Goal: Task Accomplishment & Management: Manage account settings

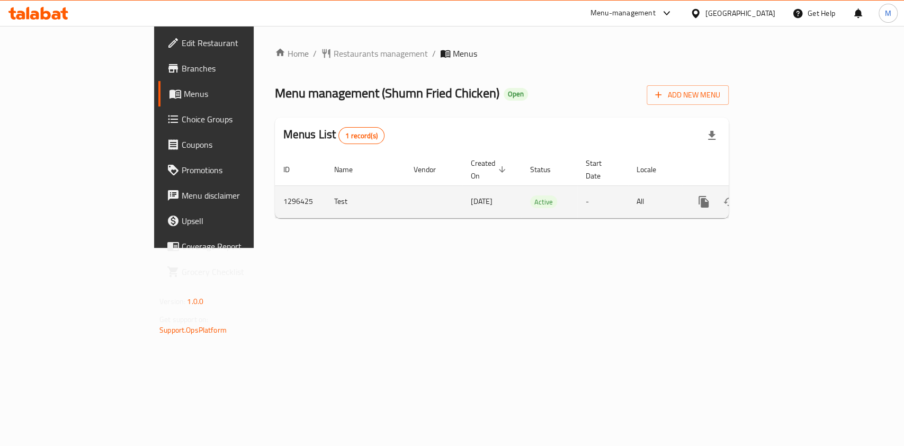
click at [801, 185] on td "enhanced table" at bounding box center [741, 201] width 119 height 32
drag, startPoint x: 876, startPoint y: 177, endPoint x: 870, endPoint y: 180, distance: 6.4
click at [801, 185] on td "enhanced table" at bounding box center [741, 201] width 119 height 32
click at [792, 189] on link "enhanced table" at bounding box center [779, 201] width 25 height 25
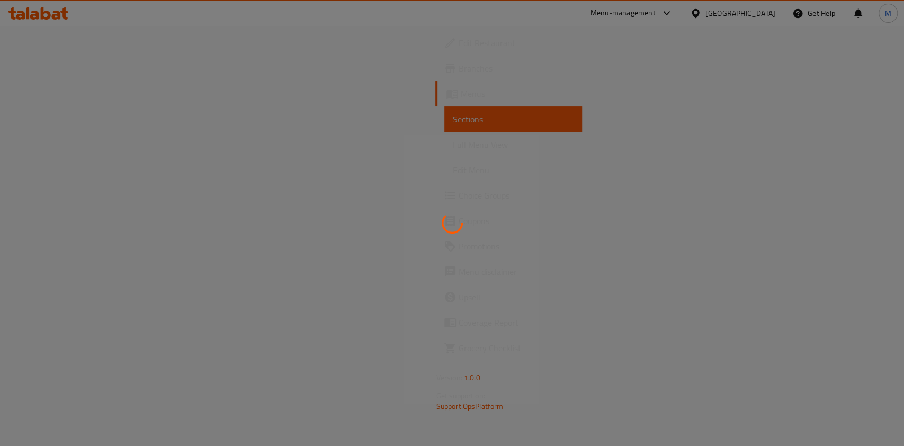
click at [867, 183] on div at bounding box center [452, 223] width 904 height 446
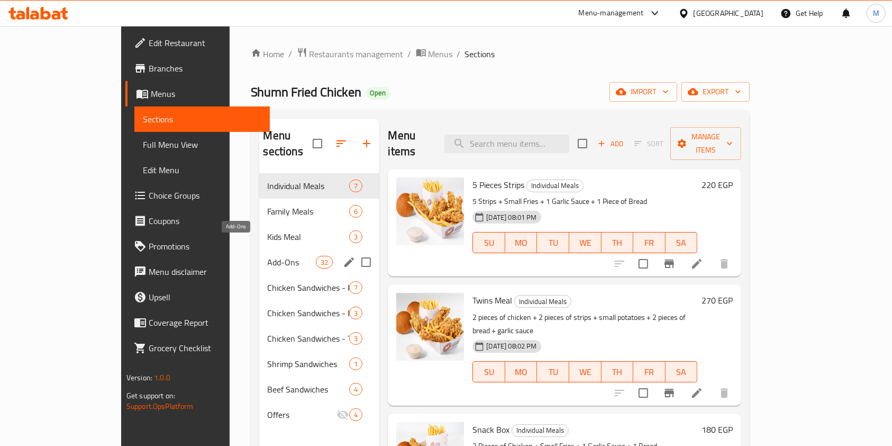
click at [268, 256] on span "Add-Ons" at bounding box center [292, 262] width 49 height 13
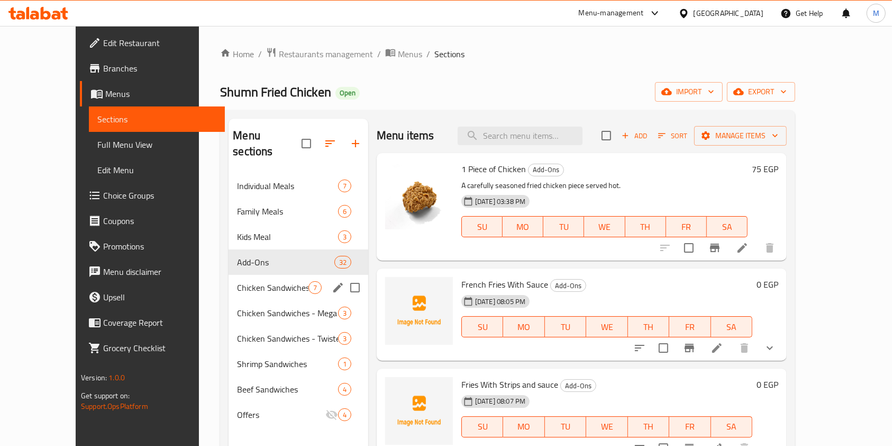
click at [258, 282] on div "Chicken Sandwiches - Round 7" at bounding box center [299, 287] width 140 height 25
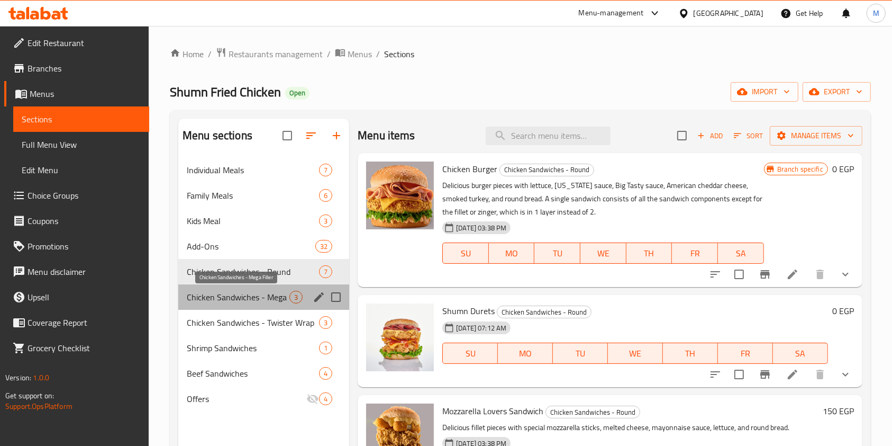
click at [245, 293] on span "Chicken Sandwiches - Mega Filler" at bounding box center [238, 297] width 103 height 13
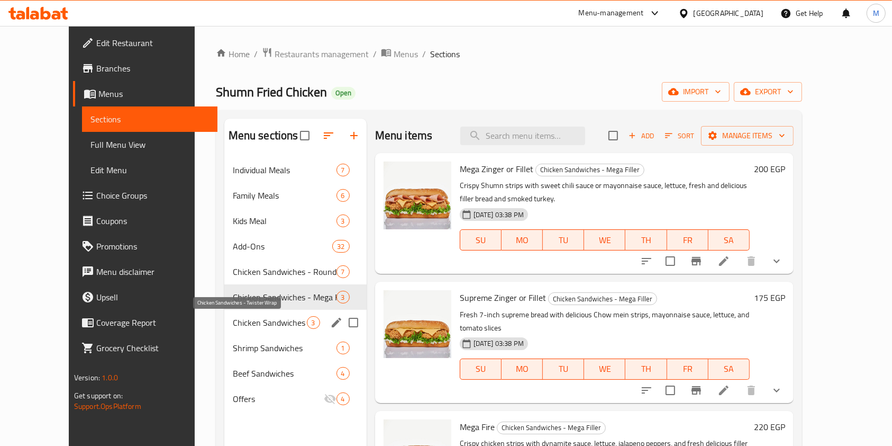
click at [237, 317] on span "Chicken Sandwiches - Twister Wrap" at bounding box center [270, 322] width 74 height 13
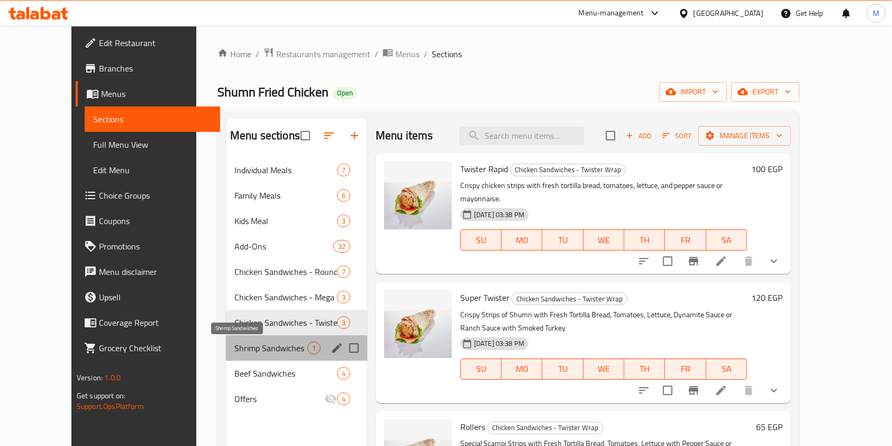
click at [251, 352] on span "Shrimp Sandwiches" at bounding box center [270, 347] width 73 height 13
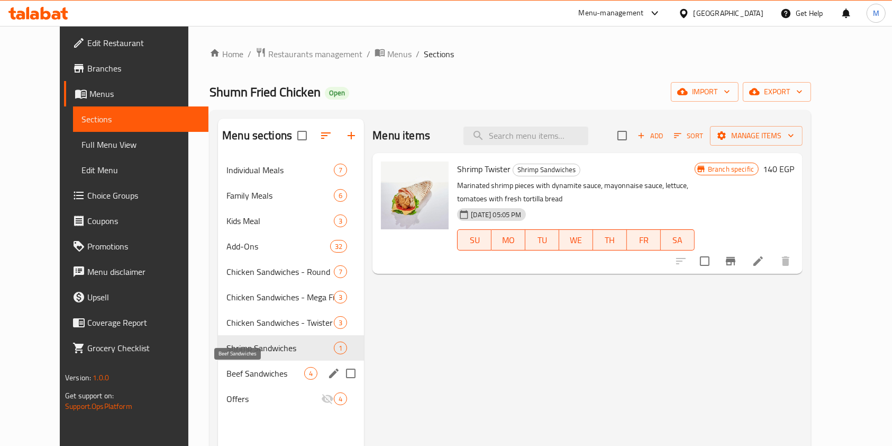
click at [251, 372] on span "Beef Sandwiches" at bounding box center [266, 373] width 78 height 13
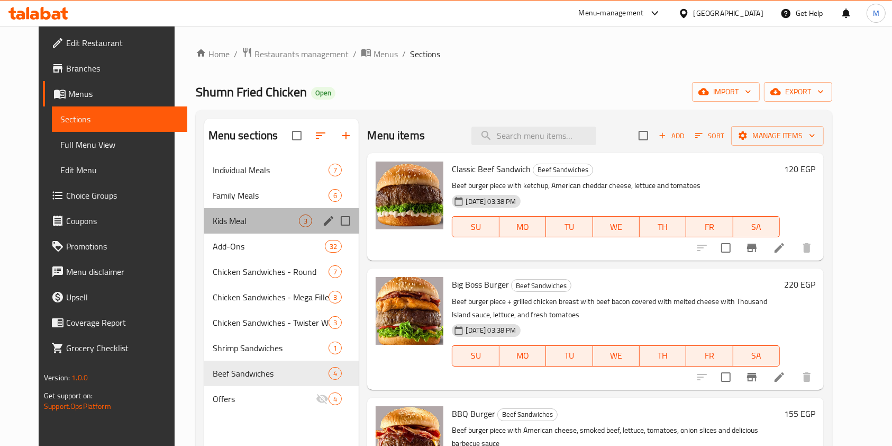
click at [213, 209] on div "Kids Meal 3" at bounding box center [281, 220] width 155 height 25
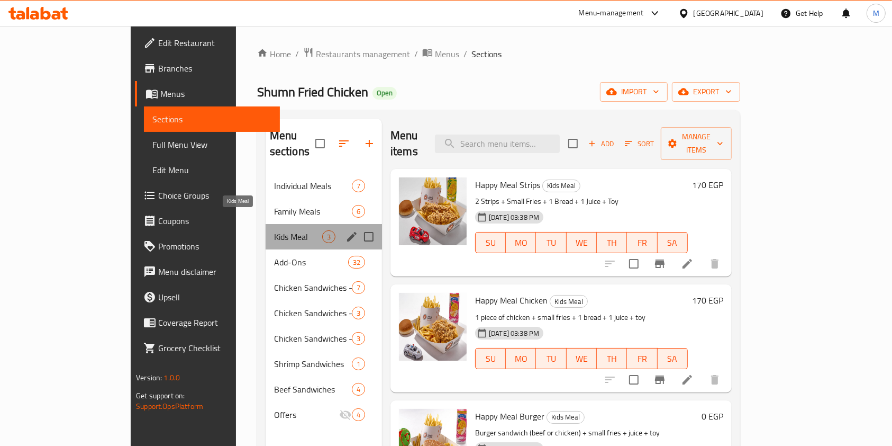
click at [274, 230] on span "Kids Meal" at bounding box center [298, 236] width 48 height 13
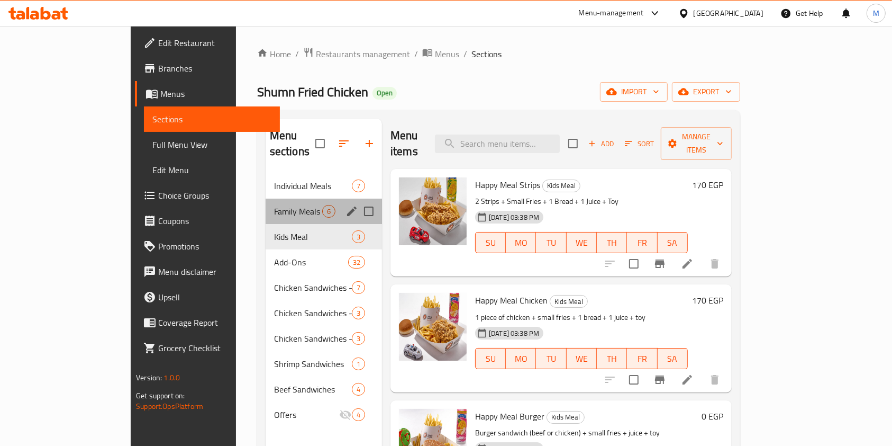
click at [266, 203] on div "Family Meals 6" at bounding box center [324, 211] width 116 height 25
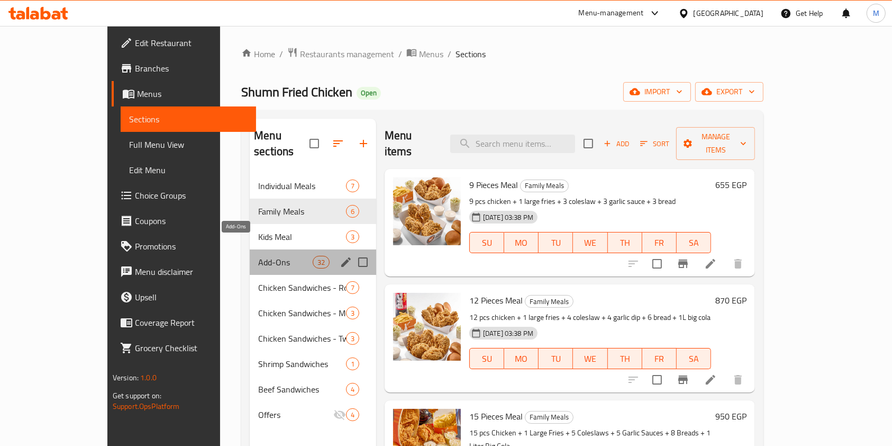
click at [258, 256] on span "Add-Ons" at bounding box center [285, 262] width 54 height 13
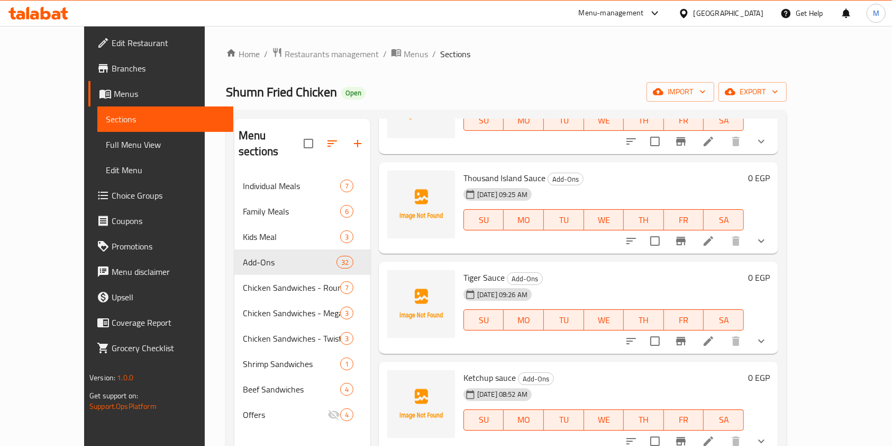
click at [601, 255] on div "Menu items Add Sort Manage items 1 Piece of Chicken Add-Ons A carefully seasone…" at bounding box center [575, 342] width 408 height 446
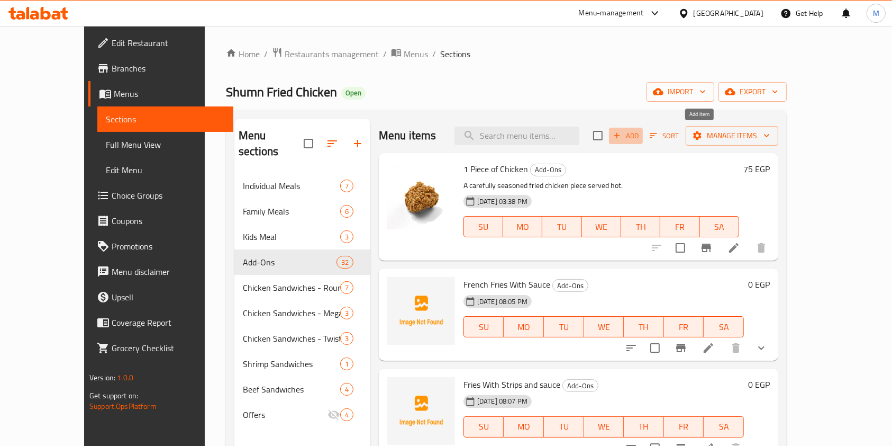
click at [641, 133] on span "Add" at bounding box center [626, 136] width 29 height 12
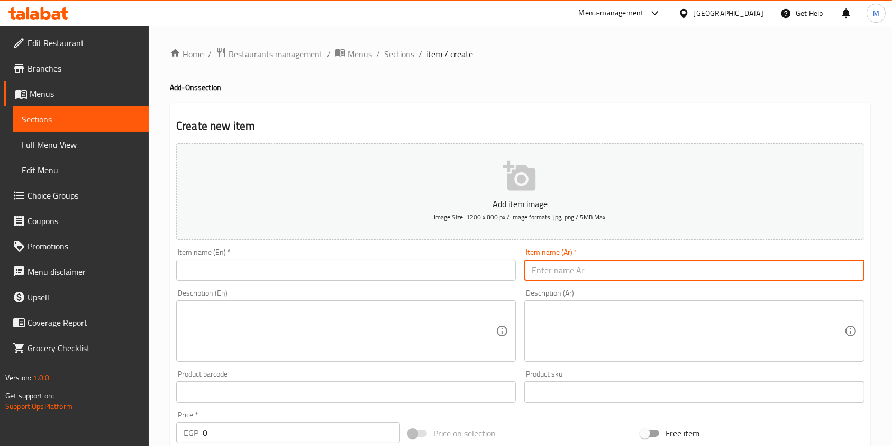
click at [565, 274] on input "text" at bounding box center [695, 269] width 340 height 21
paste input "بيج كولا"
type input "بيج كولا"
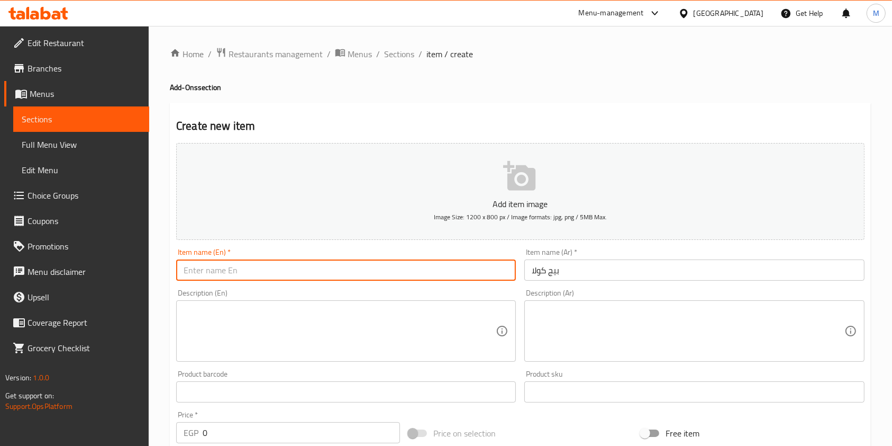
click at [407, 262] on input "text" at bounding box center [346, 269] width 340 height 21
paste input "Big Cola"
type input "Big Cola"
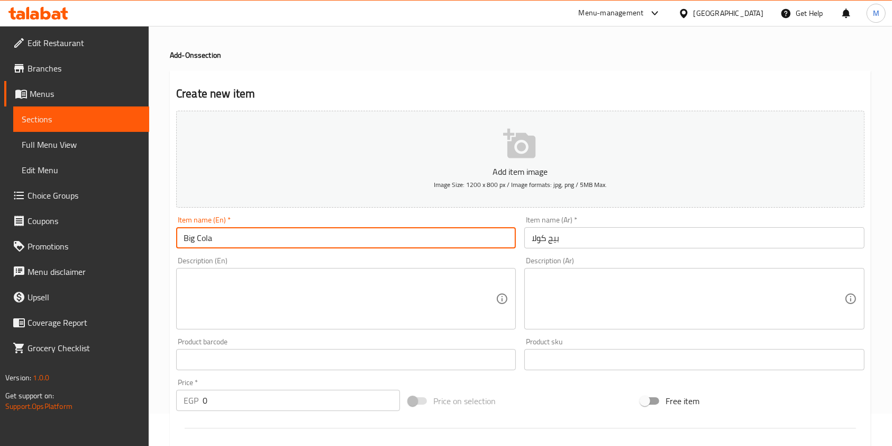
scroll to position [141, 0]
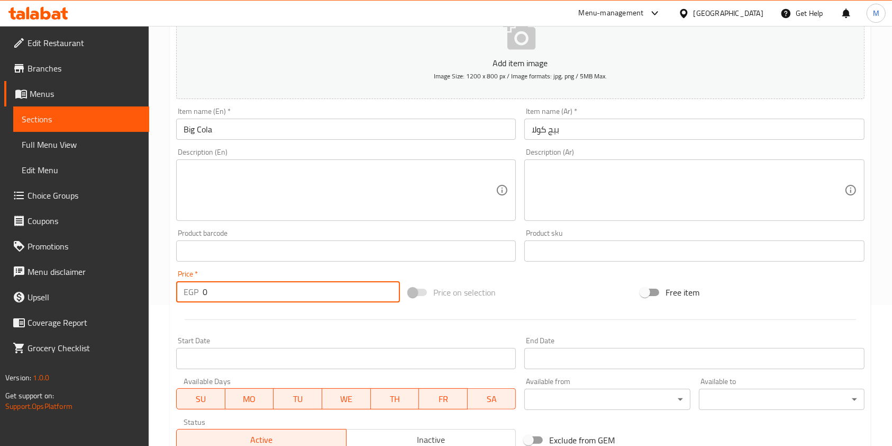
drag, startPoint x: 212, startPoint y: 288, endPoint x: 195, endPoint y: 293, distance: 17.7
click at [195, 293] on div "EGP 0 Price *" at bounding box center [288, 291] width 224 height 21
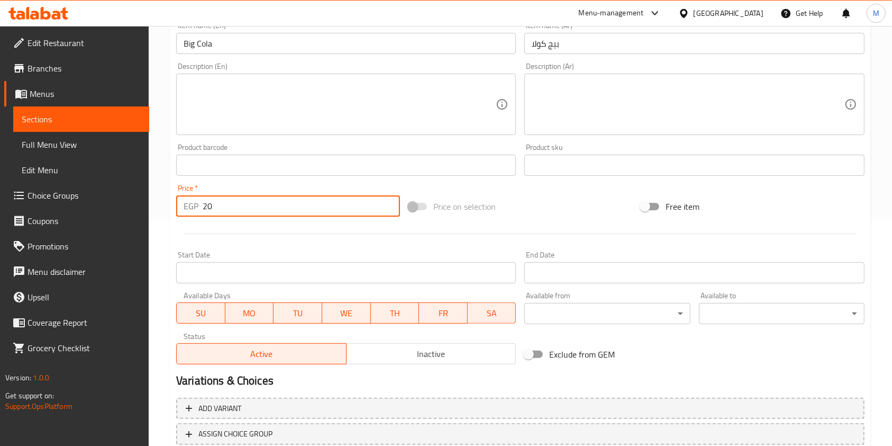
scroll to position [302, 0]
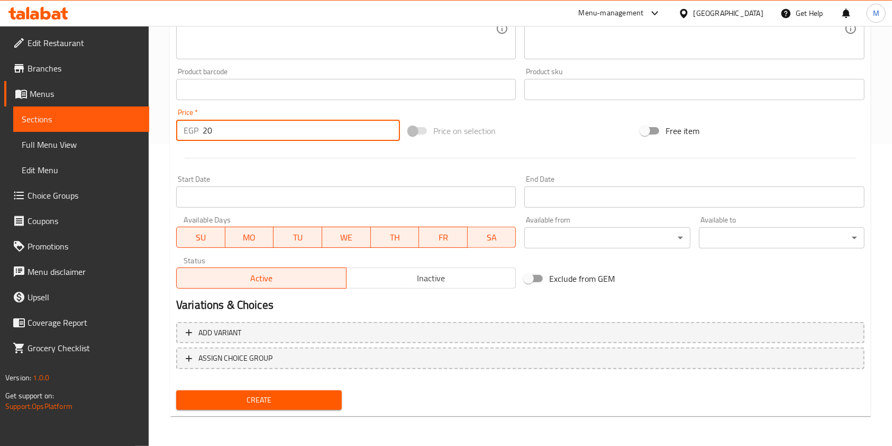
type input "20"
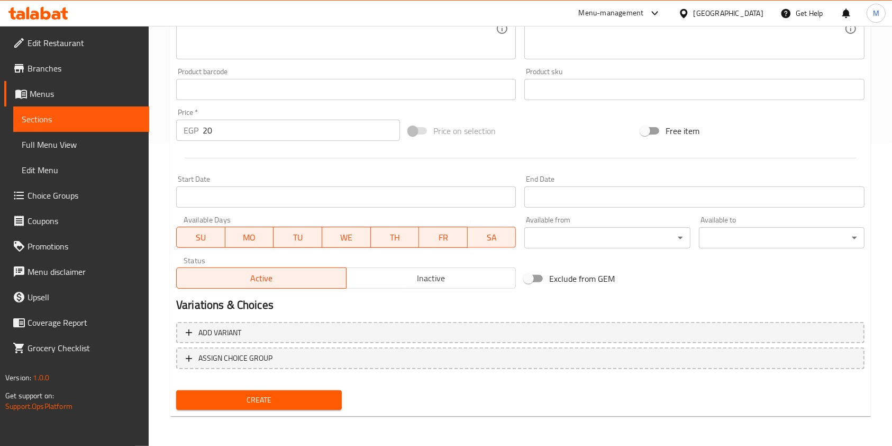
click at [285, 386] on div "Create" at bounding box center [259, 400] width 174 height 28
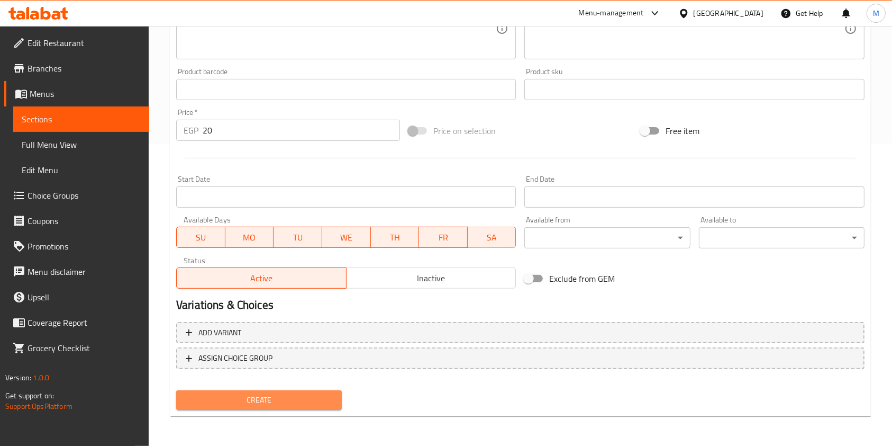
click at [284, 394] on span "Create" at bounding box center [259, 399] width 149 height 13
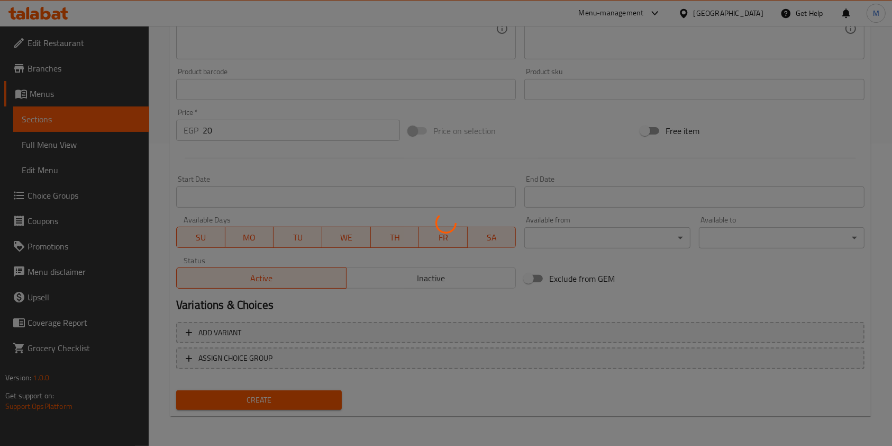
type input "0"
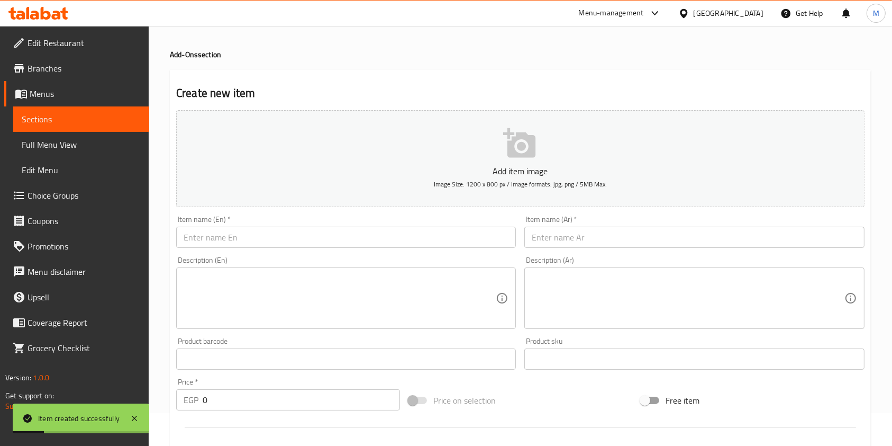
scroll to position [0, 0]
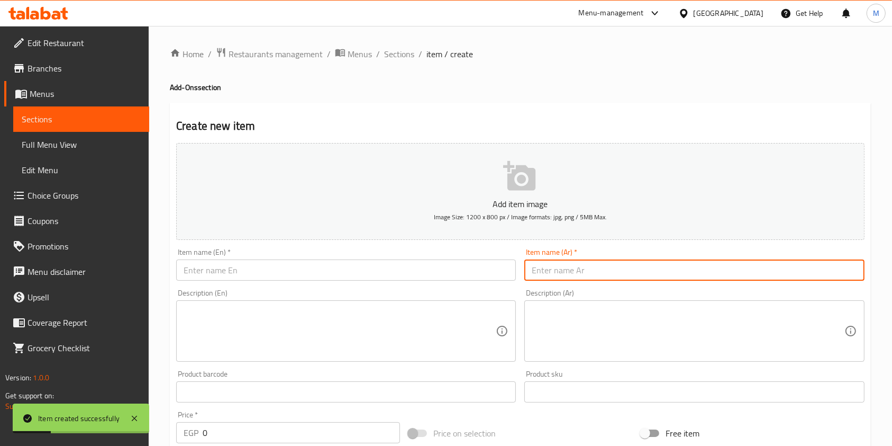
click at [549, 273] on input "text" at bounding box center [695, 269] width 340 height 21
click at [549, 274] on input "text" at bounding box center [695, 269] width 340 height 21
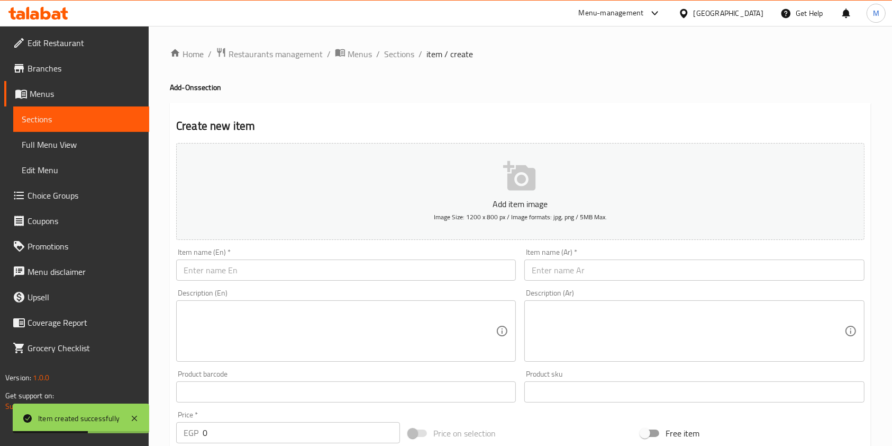
click at [680, 269] on input "text" at bounding box center [695, 269] width 340 height 21
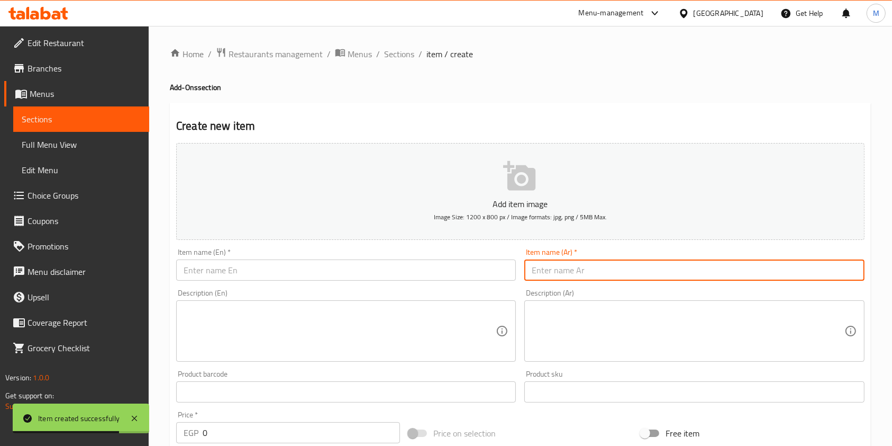
paste input "قطعة خبز"
type input "قطعة خبز"
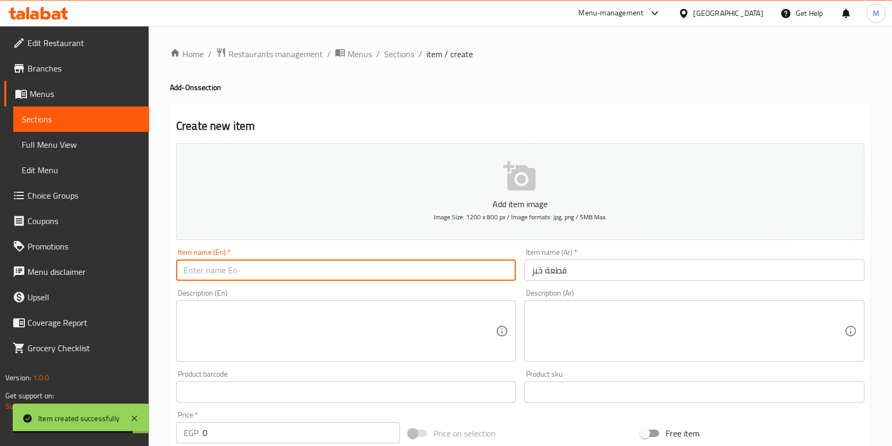
click at [379, 261] on input "text" at bounding box center [346, 269] width 340 height 21
paste input "Bread Slice"
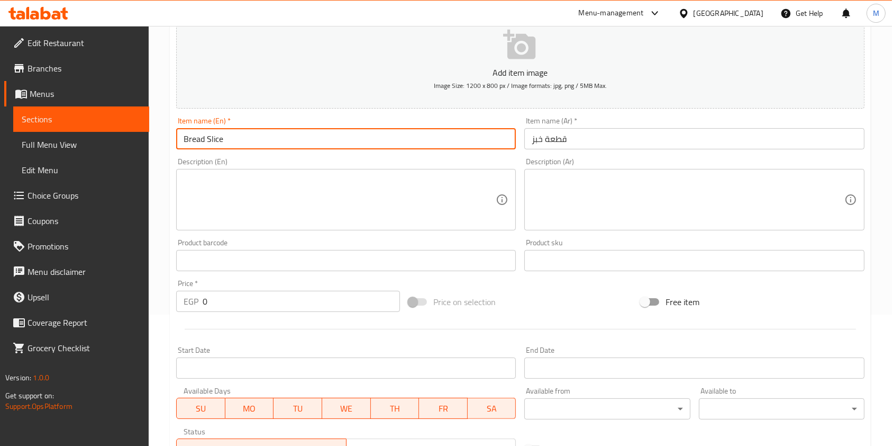
scroll to position [212, 0]
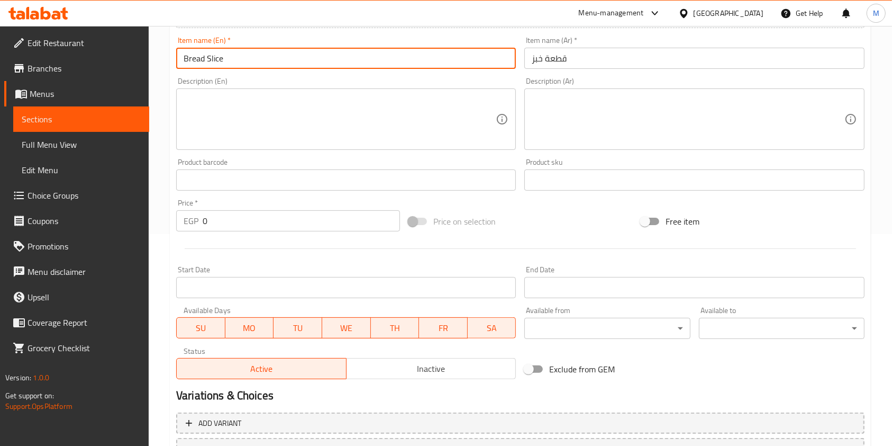
type input "Bread Slice"
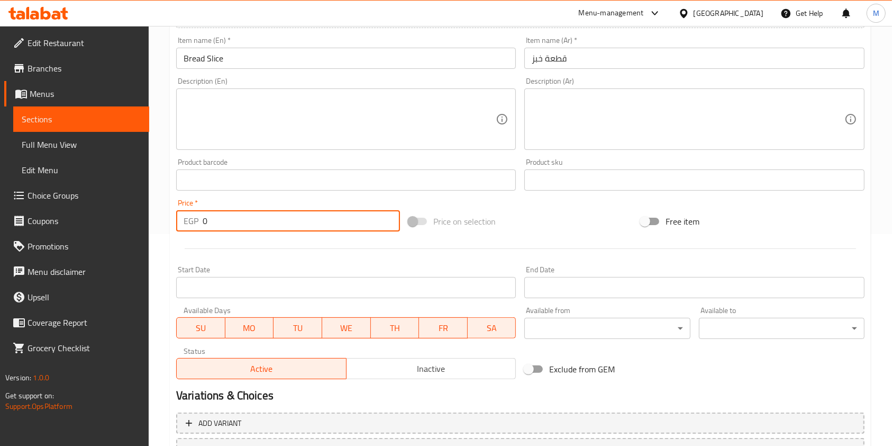
drag, startPoint x: 212, startPoint y: 224, endPoint x: 198, endPoint y: 220, distance: 14.3
click at [198, 220] on div "EGP 0 Price *" at bounding box center [288, 220] width 224 height 21
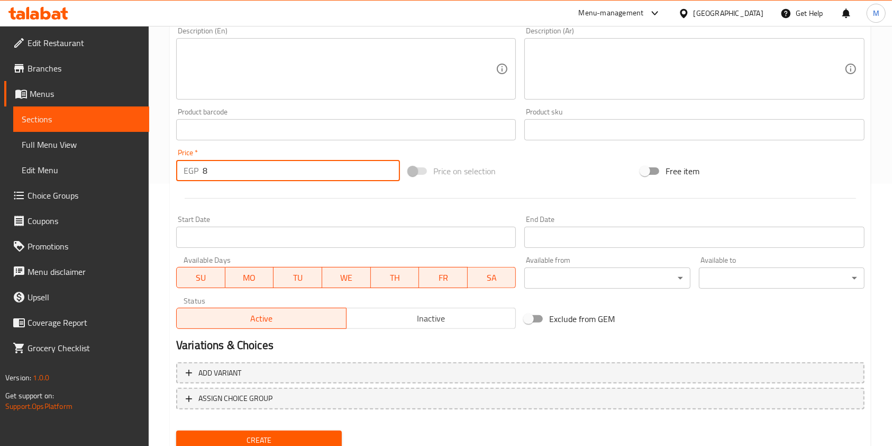
scroll to position [302, 0]
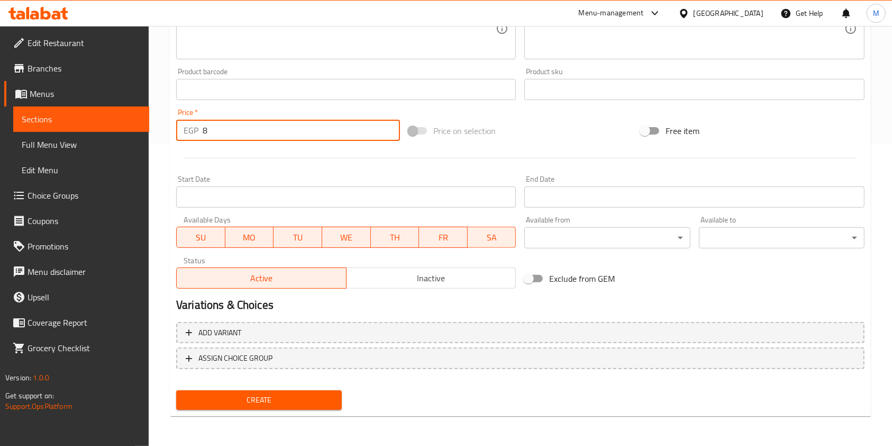
type input "8"
click at [286, 389] on div "Create" at bounding box center [259, 400] width 174 height 28
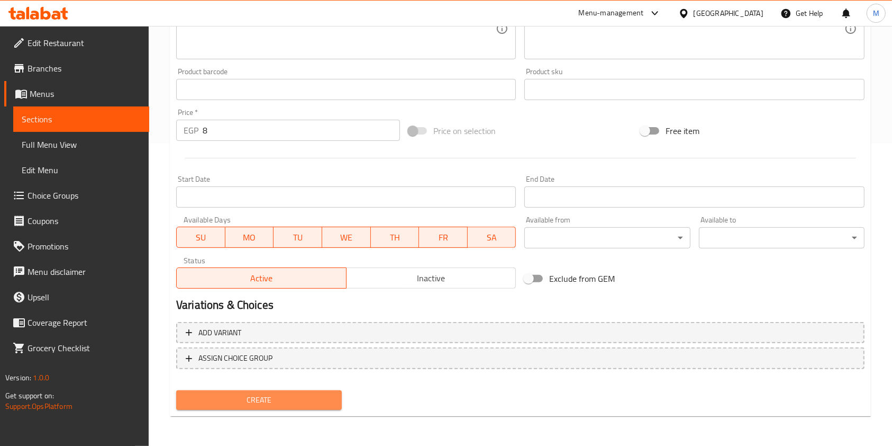
click at [287, 398] on span "Create" at bounding box center [259, 399] width 149 height 13
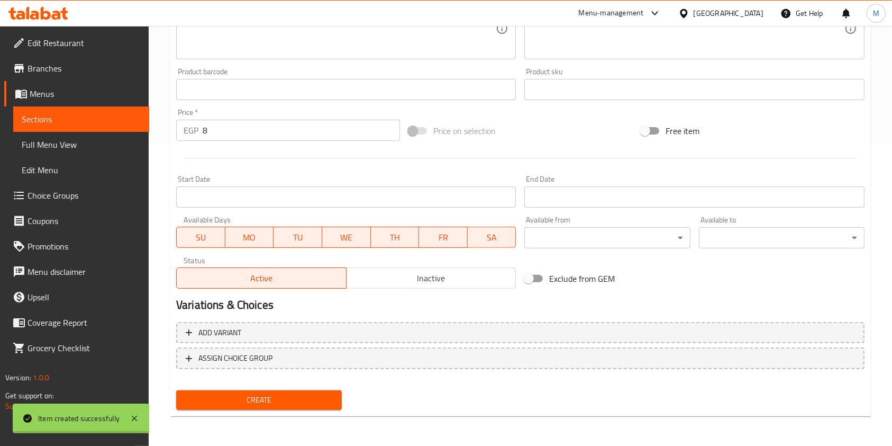
type input "0"
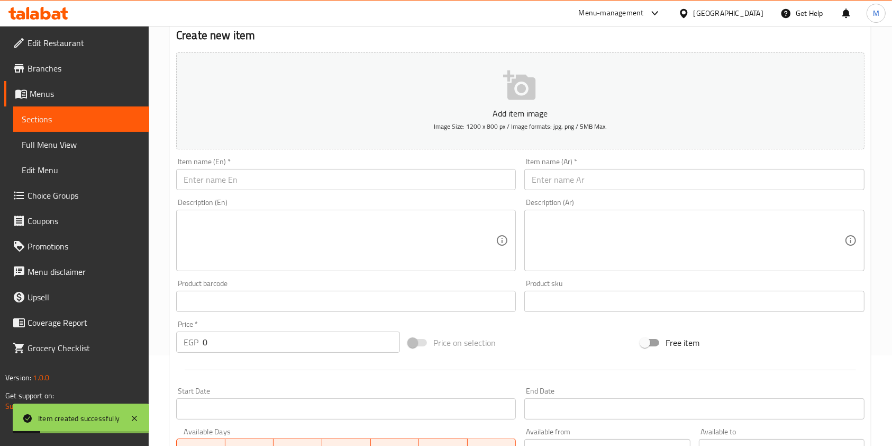
scroll to position [0, 0]
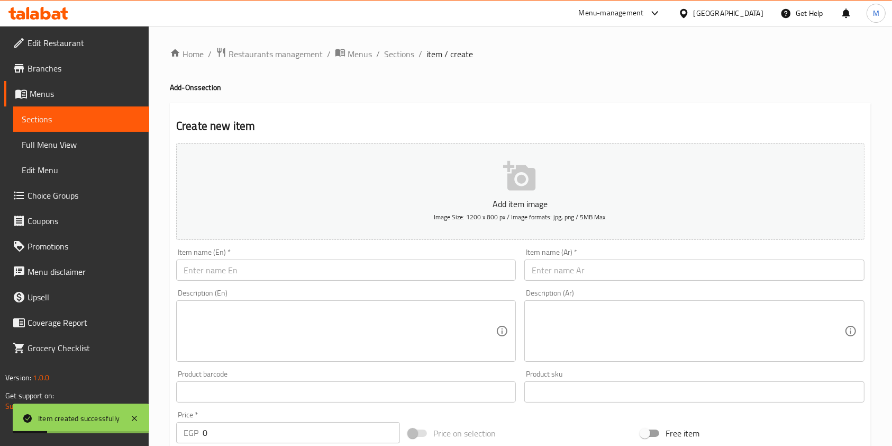
click at [559, 288] on div "Description (Ar) Description (Ar)" at bounding box center [694, 325] width 348 height 81
click at [560, 277] on input "text" at bounding box center [695, 269] width 340 height 21
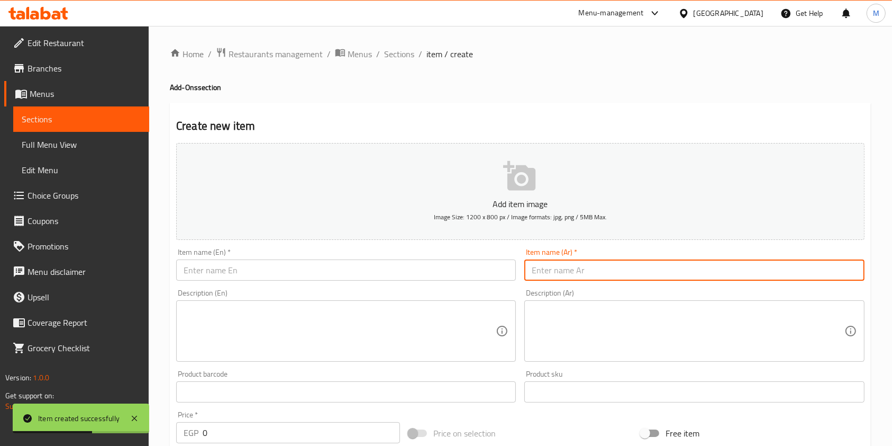
paste input "قطعة بيف برجر"
type input "قطعة بيف برجر"
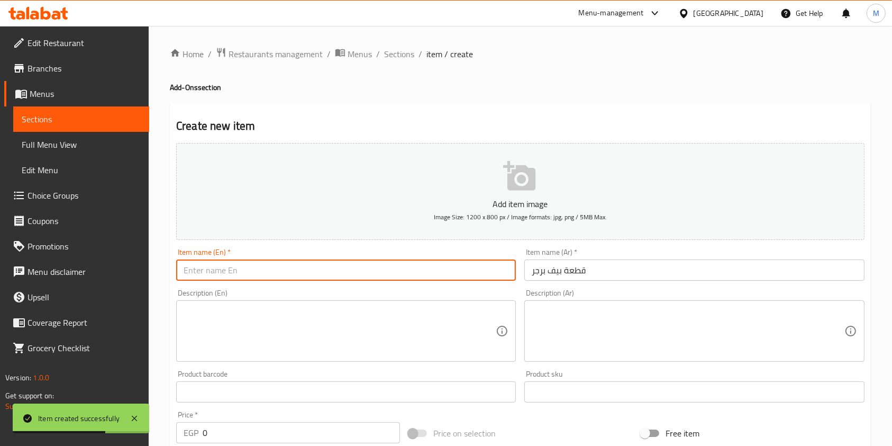
click at [339, 276] on input "text" at bounding box center [346, 269] width 340 height 21
paste input "Beef Burger Slice"
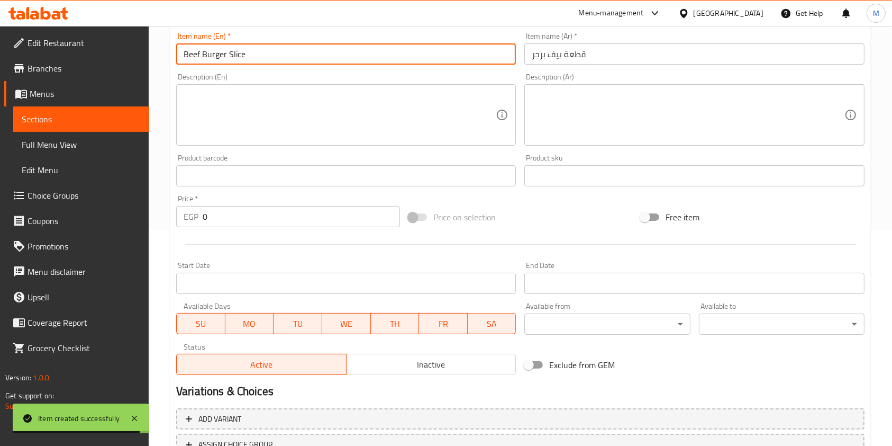
scroll to position [302, 0]
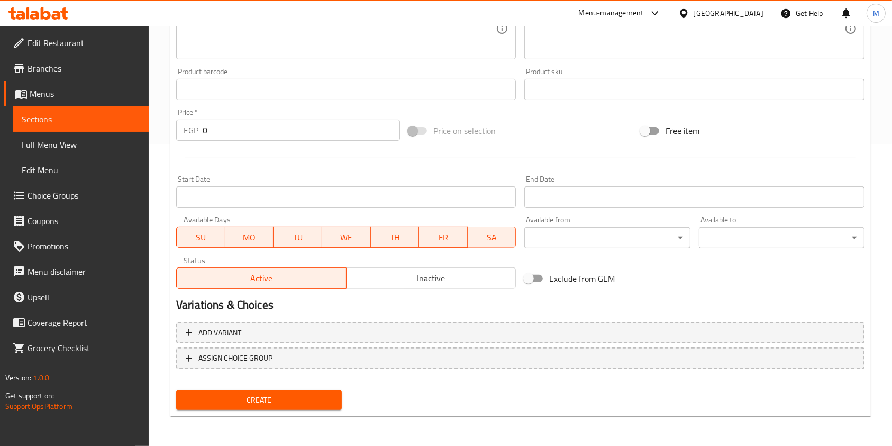
type input "Beef Burger Slice"
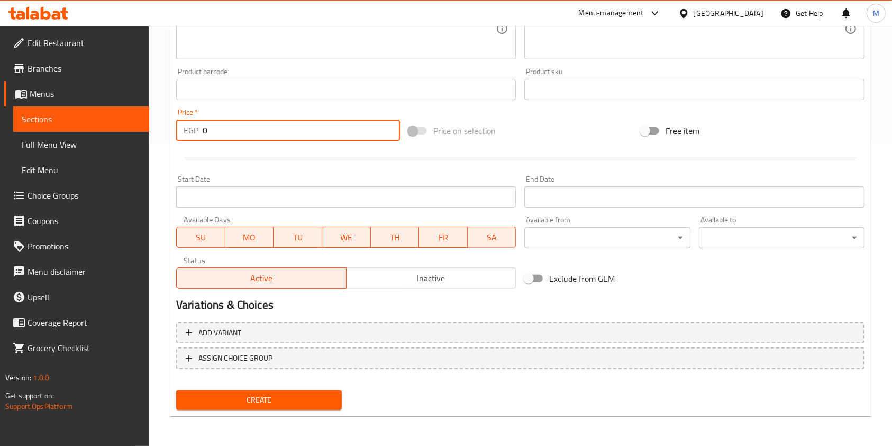
drag, startPoint x: 208, startPoint y: 133, endPoint x: 198, endPoint y: 133, distance: 10.1
click at [198, 133] on div "EGP 0 Price *" at bounding box center [288, 130] width 224 height 21
type input "70"
click at [309, 392] on button "Create" at bounding box center [259, 400] width 166 height 20
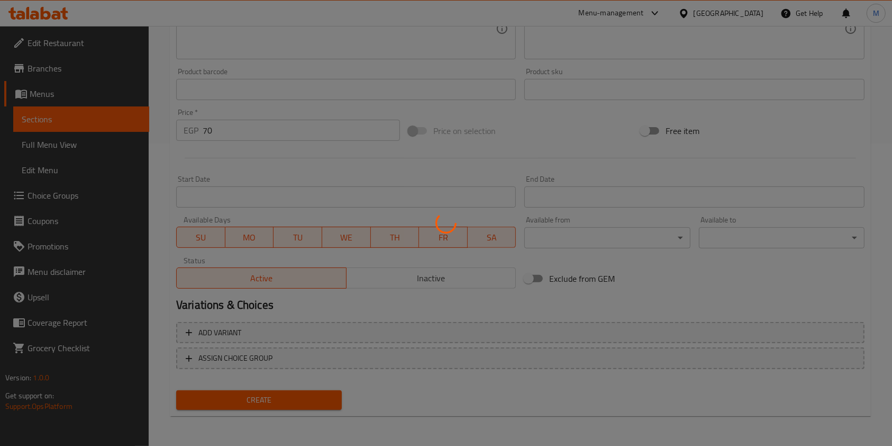
type input "0"
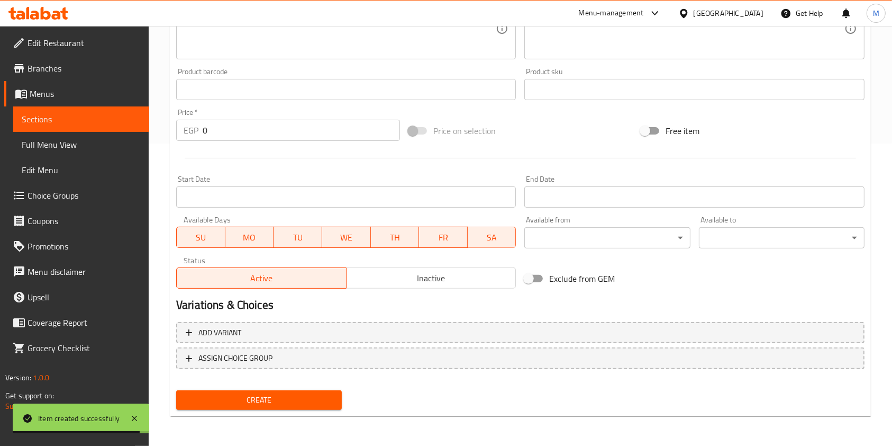
click at [52, 13] on icon at bounding box center [38, 13] width 60 height 13
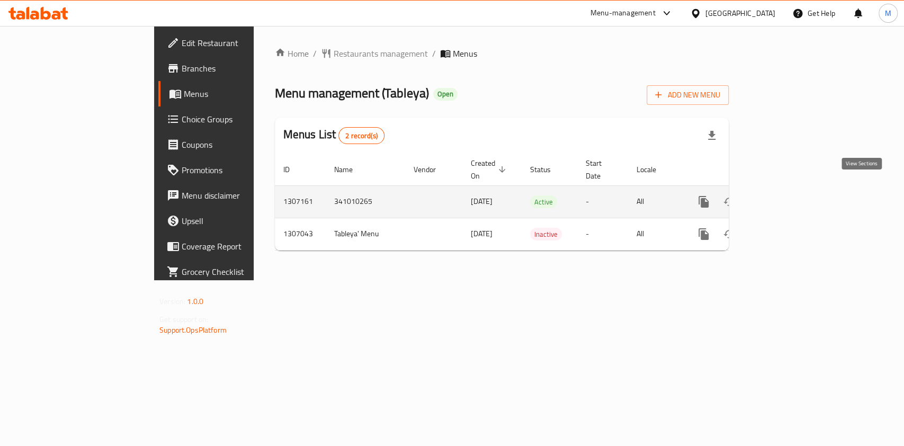
click at [792, 189] on link "enhanced table" at bounding box center [779, 201] width 25 height 25
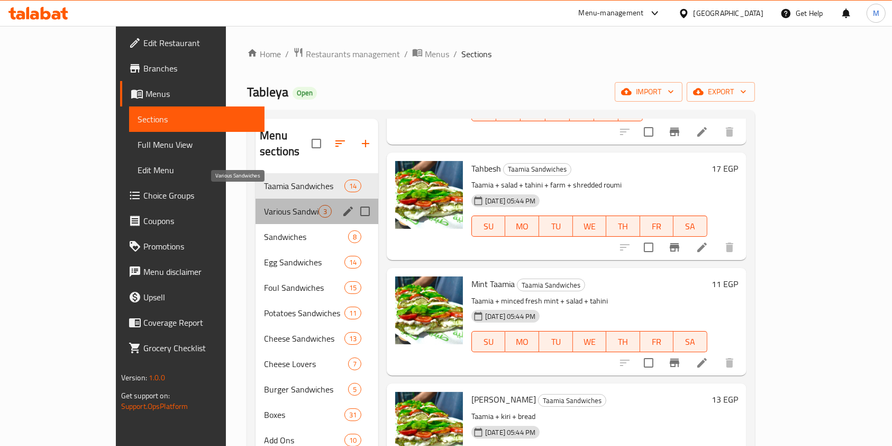
click at [264, 205] on span "Various Sandwiches" at bounding box center [291, 211] width 55 height 13
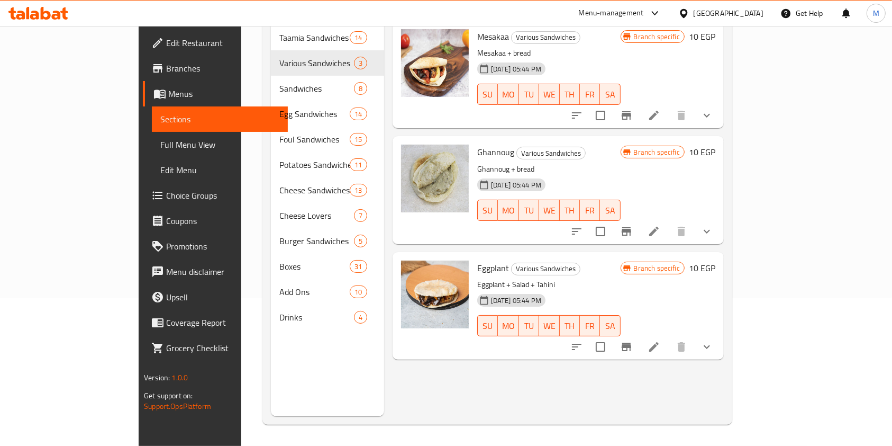
scroll to position [77, 0]
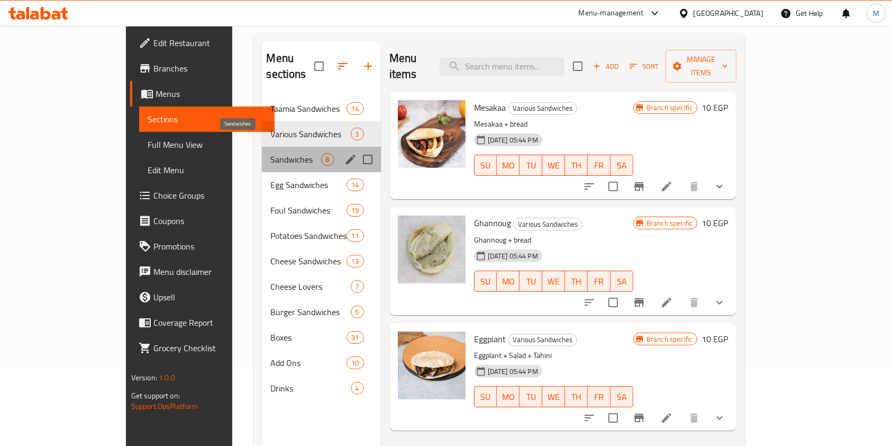
click at [270, 153] on span "Sandwiches" at bounding box center [295, 159] width 50 height 13
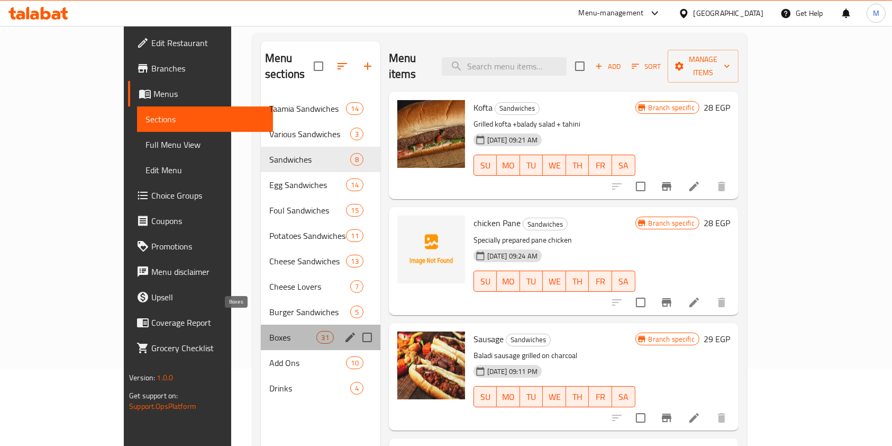
click at [269, 331] on span "Boxes" at bounding box center [292, 337] width 47 height 13
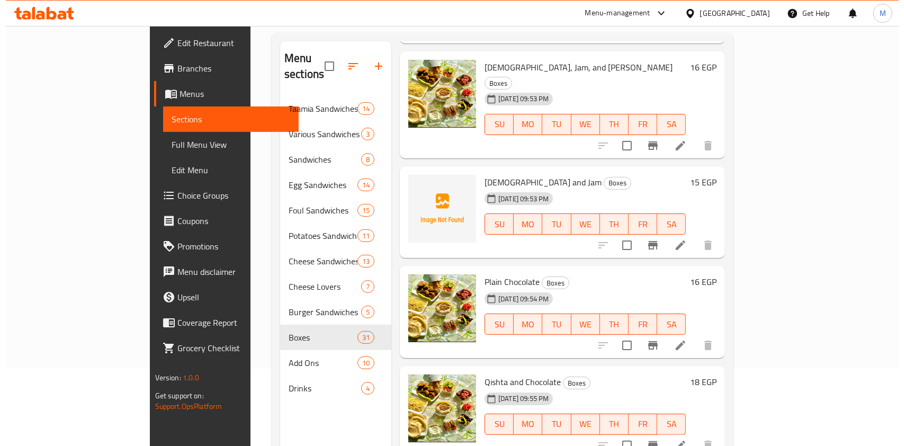
scroll to position [1915, 0]
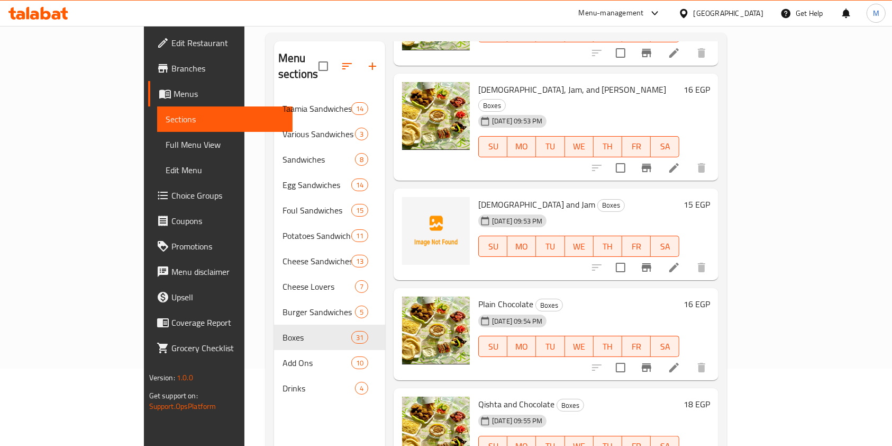
click at [366, 60] on icon "button" at bounding box center [372, 66] width 13 height 13
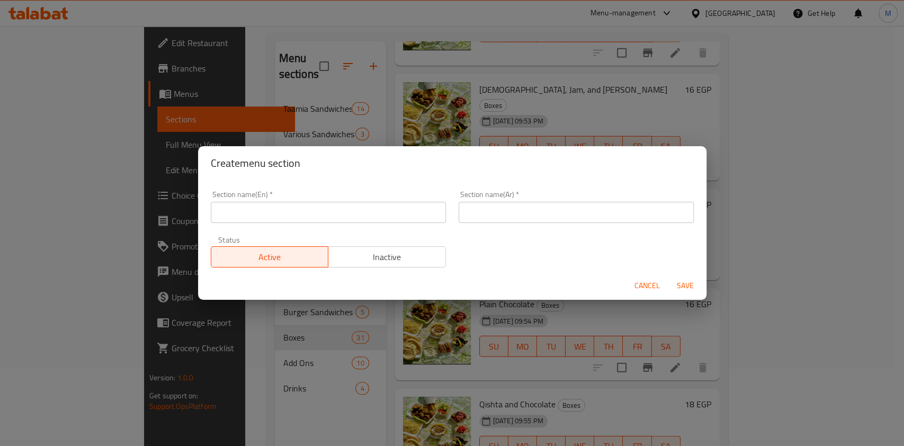
click at [487, 208] on input "text" at bounding box center [575, 212] width 235 height 21
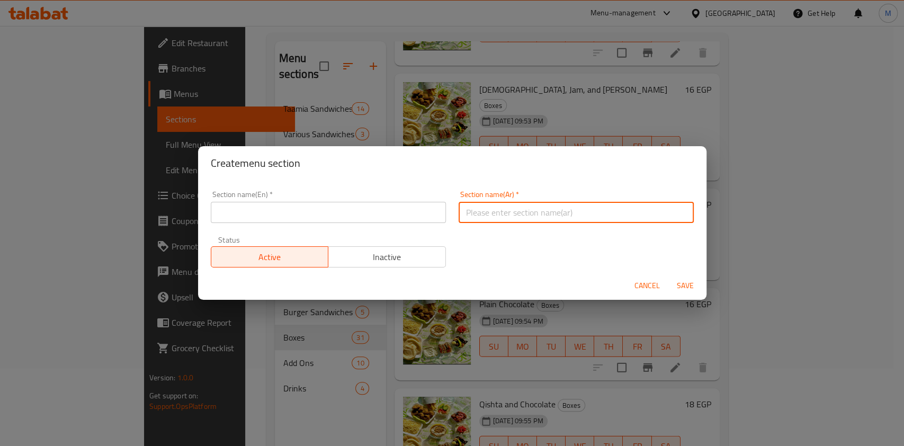
paste input "سندوتشات حلو"
type input "سندوتشات حلو"
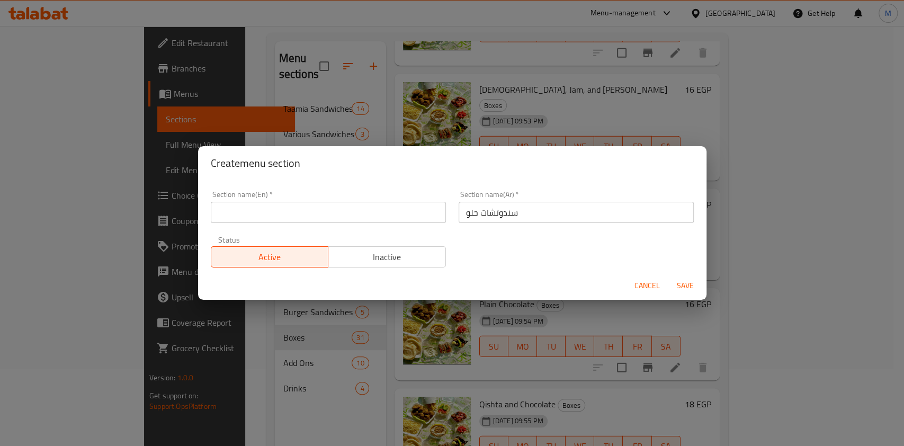
click at [381, 197] on div "Section name(En)   * Section name(En) *" at bounding box center [328, 207] width 235 height 32
click at [381, 200] on div "Section name(En)   * Section name(En) *" at bounding box center [328, 207] width 235 height 32
click at [381, 206] on input "text" at bounding box center [328, 212] width 235 height 21
paste input "Sweet sandwiches"
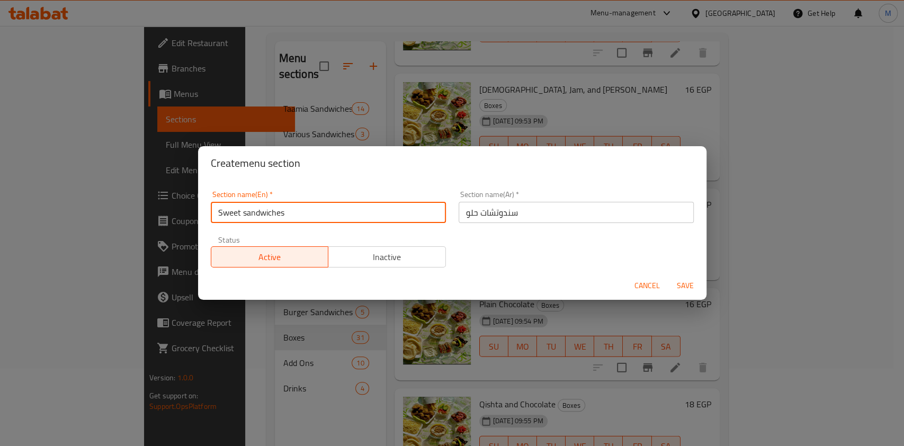
type input "Sweet sandwiches"
click at [684, 279] on span "Save" at bounding box center [684, 285] width 25 height 13
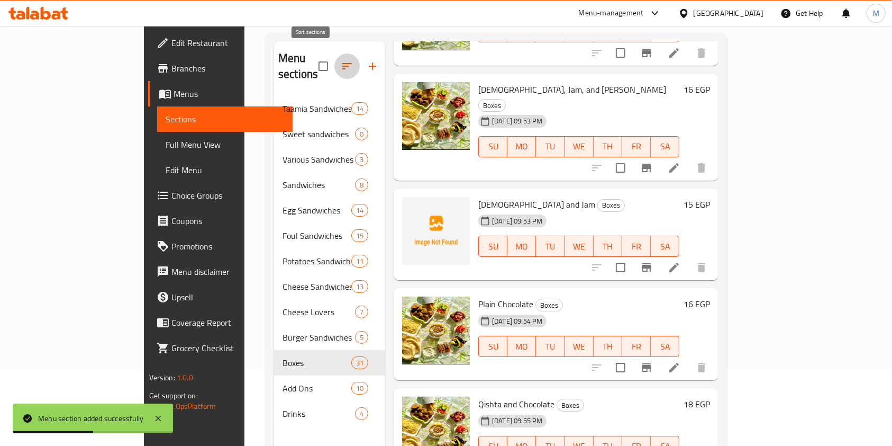
click at [341, 60] on icon "button" at bounding box center [347, 66] width 13 height 13
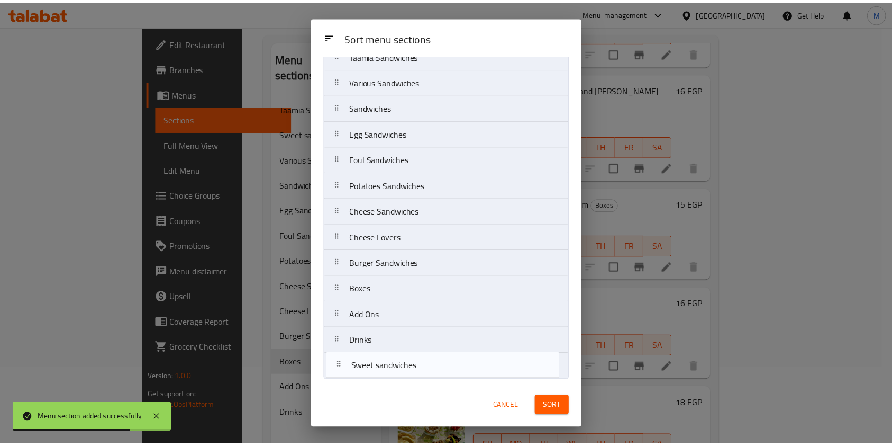
scroll to position [43, 0]
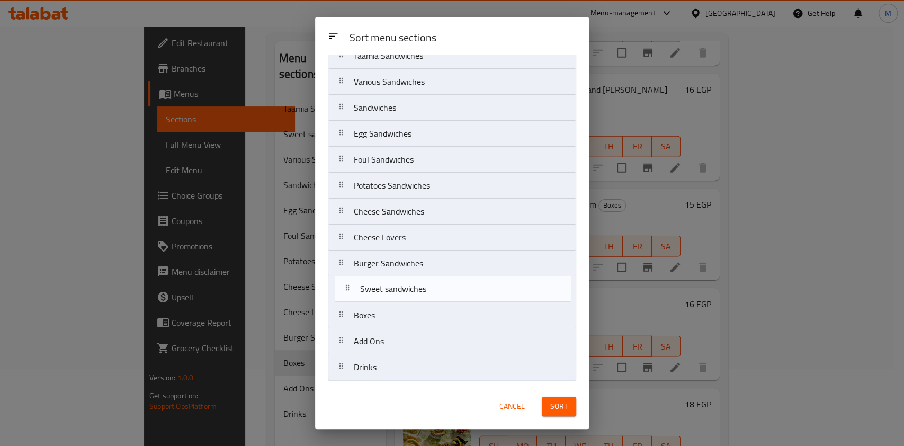
drag, startPoint x: 420, startPoint y: 125, endPoint x: 424, endPoint y: 288, distance: 163.1
click at [424, 288] on nav "Taamia Sandwiches Sweet sandwiches Various Sandwiches Sandwiches Egg Sandwiches…" at bounding box center [452, 211] width 248 height 338
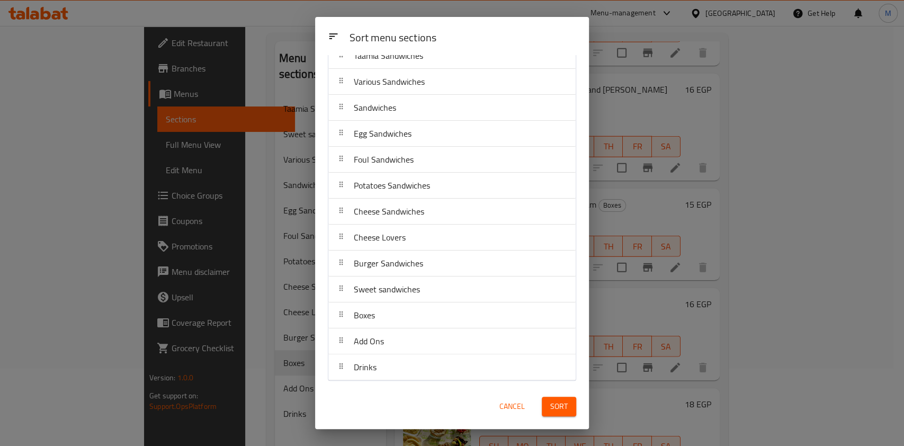
click at [573, 398] on button "Sort" at bounding box center [559, 406] width 34 height 20
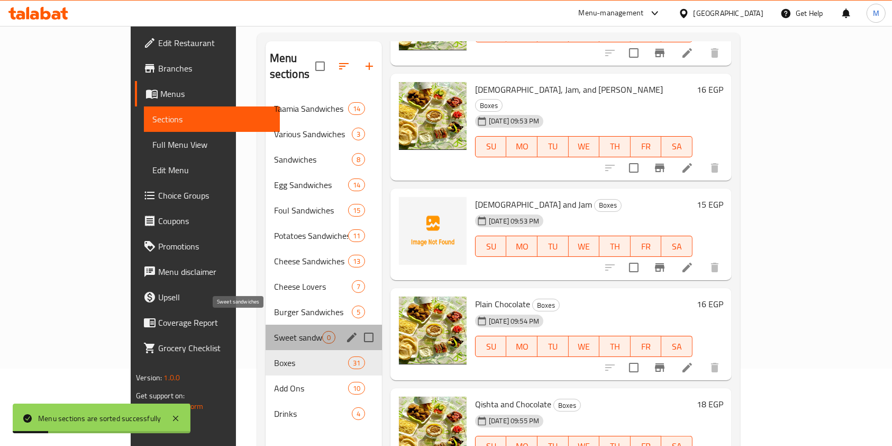
click at [274, 331] on span "Sweet sandwiches" at bounding box center [298, 337] width 48 height 13
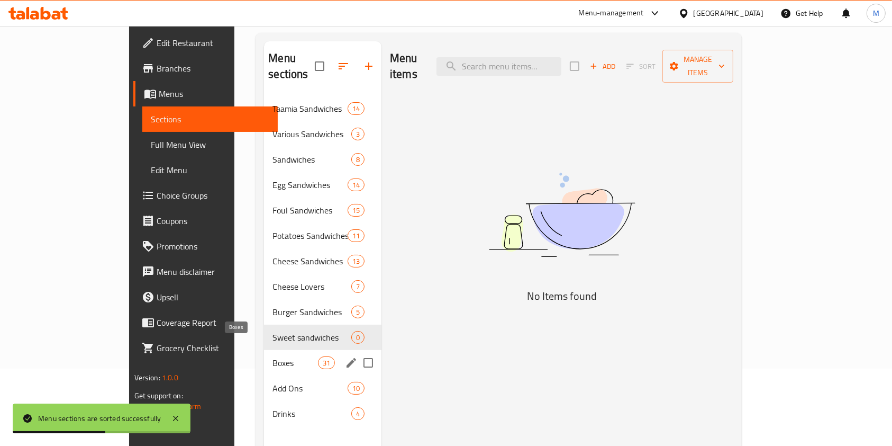
click at [283, 356] on span "Boxes" at bounding box center [295, 362] width 45 height 13
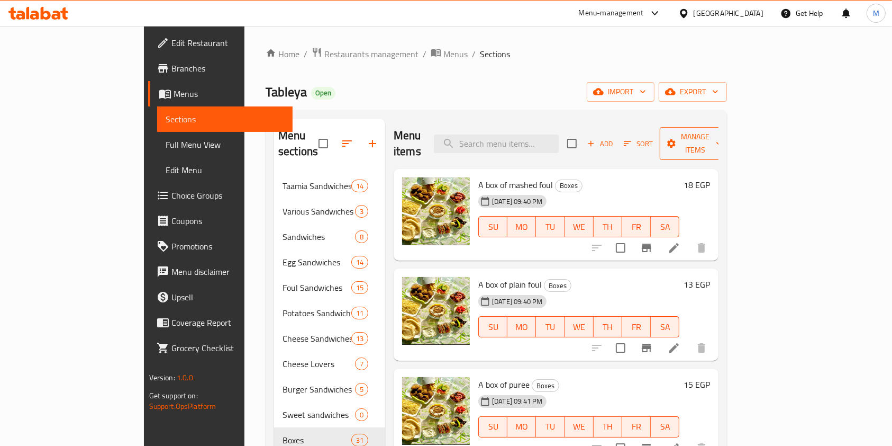
click at [723, 139] on span "Manage items" at bounding box center [696, 143] width 54 height 26
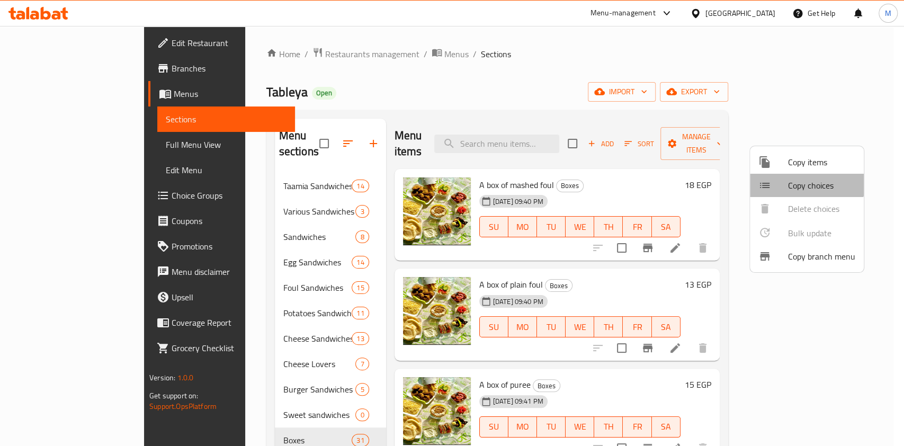
click at [805, 176] on li "Copy choices" at bounding box center [807, 185] width 114 height 23
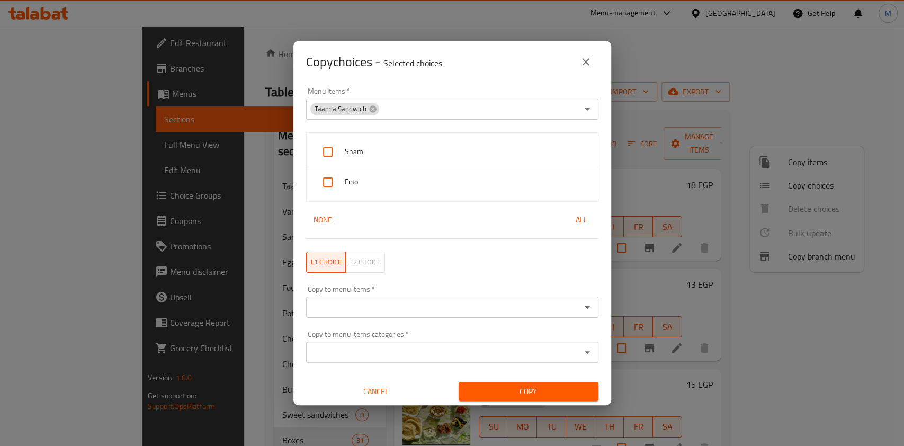
click at [576, 60] on button "close" at bounding box center [585, 61] width 25 height 25
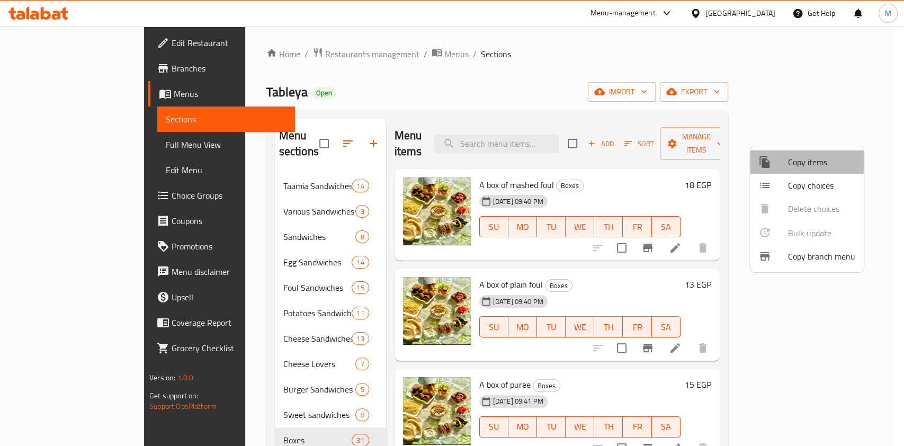
click at [778, 160] on div at bounding box center [773, 162] width 30 height 13
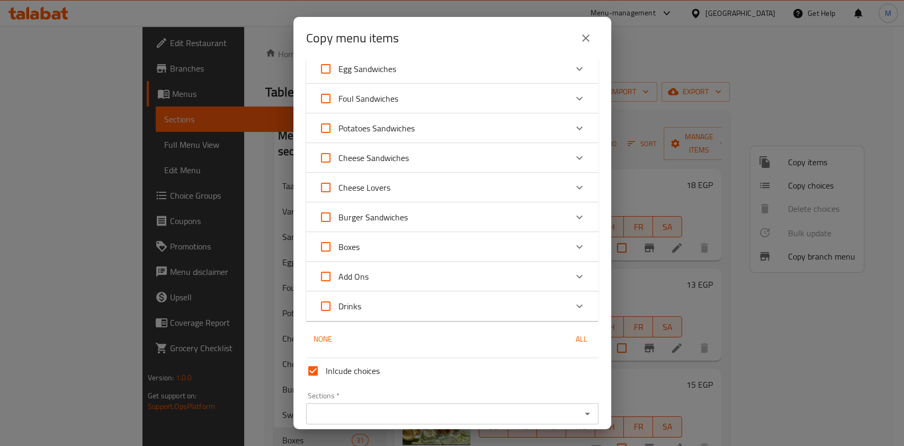
scroll to position [141, 0]
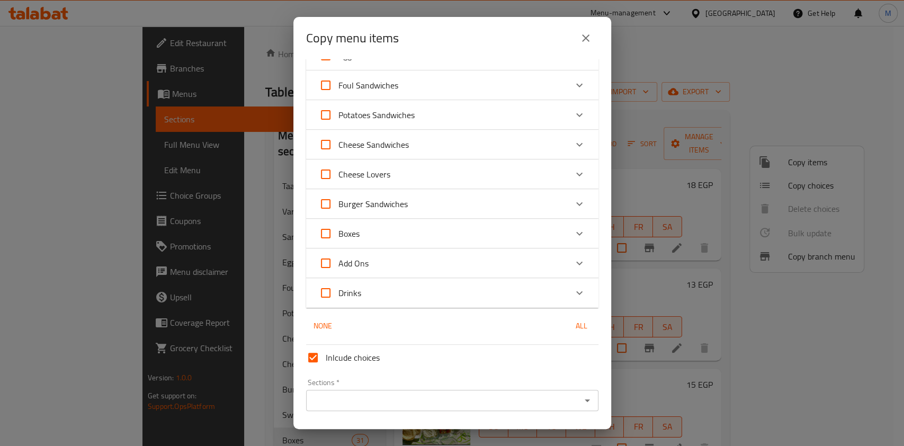
click at [576, 233] on icon "Expand" at bounding box center [579, 234] width 6 height 4
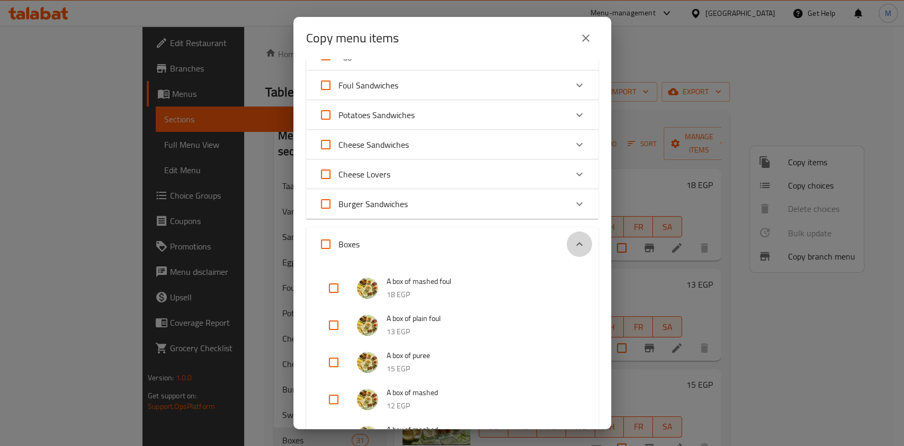
click at [569, 233] on div "Expand" at bounding box center [578, 243] width 25 height 25
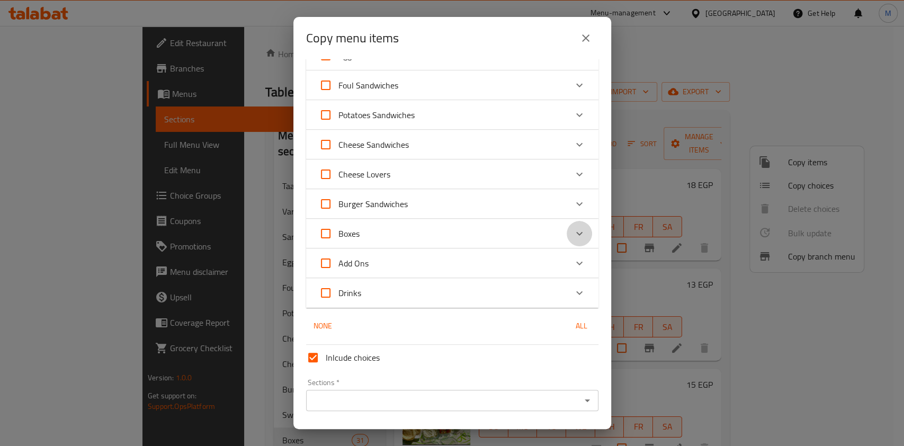
click at [576, 233] on icon "Expand" at bounding box center [579, 234] width 6 height 4
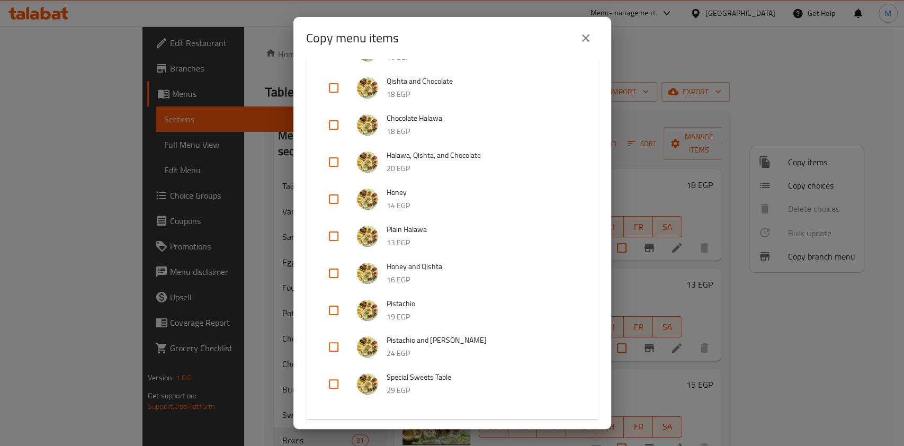
scroll to position [1156, 0]
click at [329, 343] on input "checkbox" at bounding box center [333, 347] width 25 height 25
checkbox input "true"
click at [335, 316] on input "checkbox" at bounding box center [333, 310] width 25 height 25
checkbox input "true"
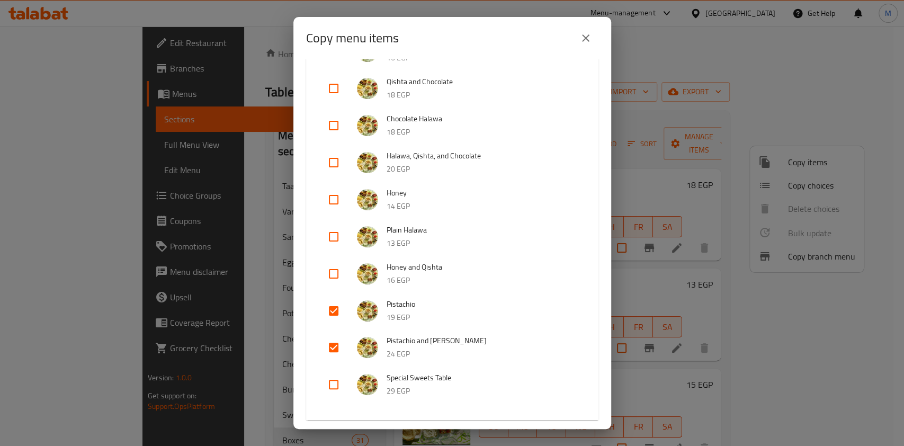
click at [341, 283] on input "checkbox" at bounding box center [333, 273] width 25 height 25
checkbox input "true"
click at [346, 234] on div at bounding box center [342, 236] width 30 height 25
click at [333, 235] on input "checkbox" at bounding box center [333, 236] width 25 height 25
checkbox input "true"
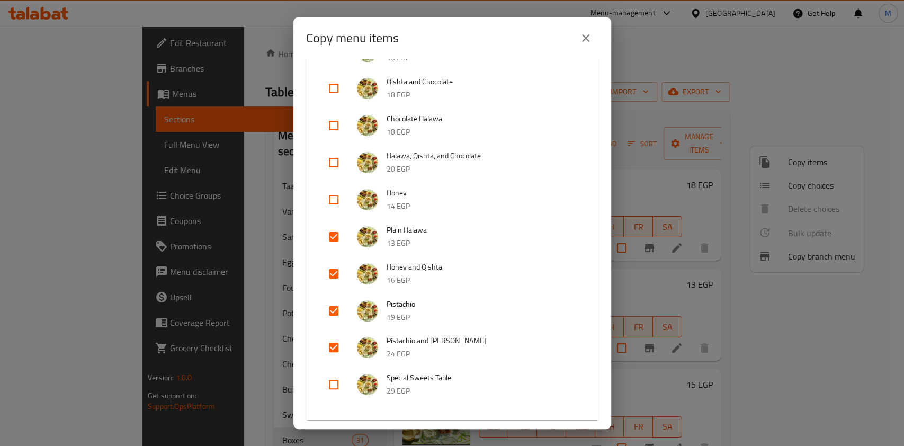
click at [335, 199] on input "checkbox" at bounding box center [333, 199] width 25 height 25
checkbox input "true"
click at [339, 155] on input "checkbox" at bounding box center [333, 162] width 25 height 25
checkbox input "true"
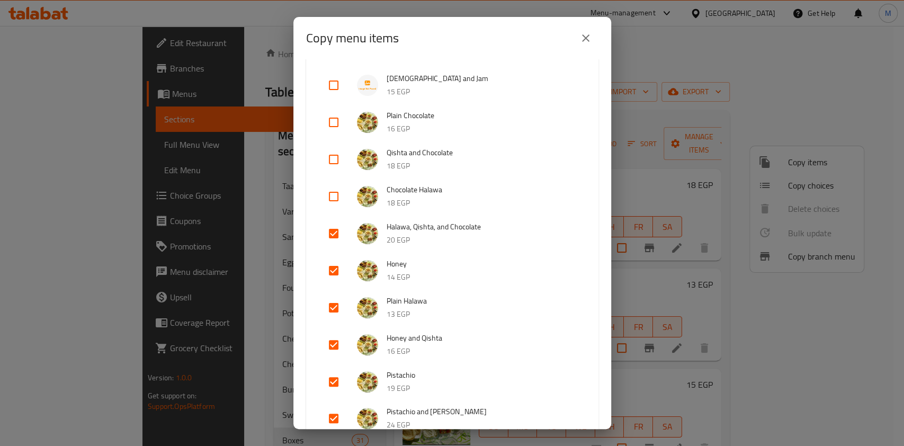
scroll to position [1014, 0]
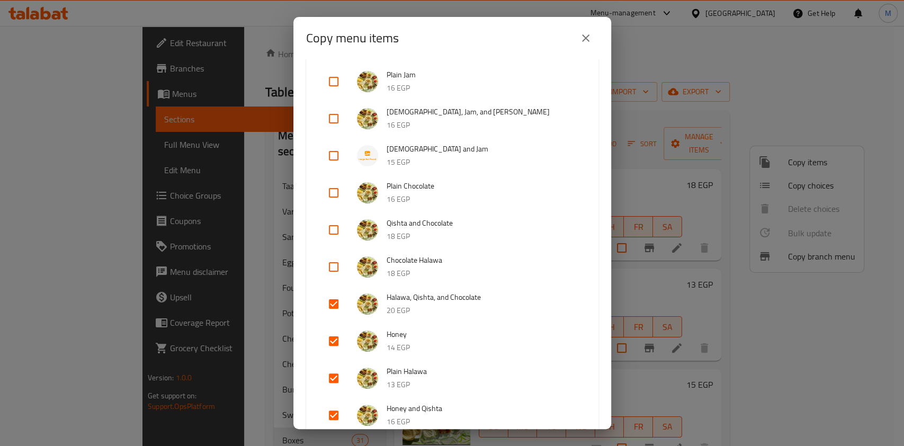
click at [337, 259] on input "checkbox" at bounding box center [333, 266] width 25 height 25
checkbox input "true"
click at [336, 225] on input "checkbox" at bounding box center [333, 229] width 25 height 25
checkbox input "true"
click at [339, 202] on input "checkbox" at bounding box center [333, 192] width 25 height 25
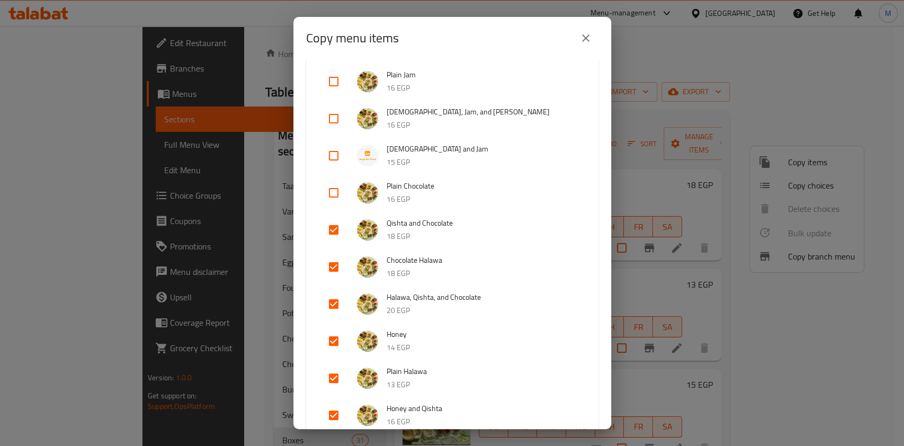
checkbox input "true"
click at [335, 164] on input "checkbox" at bounding box center [333, 155] width 25 height 25
checkbox input "true"
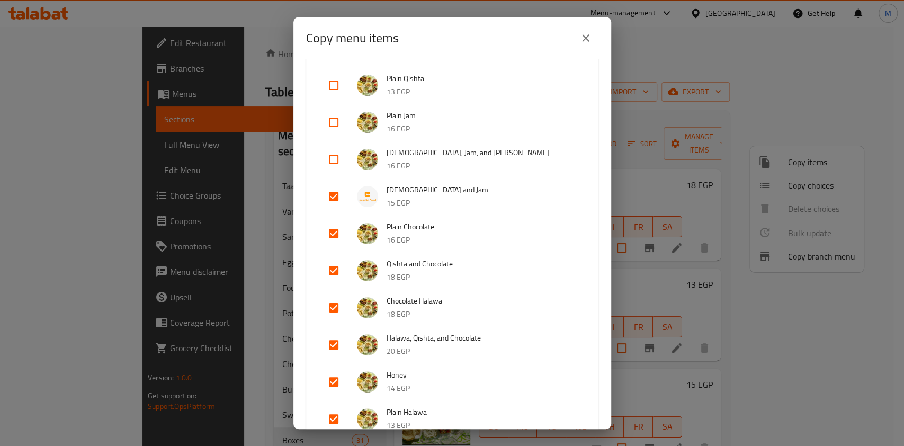
scroll to position [944, 0]
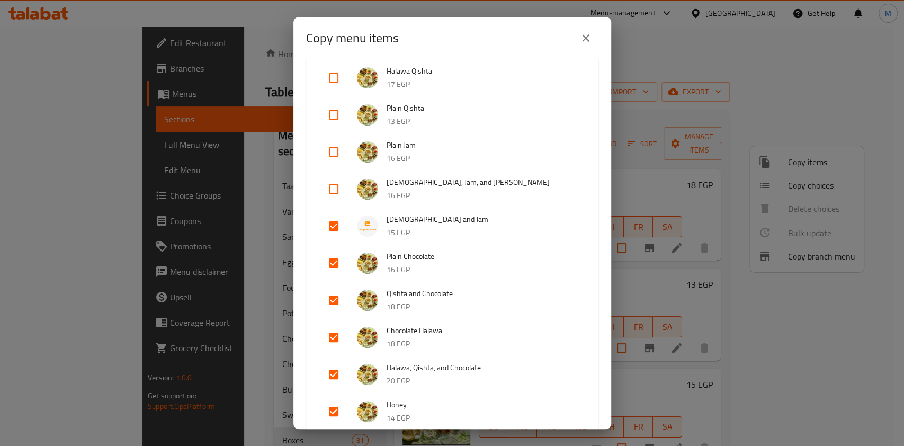
click at [331, 185] on input "checkbox" at bounding box center [333, 188] width 25 height 25
checkbox input "true"
click at [335, 151] on input "checkbox" at bounding box center [333, 151] width 25 height 25
checkbox input "true"
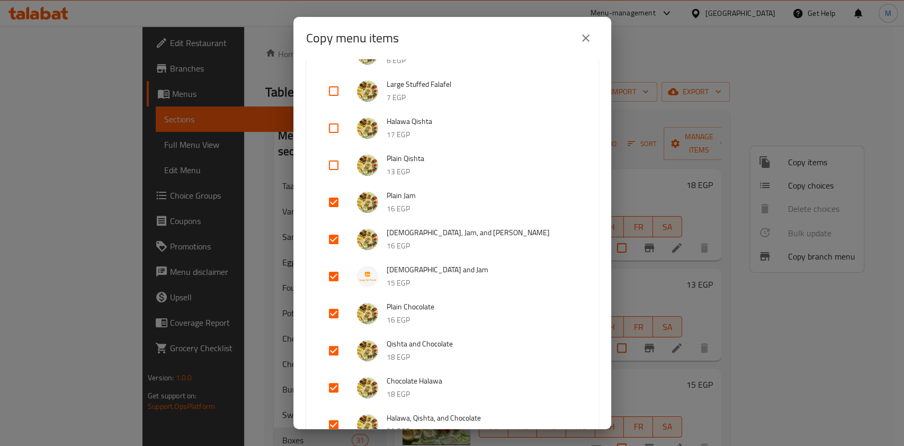
scroll to position [873, 0]
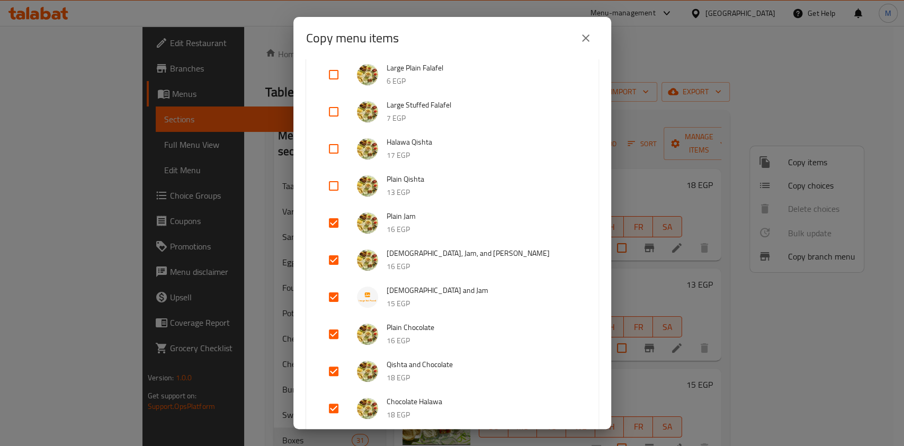
click at [329, 187] on input "checkbox" at bounding box center [333, 185] width 25 height 25
checkbox input "true"
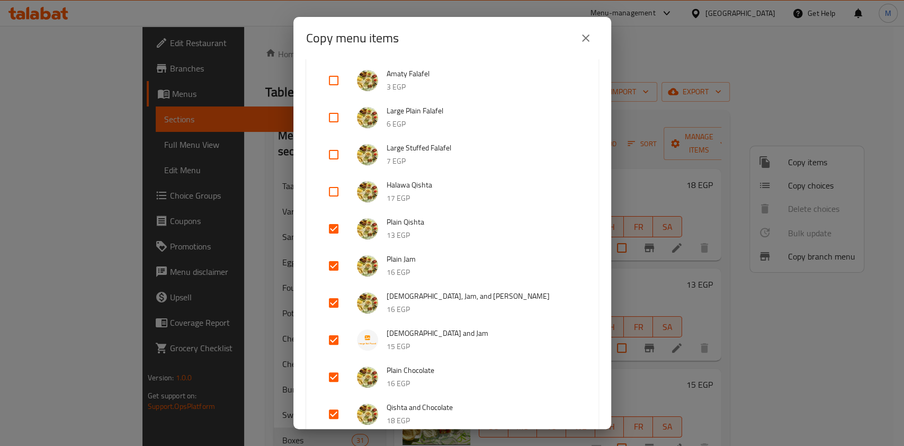
scroll to position [802, 0]
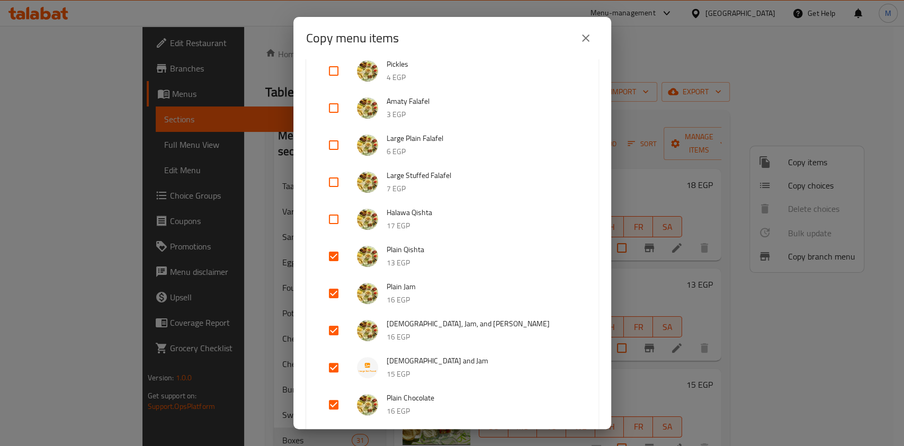
click at [336, 223] on input "checkbox" at bounding box center [333, 218] width 25 height 25
checkbox input "true"
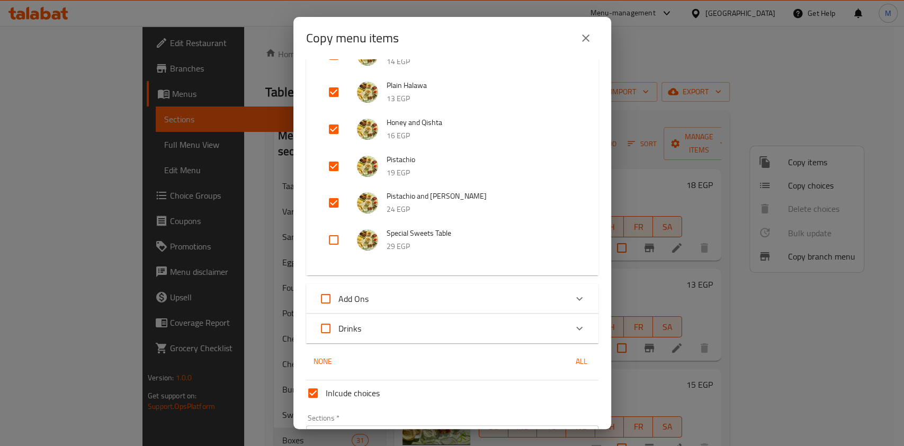
scroll to position [1367, 0]
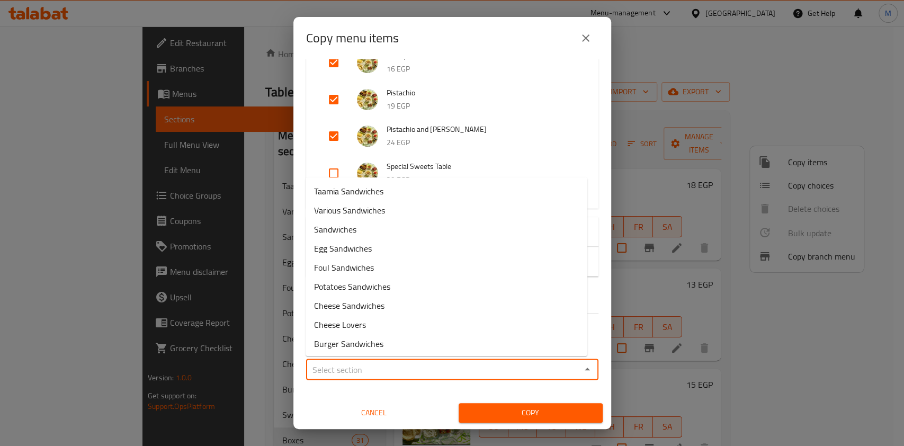
click at [432, 374] on input "Sections   *" at bounding box center [443, 369] width 268 height 15
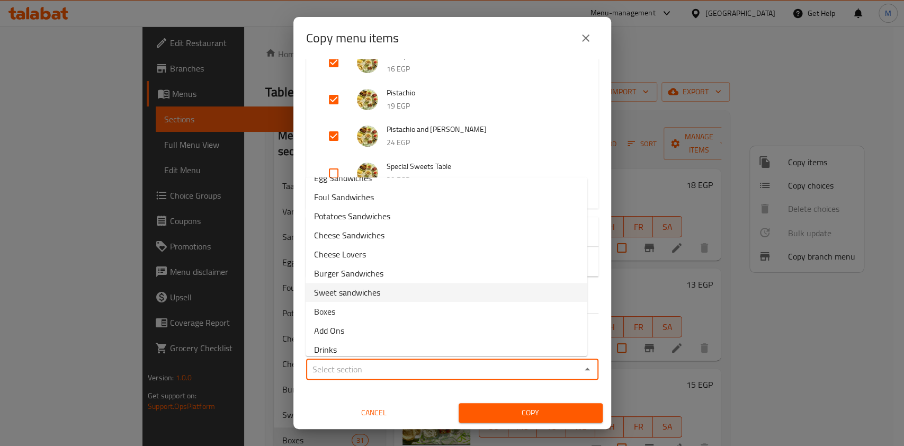
scroll to position [78, 0]
click at [364, 292] on li "Sweet sandwiches" at bounding box center [446, 284] width 282 height 19
type input "Sweet sandwiches"
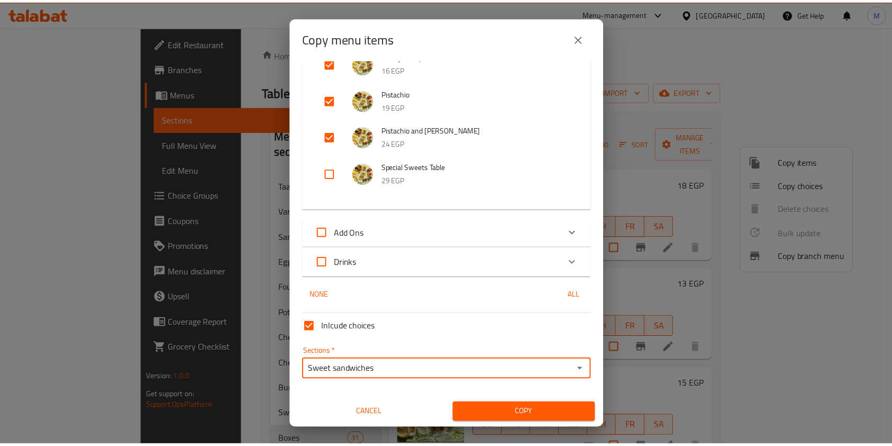
scroll to position [1367, 0]
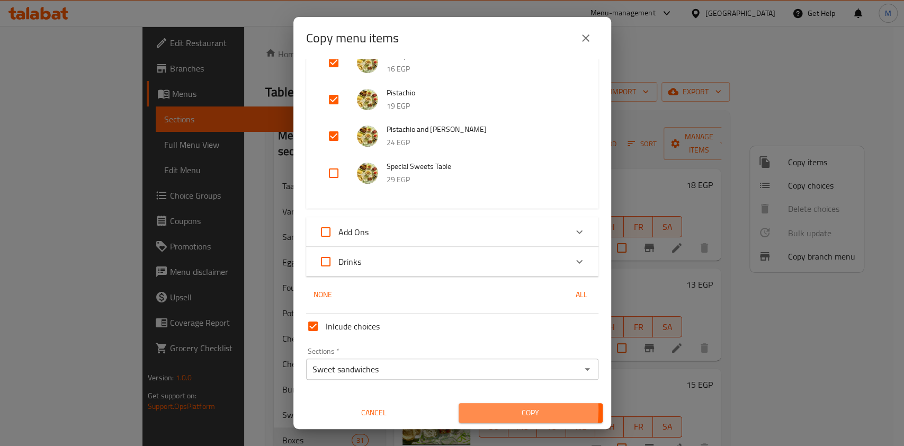
click at [484, 409] on span "Copy" at bounding box center [530, 412] width 127 height 13
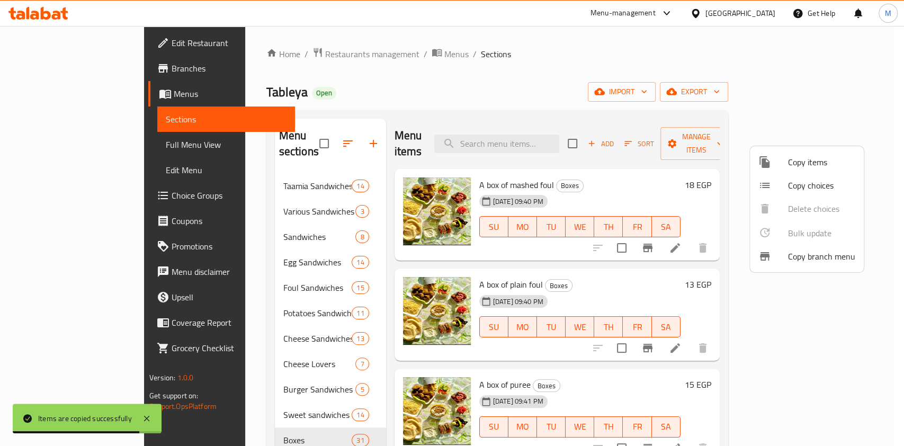
click at [903, 290] on div at bounding box center [452, 223] width 904 height 446
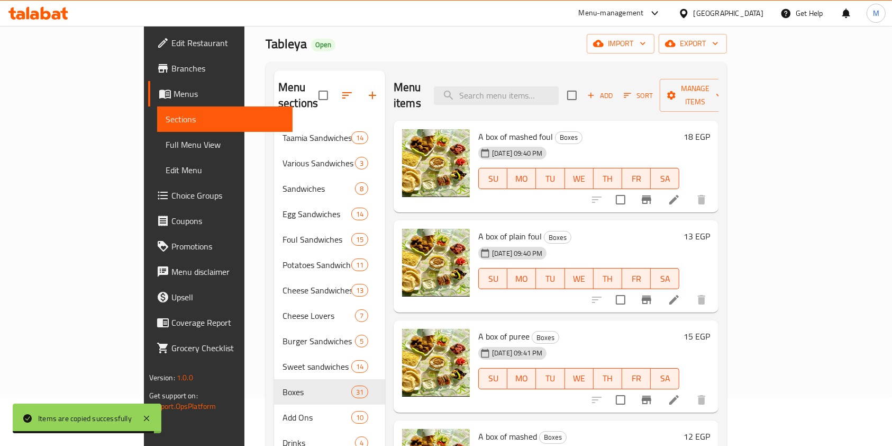
scroll to position [141, 0]
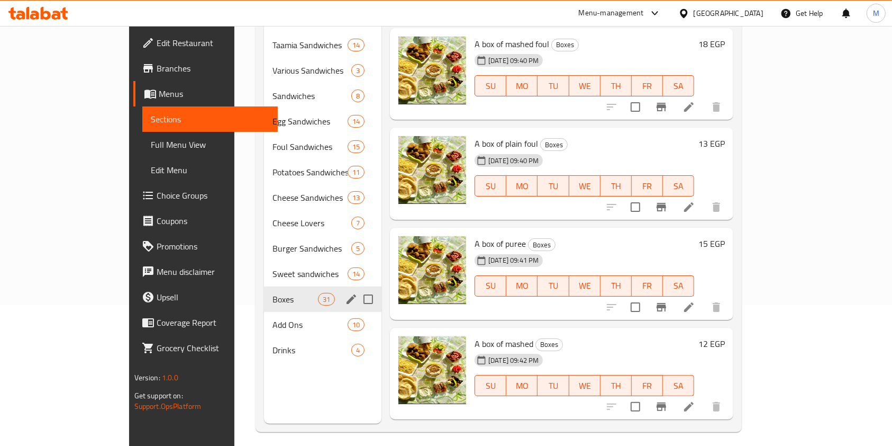
click at [264, 290] on div "Boxes 31" at bounding box center [323, 298] width 118 height 25
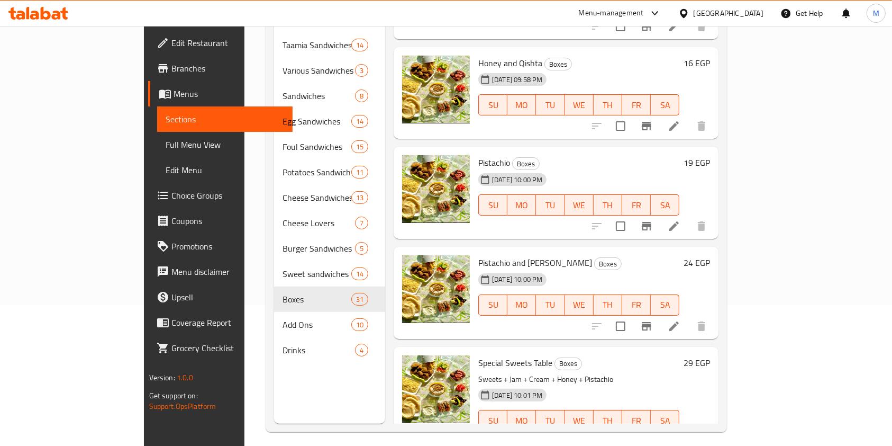
scroll to position [148, 0]
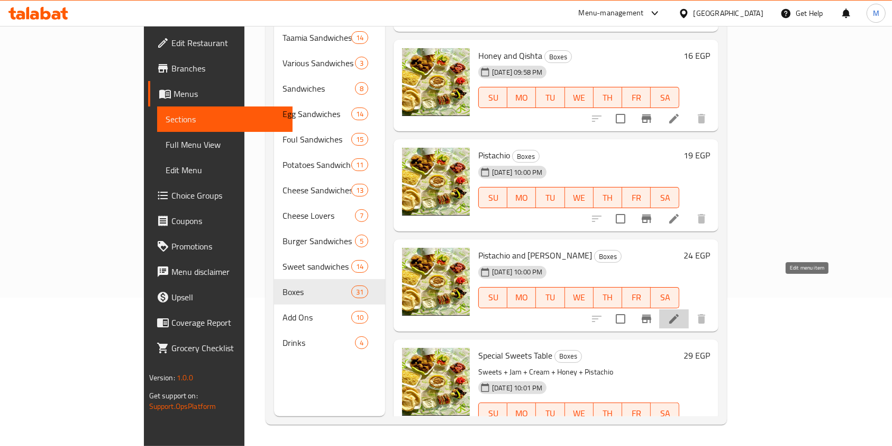
click at [681, 312] on icon at bounding box center [674, 318] width 13 height 13
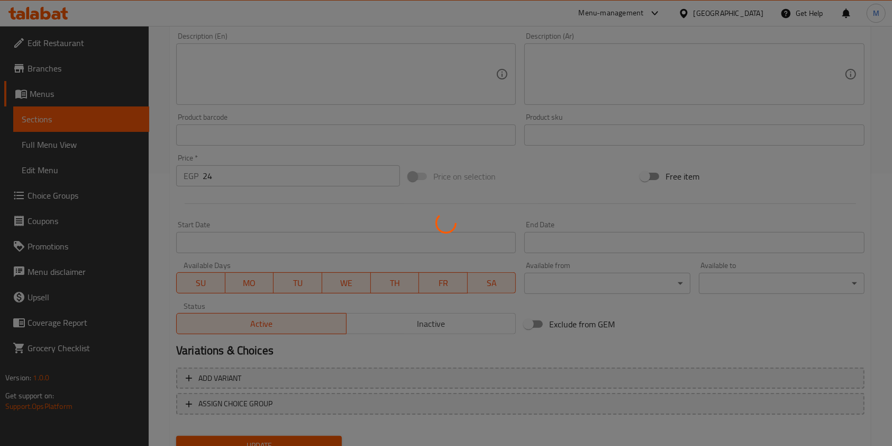
scroll to position [318, 0]
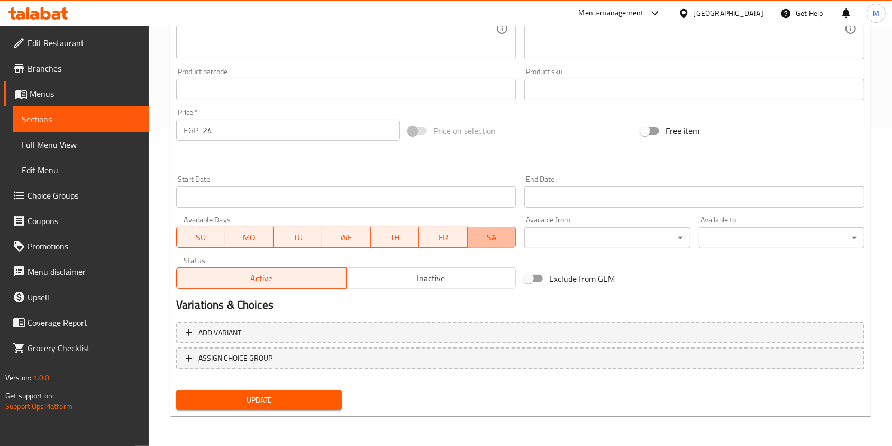
click at [477, 236] on span "SA" at bounding box center [492, 237] width 40 height 15
drag, startPoint x: 468, startPoint y: 236, endPoint x: 452, endPoint y: 239, distance: 16.8
click at [461, 237] on div "SU MO TU WE TH FR SA" at bounding box center [346, 232] width 340 height 32
click at [449, 239] on span "FR" at bounding box center [443, 237] width 40 height 15
click at [381, 235] on span "TH" at bounding box center [395, 237] width 40 height 15
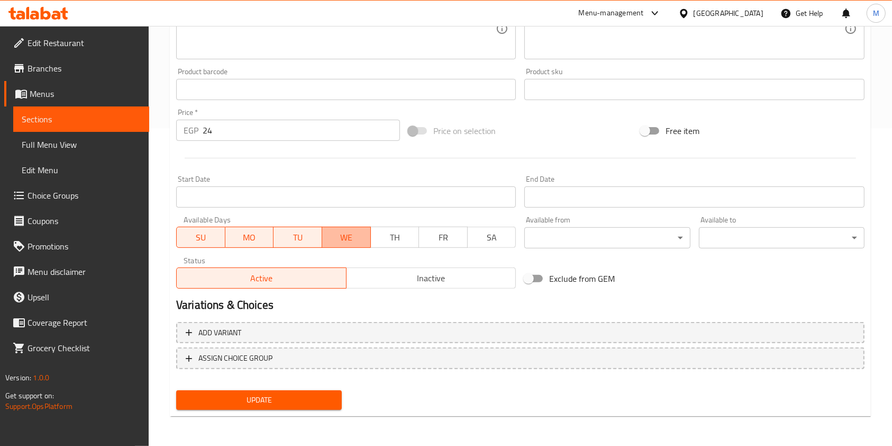
click at [336, 238] on span "WE" at bounding box center [347, 237] width 40 height 15
click at [279, 240] on span "TU" at bounding box center [298, 237] width 40 height 15
click at [264, 240] on span "MO" at bounding box center [250, 237] width 40 height 15
click at [182, 226] on div "SU MO TU WE TH FR SA" at bounding box center [346, 232] width 340 height 32
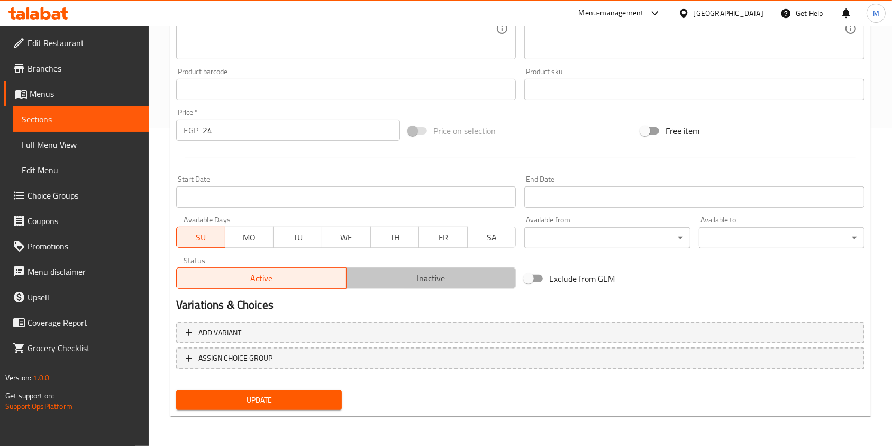
click at [400, 270] on span "Inactive" at bounding box center [431, 277] width 161 height 15
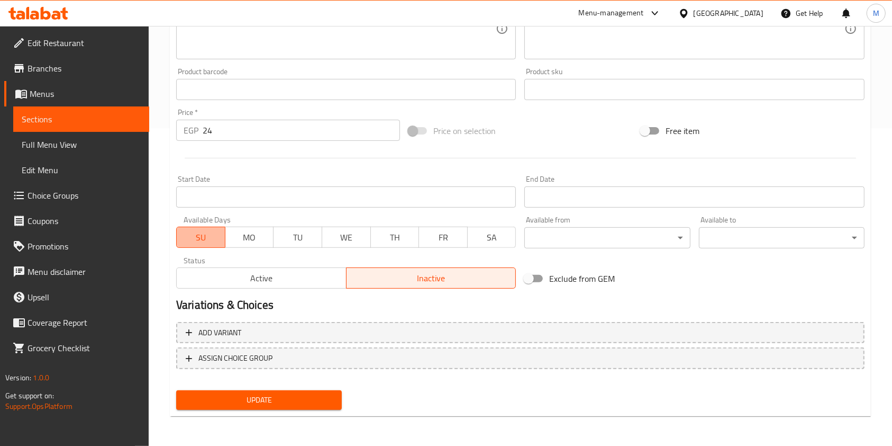
click at [185, 237] on span "SU" at bounding box center [201, 237] width 40 height 15
click at [286, 400] on span "Update" at bounding box center [259, 399] width 149 height 13
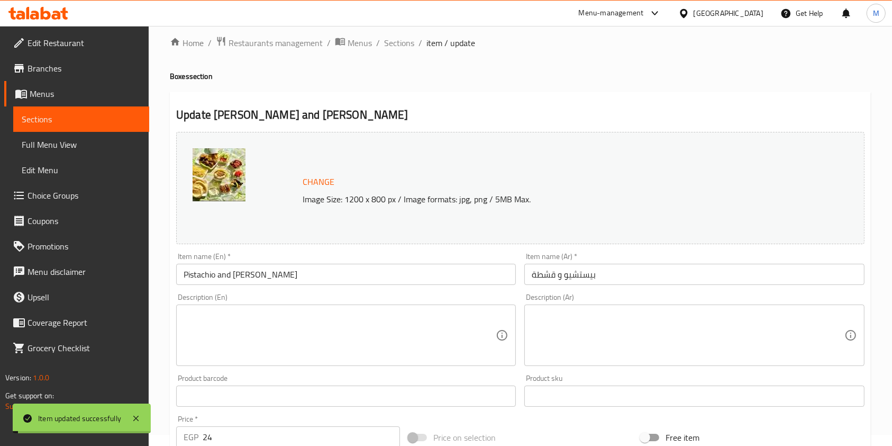
scroll to position [0, 0]
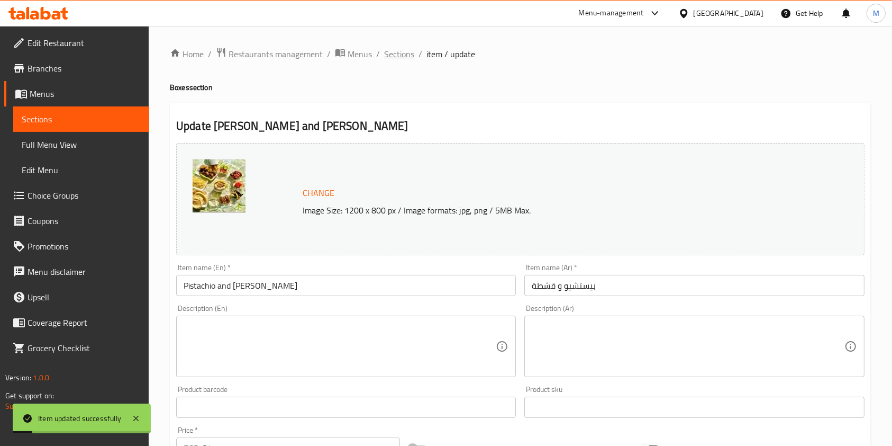
click at [402, 49] on span "Sections" at bounding box center [399, 54] width 30 height 13
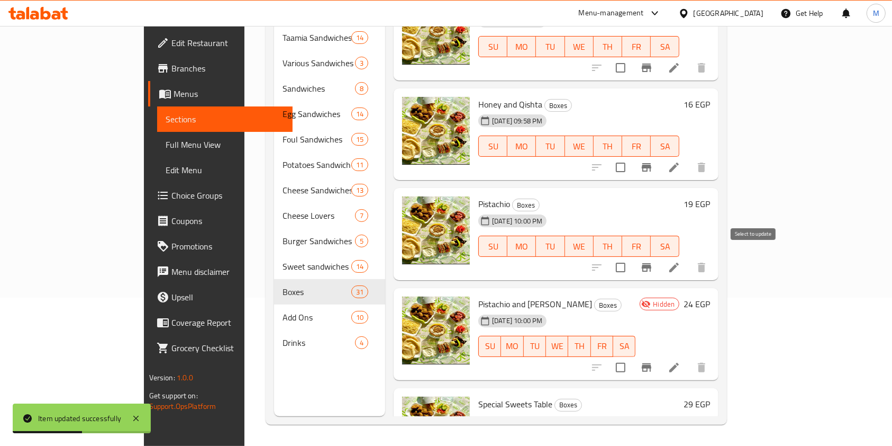
scroll to position [2621, 0]
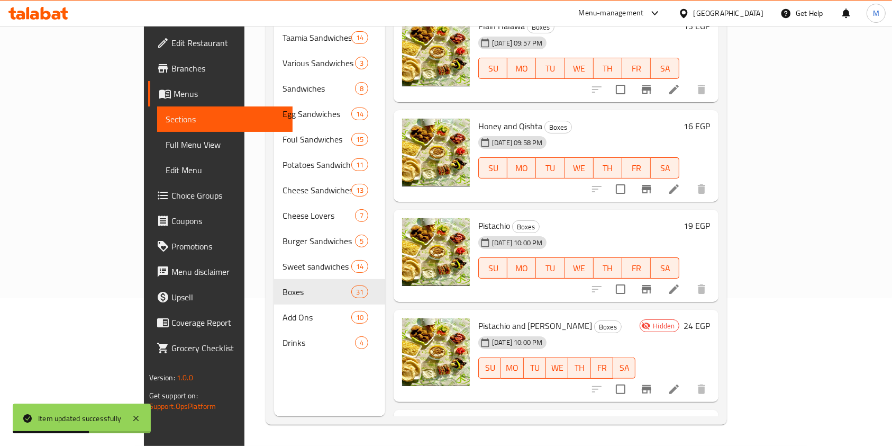
click at [679, 284] on icon at bounding box center [675, 289] width 10 height 10
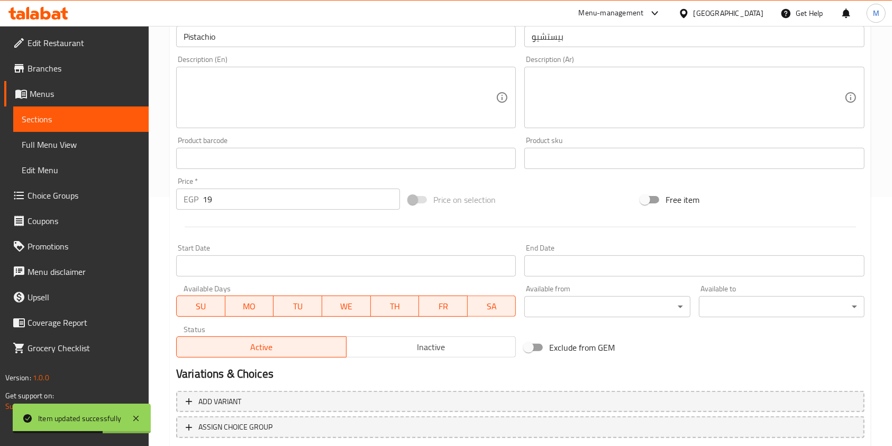
scroll to position [318, 0]
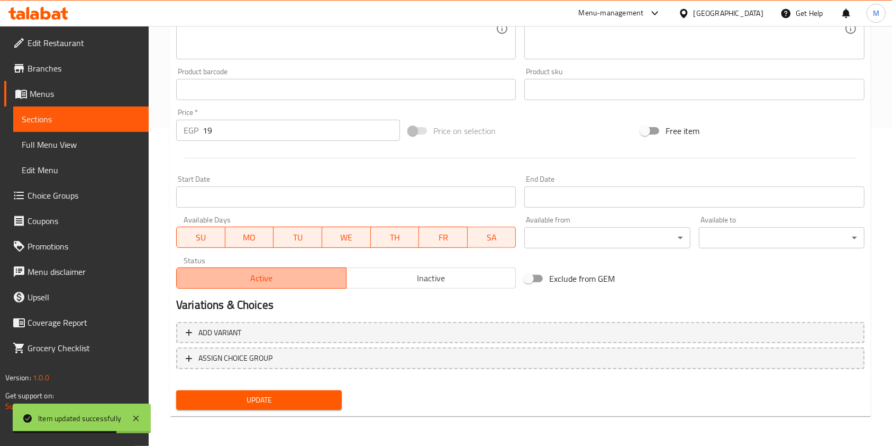
click at [341, 283] on span "Active" at bounding box center [261, 277] width 161 height 15
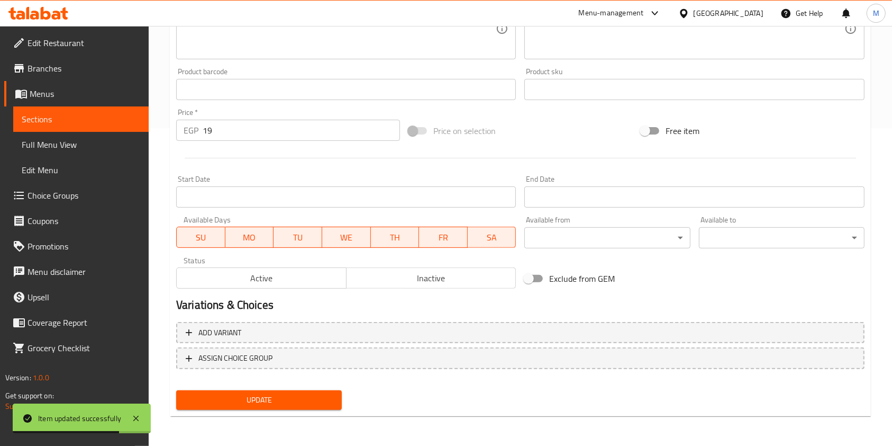
click at [381, 277] on span "Inactive" at bounding box center [431, 277] width 161 height 15
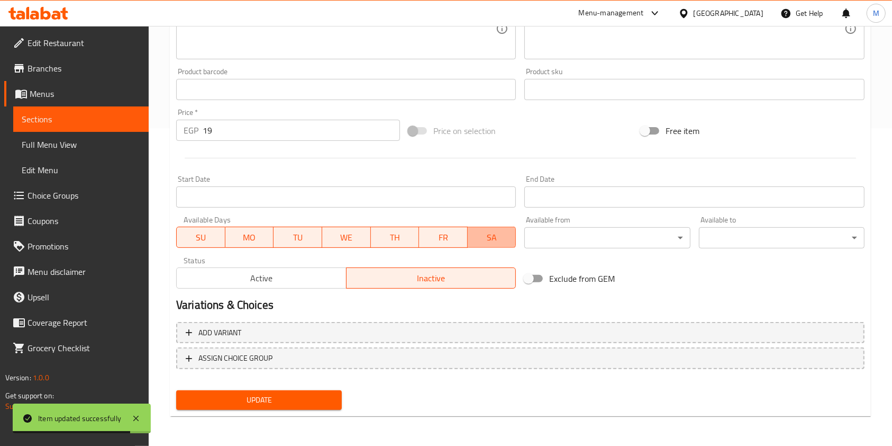
drag, startPoint x: 495, startPoint y: 238, endPoint x: 466, endPoint y: 233, distance: 29.1
click at [495, 238] on span "SA" at bounding box center [492, 237] width 40 height 15
drag, startPoint x: 449, startPoint y: 231, endPoint x: 434, endPoint y: 232, distance: 15.9
click at [447, 231] on span "FR" at bounding box center [443, 237] width 40 height 15
drag, startPoint x: 385, startPoint y: 234, endPoint x: 376, endPoint y: 239, distance: 9.9
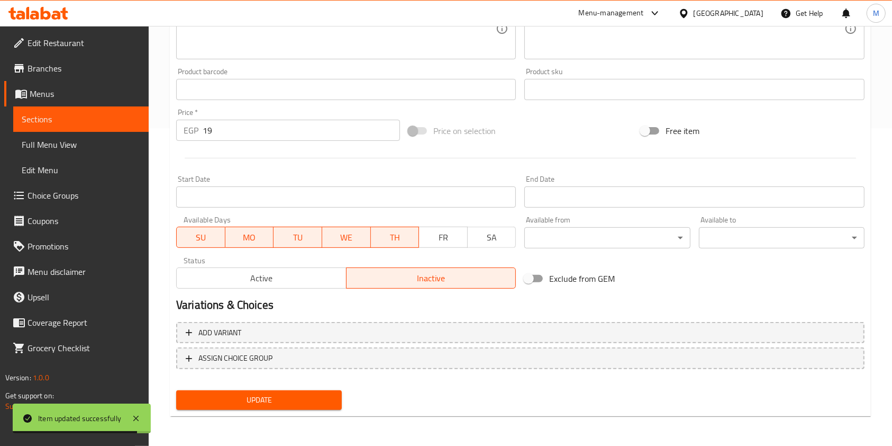
click at [384, 236] on span "TH" at bounding box center [395, 237] width 40 height 15
click at [339, 240] on span "WE" at bounding box center [347, 237] width 40 height 15
click at [282, 243] on span "TU" at bounding box center [298, 237] width 40 height 15
click at [260, 239] on span "MO" at bounding box center [250, 237] width 40 height 15
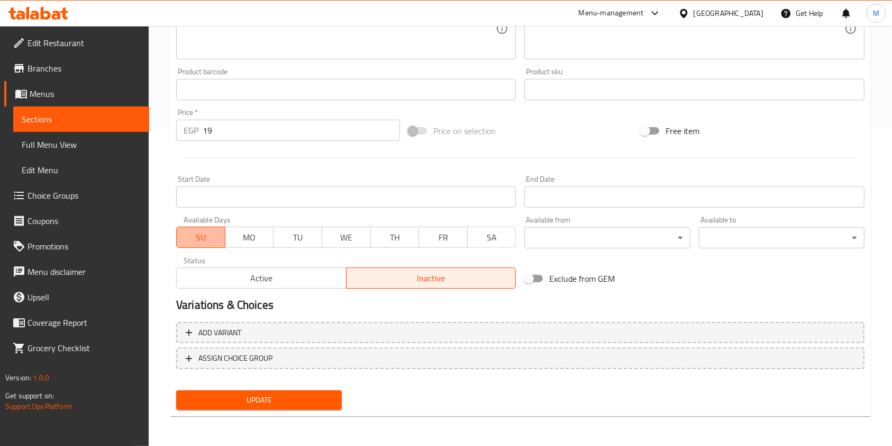
click at [214, 235] on span "SU" at bounding box center [201, 237] width 40 height 15
click at [278, 400] on span "Update" at bounding box center [259, 399] width 149 height 13
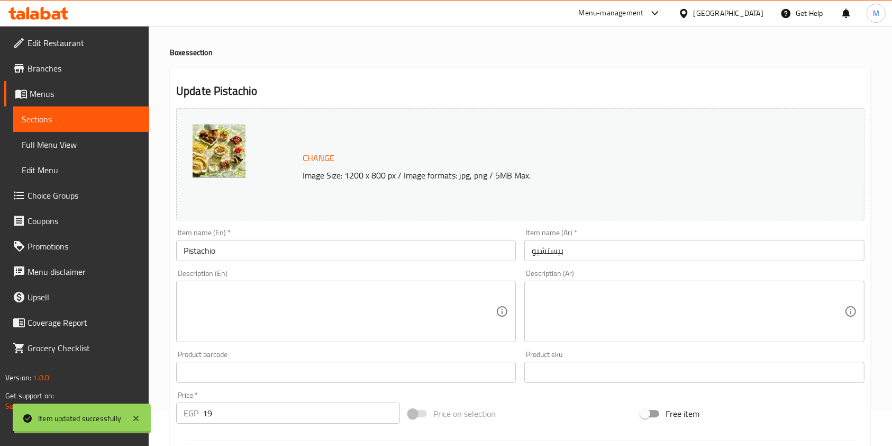
scroll to position [0, 0]
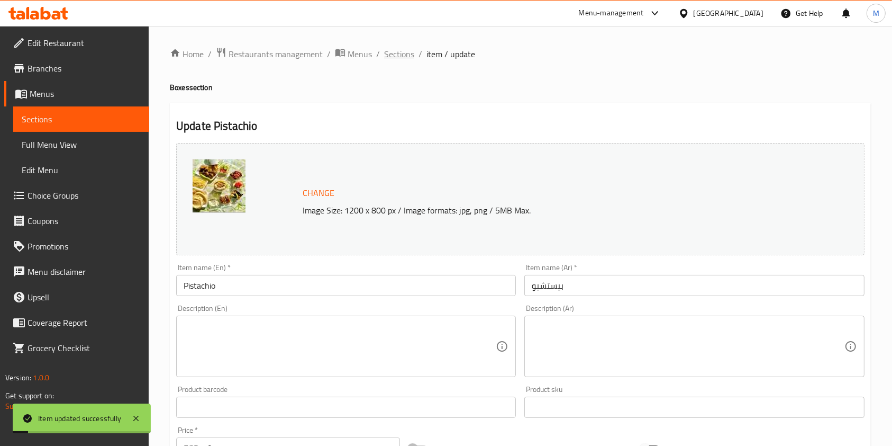
click at [405, 59] on span "Sections" at bounding box center [399, 54] width 30 height 13
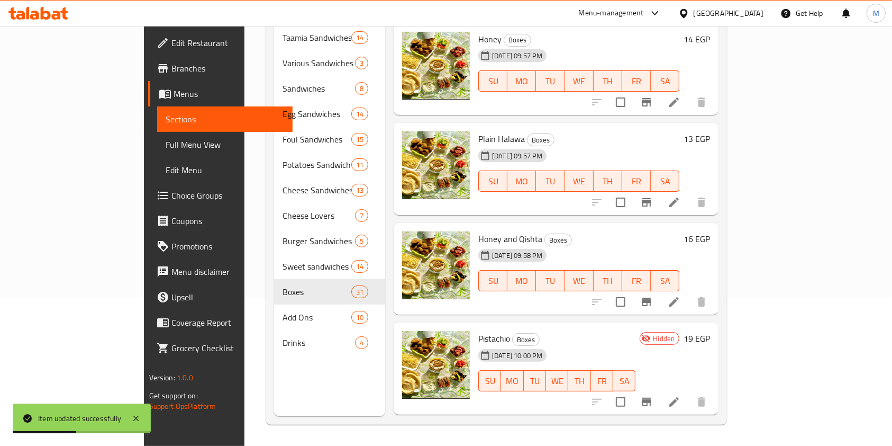
scroll to position [2479, 0]
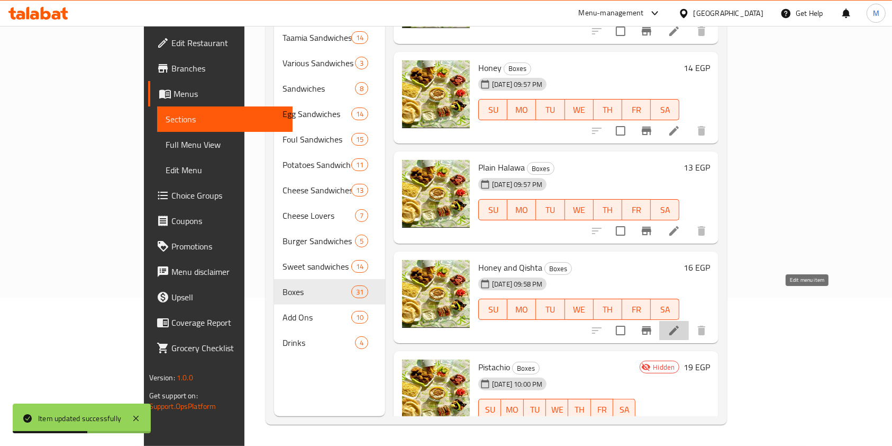
click at [681, 324] on icon at bounding box center [674, 330] width 13 height 13
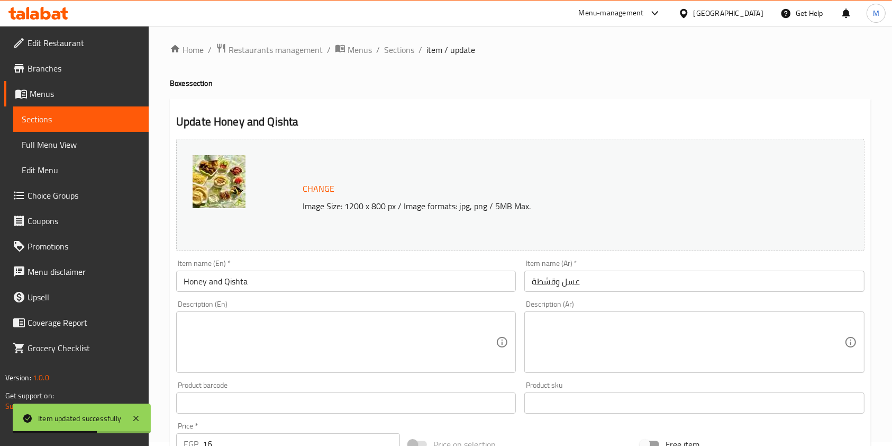
scroll to position [318, 0]
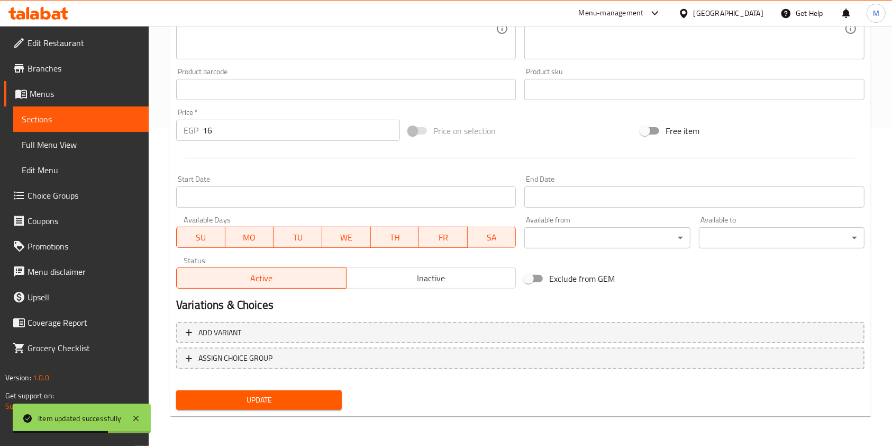
click at [476, 231] on span "SA" at bounding box center [492, 237] width 40 height 15
click at [450, 235] on span "FR" at bounding box center [443, 237] width 40 height 15
drag, startPoint x: 407, startPoint y: 235, endPoint x: 396, endPoint y: 235, distance: 10.1
click at [405, 235] on span "TH" at bounding box center [395, 237] width 40 height 15
click at [344, 232] on span "WE" at bounding box center [347, 237] width 40 height 15
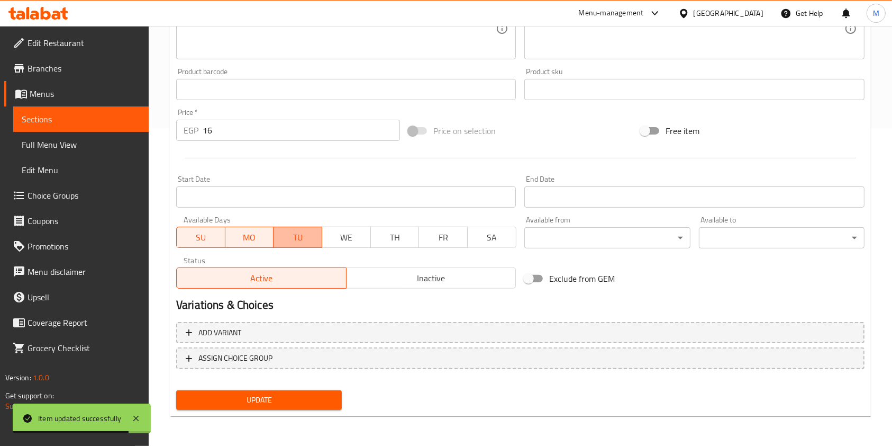
click at [287, 233] on span "TU" at bounding box center [298, 237] width 40 height 15
click at [231, 233] on span "MO" at bounding box center [250, 237] width 40 height 15
drag, startPoint x: 203, startPoint y: 232, endPoint x: 274, endPoint y: 252, distance: 73.6
click at [202, 232] on span "SU" at bounding box center [201, 237] width 40 height 15
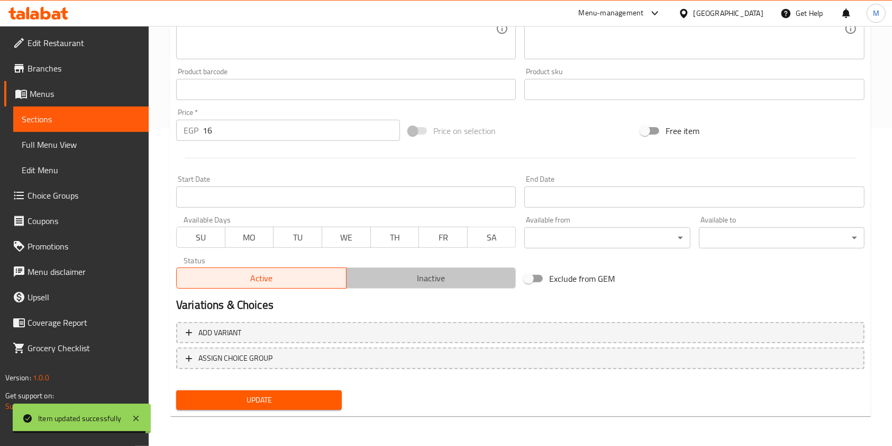
click at [355, 276] on span "Inactive" at bounding box center [431, 277] width 161 height 15
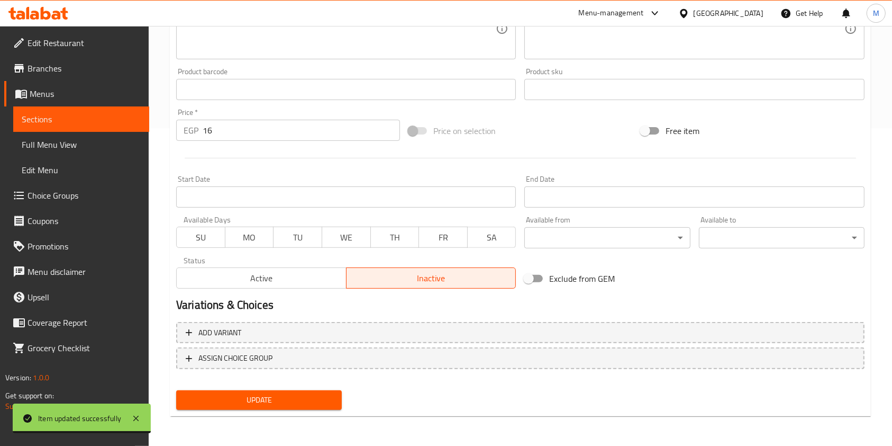
click at [305, 392] on button "Update" at bounding box center [259, 400] width 166 height 20
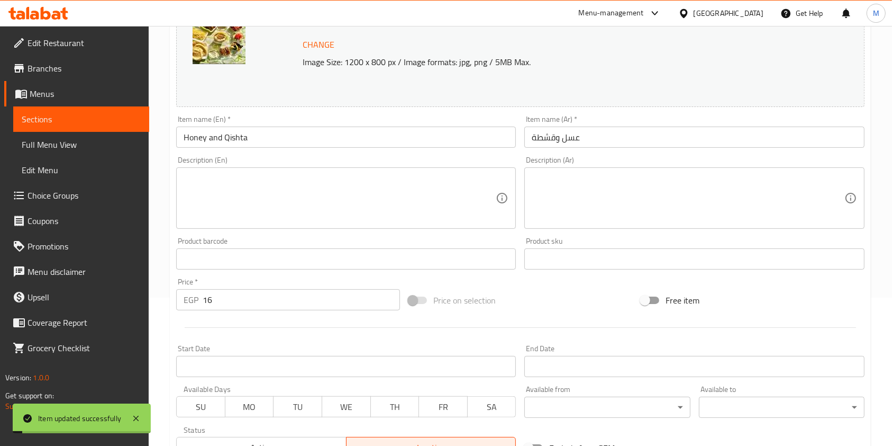
scroll to position [0, 0]
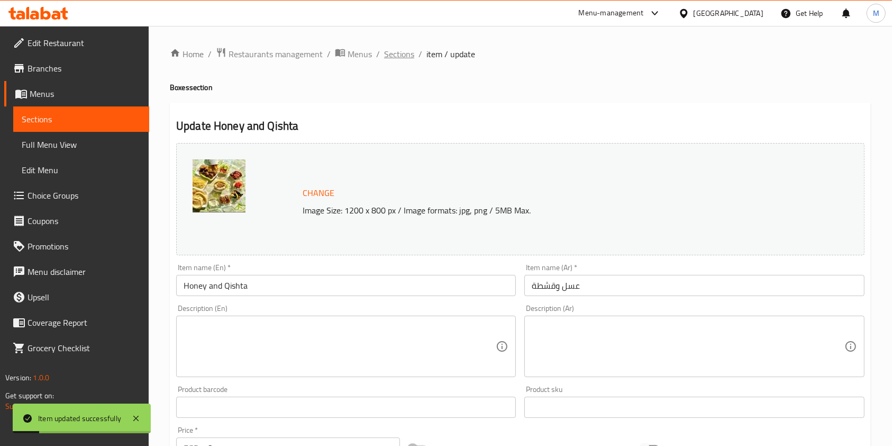
click at [403, 60] on span "Sections" at bounding box center [399, 54] width 30 height 13
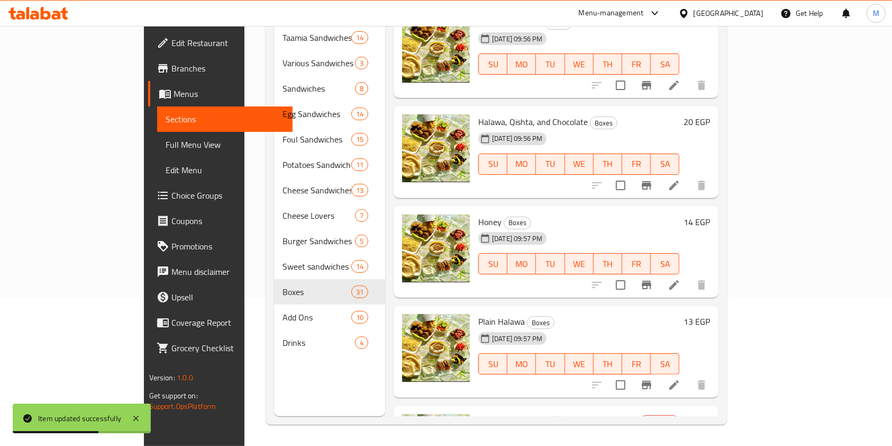
scroll to position [2301, 0]
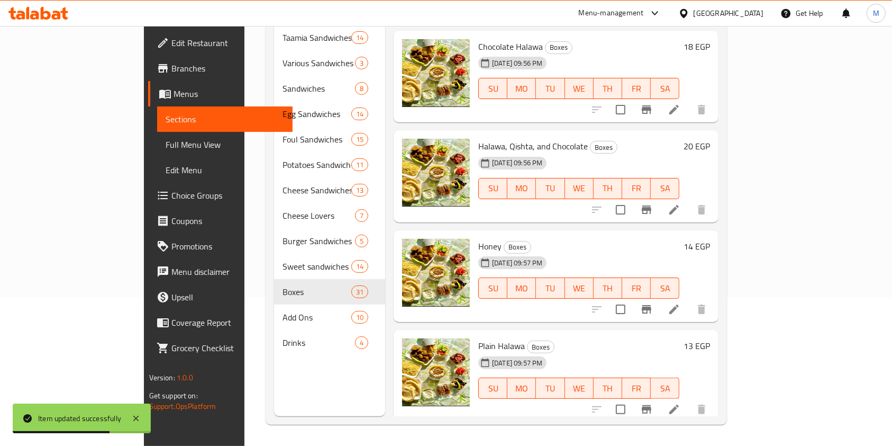
click at [689, 300] on li at bounding box center [675, 309] width 30 height 19
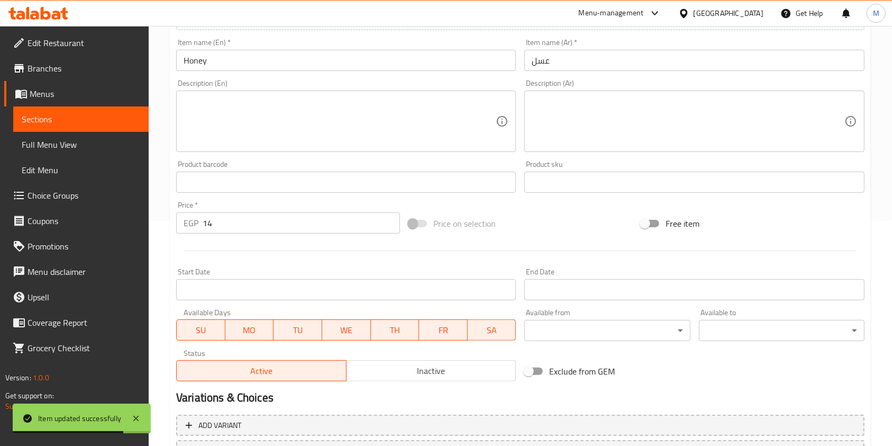
scroll to position [318, 0]
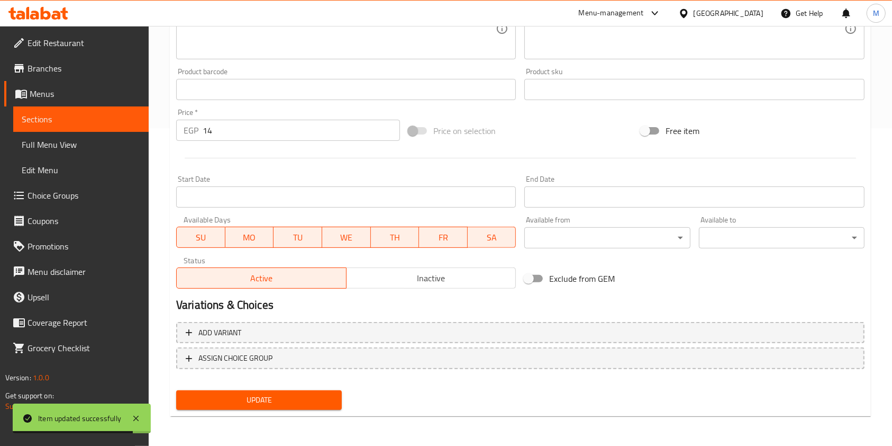
click at [489, 234] on span "SA" at bounding box center [492, 237] width 40 height 15
click at [462, 234] on span "FR" at bounding box center [443, 237] width 40 height 15
click at [408, 238] on span "TH" at bounding box center [395, 237] width 40 height 15
click at [341, 234] on span "WE" at bounding box center [347, 237] width 40 height 15
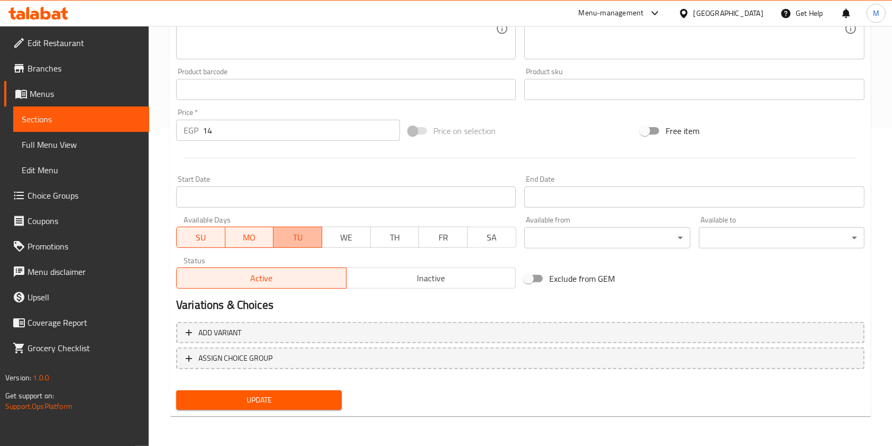
click at [302, 234] on span "TU" at bounding box center [298, 237] width 40 height 15
click at [228, 234] on button "MO" at bounding box center [249, 237] width 49 height 21
click at [205, 234] on span "SU" at bounding box center [201, 237] width 40 height 15
click at [343, 273] on button "Active" at bounding box center [261, 277] width 170 height 21
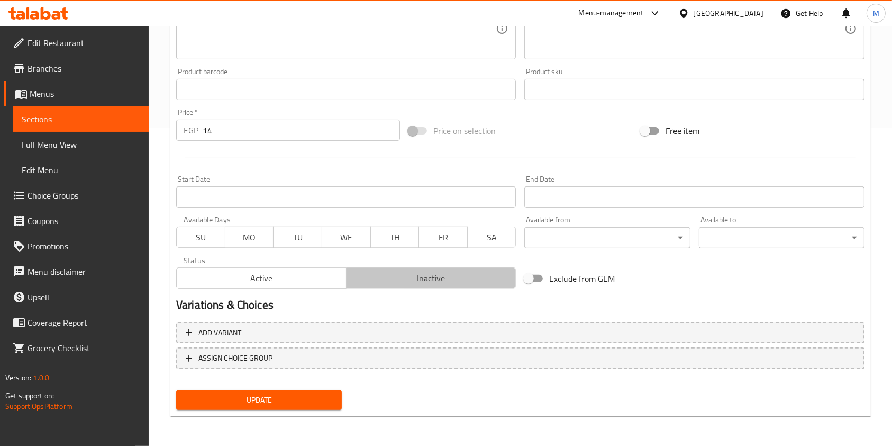
click at [356, 279] on span "Inactive" at bounding box center [431, 277] width 161 height 15
click at [298, 411] on div "Update" at bounding box center [259, 400] width 174 height 28
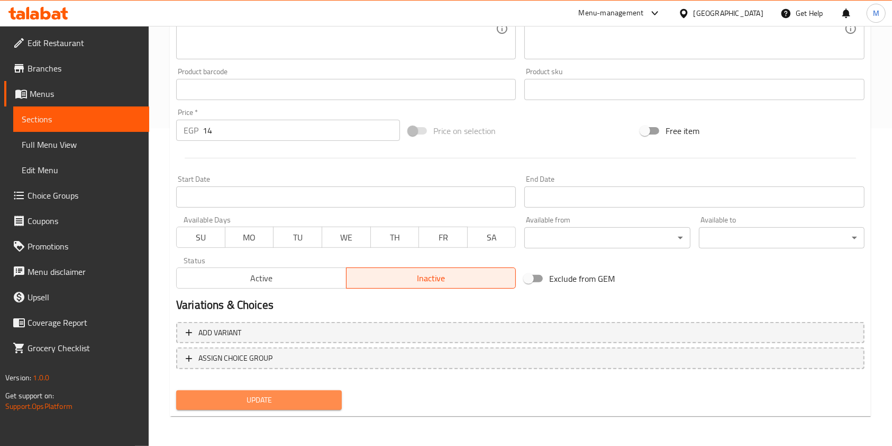
click at [303, 402] on span "Update" at bounding box center [259, 399] width 149 height 13
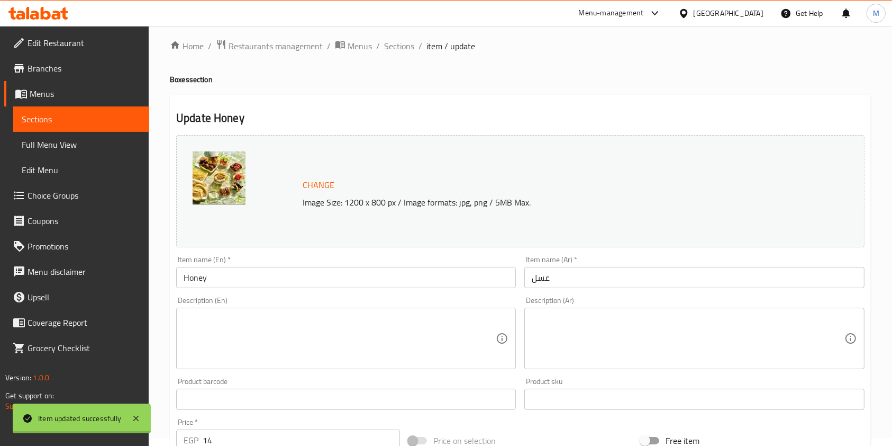
scroll to position [0, 0]
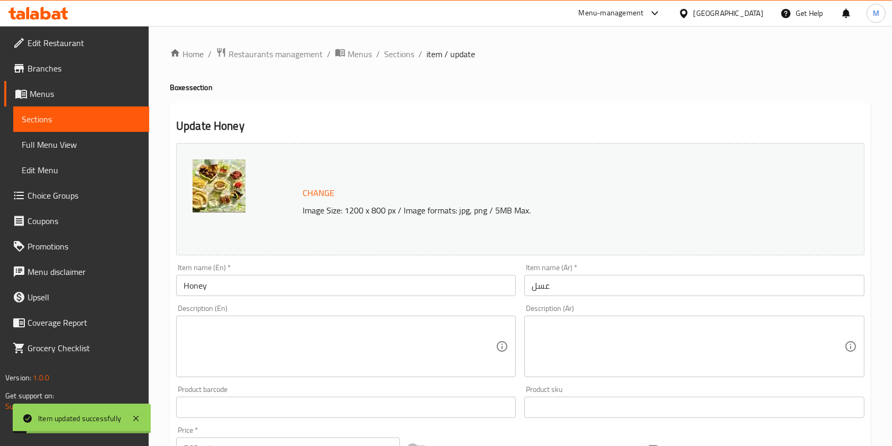
click at [417, 55] on ol "Home / Restaurants management / Menus / Sections / item / update" at bounding box center [520, 54] width 701 height 14
click at [406, 56] on span "Sections" at bounding box center [399, 54] width 30 height 13
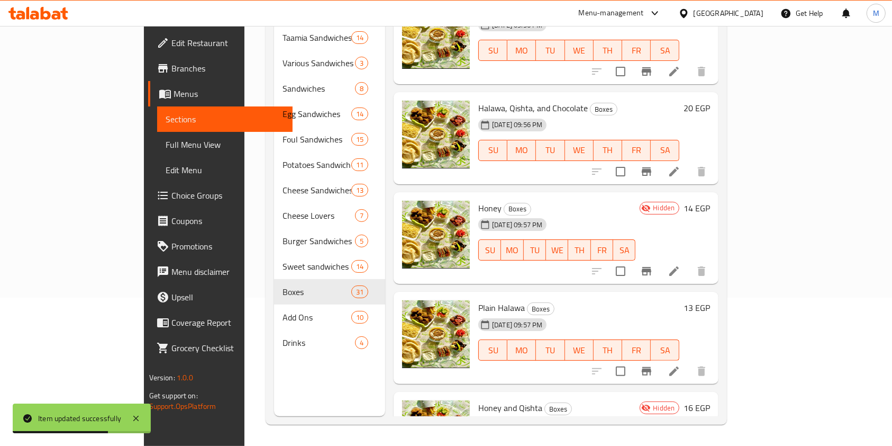
scroll to position [2338, 0]
click at [689, 363] on li at bounding box center [675, 372] width 30 height 19
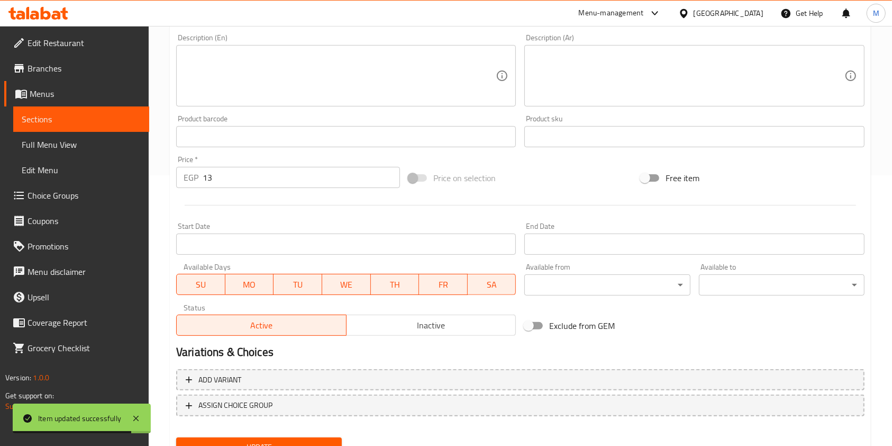
scroll to position [318, 0]
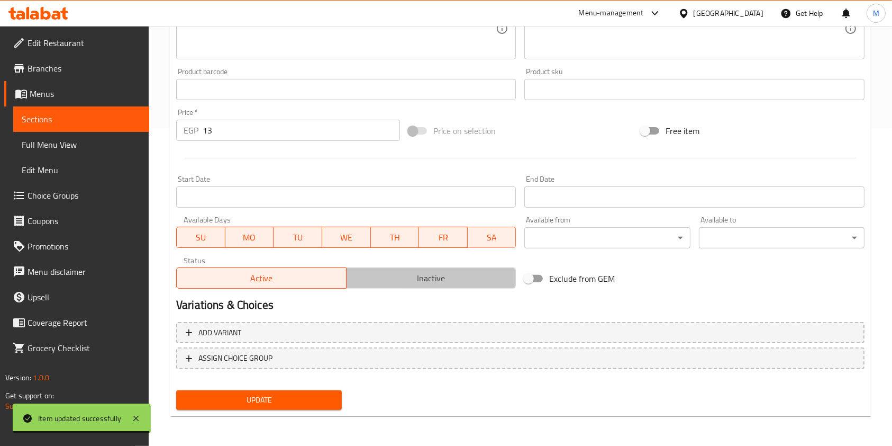
click at [349, 276] on button "Inactive" at bounding box center [431, 277] width 170 height 21
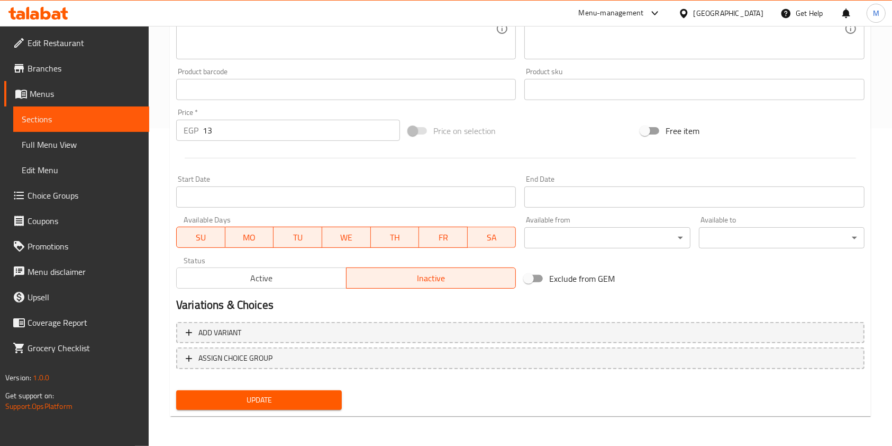
click at [485, 244] on span "SA" at bounding box center [492, 237] width 40 height 15
drag, startPoint x: 448, startPoint y: 240, endPoint x: 441, endPoint y: 239, distance: 6.4
click at [447, 240] on span "FR" at bounding box center [443, 237] width 40 height 15
drag, startPoint x: 414, startPoint y: 238, endPoint x: 354, endPoint y: 234, distance: 60.5
click at [412, 238] on span "TH" at bounding box center [395, 237] width 40 height 15
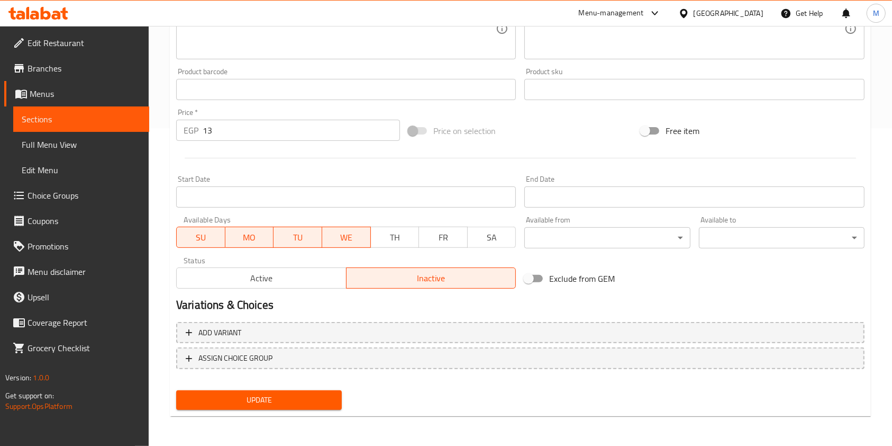
click at [351, 234] on span "WE" at bounding box center [347, 237] width 40 height 15
click at [292, 234] on span "TU" at bounding box center [298, 237] width 40 height 15
click at [258, 238] on span "MO" at bounding box center [250, 237] width 40 height 15
click at [220, 239] on span "SU" at bounding box center [201, 237] width 40 height 15
click at [309, 411] on div "Update" at bounding box center [259, 400] width 174 height 28
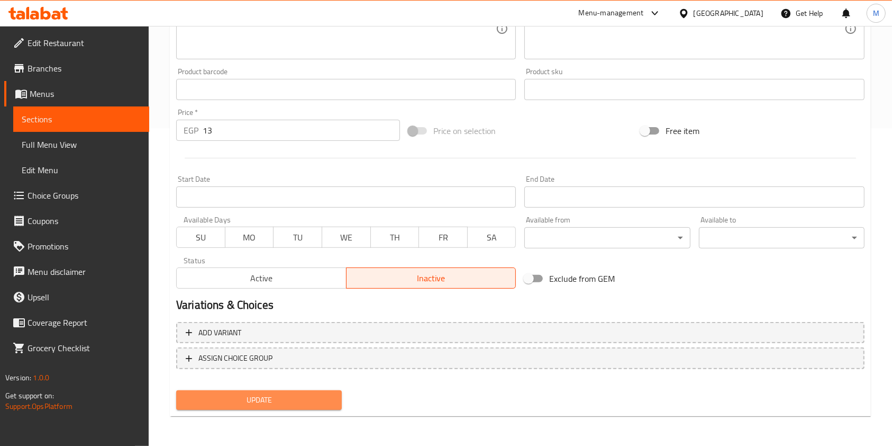
click at [309, 407] on button "Update" at bounding box center [259, 400] width 166 height 20
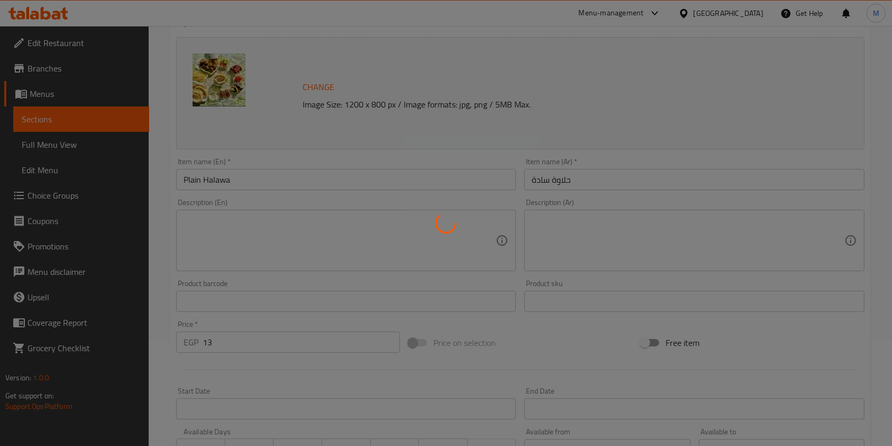
scroll to position [0, 0]
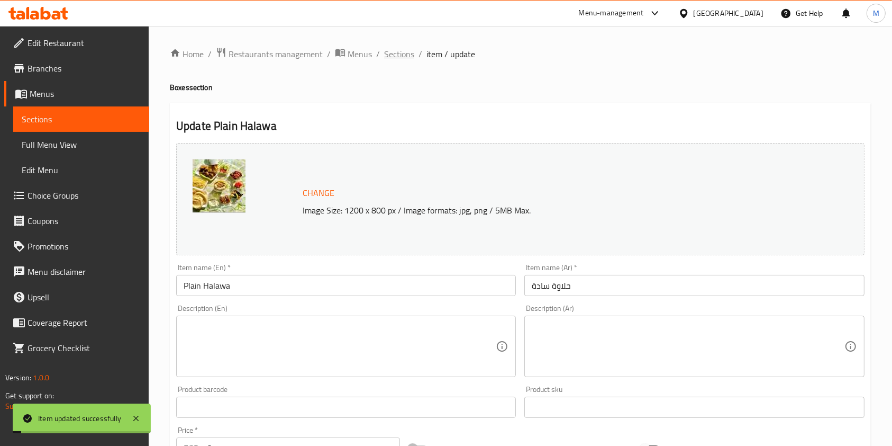
click at [390, 58] on span "Sections" at bounding box center [399, 54] width 30 height 13
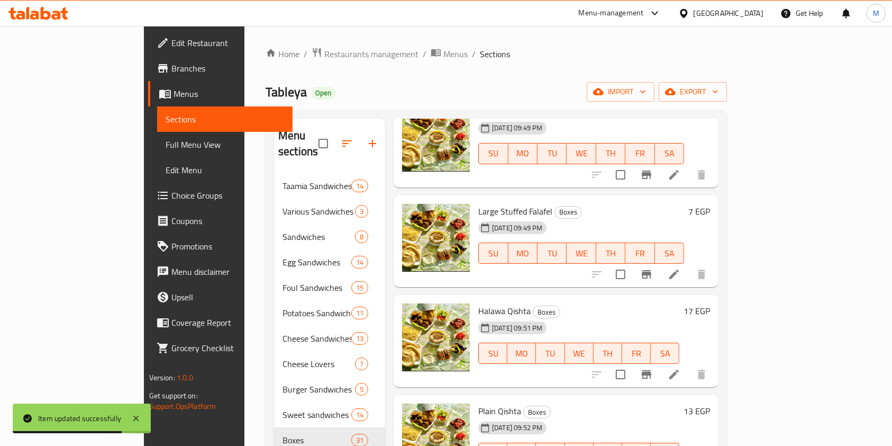
scroll to position [1482, 0]
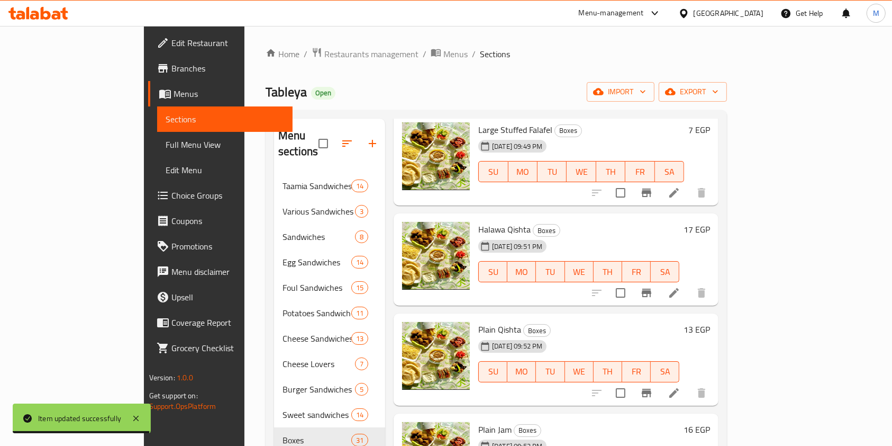
click at [681, 286] on icon at bounding box center [674, 292] width 13 height 13
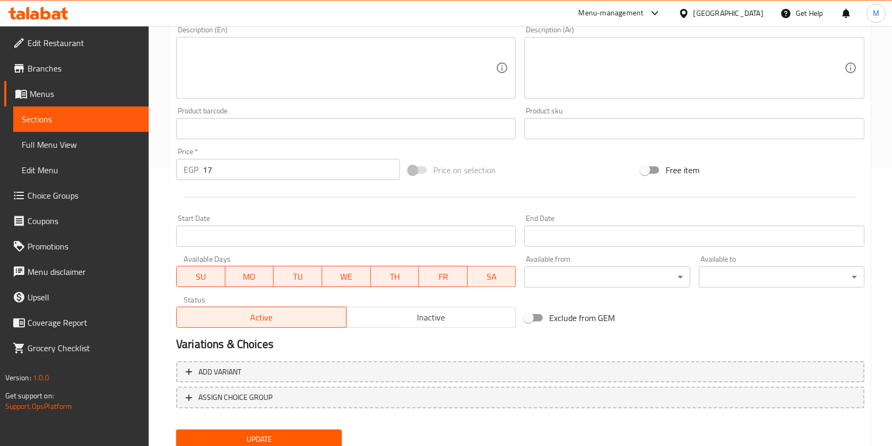
scroll to position [318, 0]
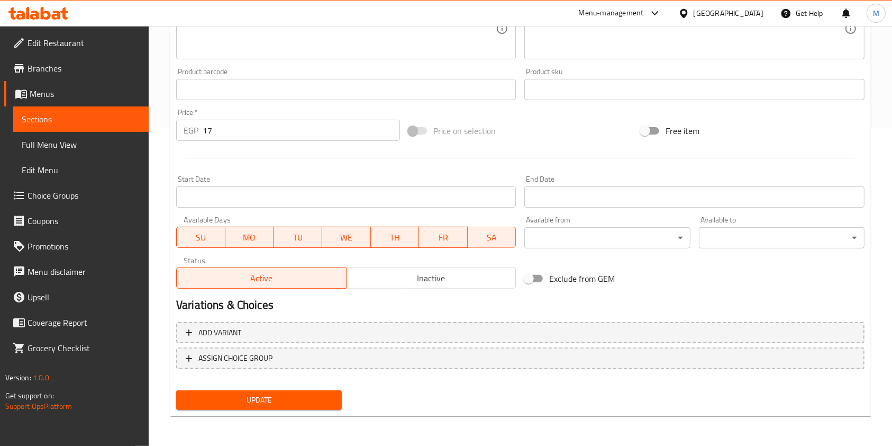
click at [489, 230] on span "SA" at bounding box center [492, 237] width 40 height 15
drag, startPoint x: 429, startPoint y: 239, endPoint x: 391, endPoint y: 241, distance: 38.1
click at [427, 239] on span "FR" at bounding box center [443, 237] width 40 height 15
click at [391, 241] on span "TH" at bounding box center [395, 237] width 40 height 15
click at [354, 238] on span "WE" at bounding box center [347, 237] width 40 height 15
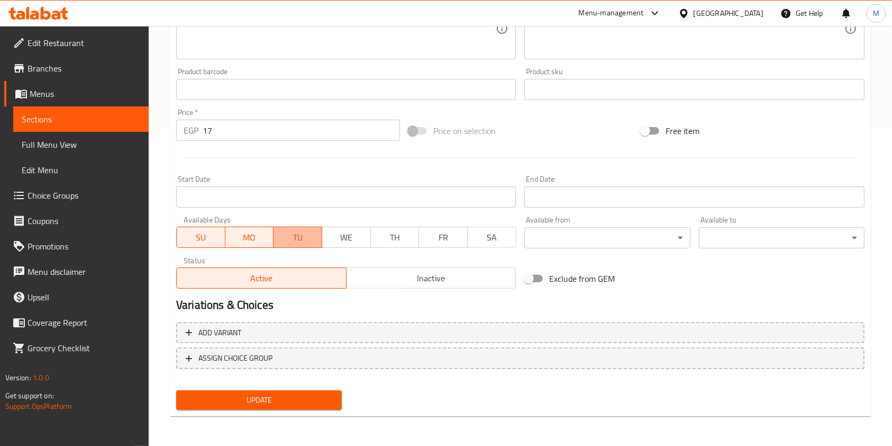
click at [290, 238] on span "TU" at bounding box center [298, 237] width 40 height 15
click at [223, 239] on button "SU" at bounding box center [200, 237] width 49 height 21
click at [248, 245] on button "MO" at bounding box center [249, 237] width 49 height 21
click at [352, 268] on button "Inactive" at bounding box center [431, 277] width 170 height 21
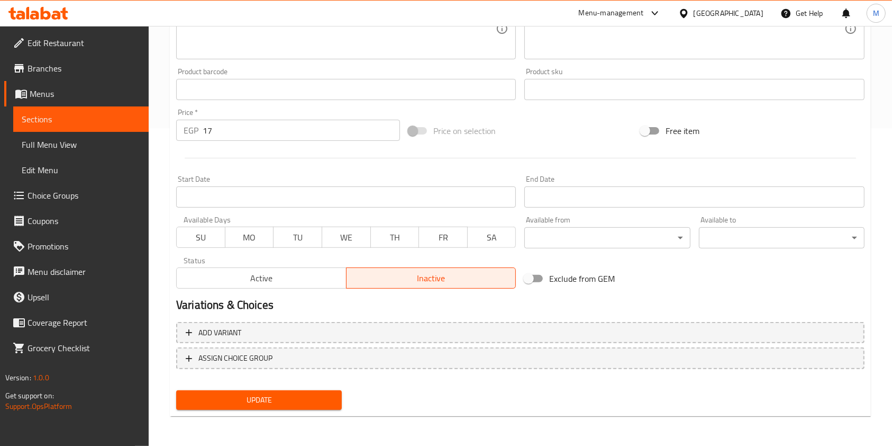
click at [318, 386] on div "Update" at bounding box center [259, 400] width 174 height 28
click at [319, 396] on span "Update" at bounding box center [259, 399] width 149 height 13
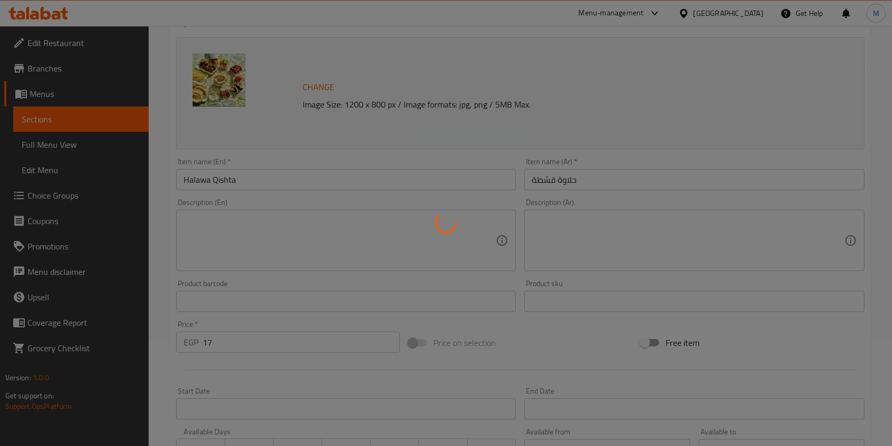
scroll to position [0, 0]
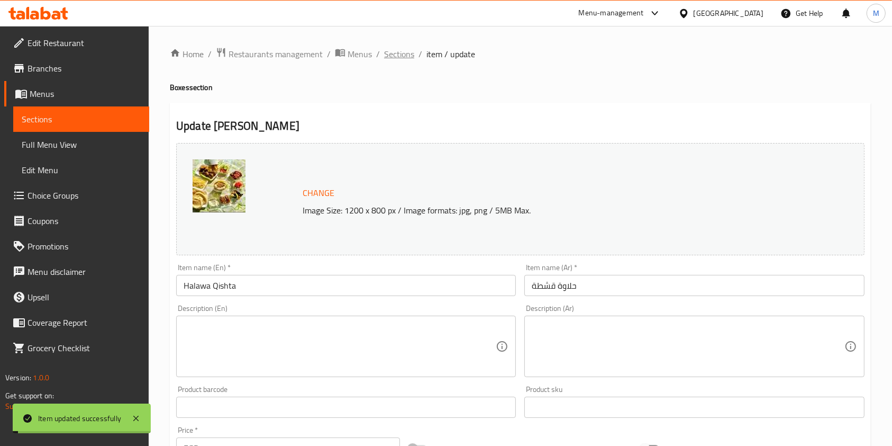
click at [395, 53] on span "Sections" at bounding box center [399, 54] width 30 height 13
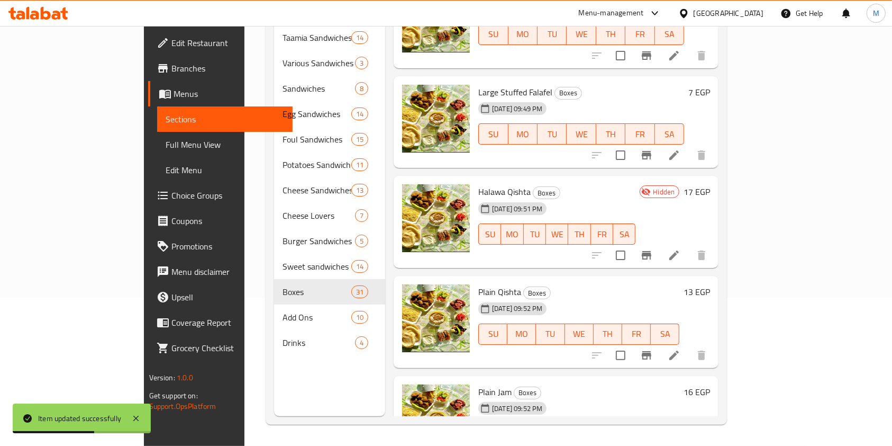
scroll to position [1421, 0]
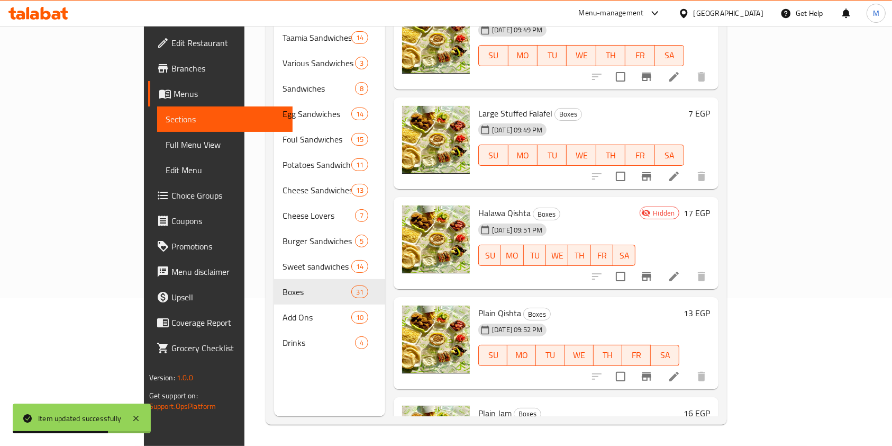
click at [681, 370] on icon at bounding box center [674, 376] width 13 height 13
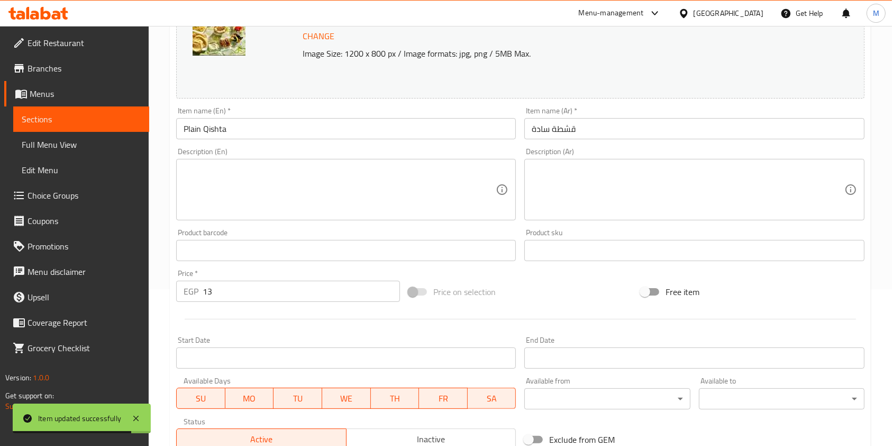
scroll to position [318, 0]
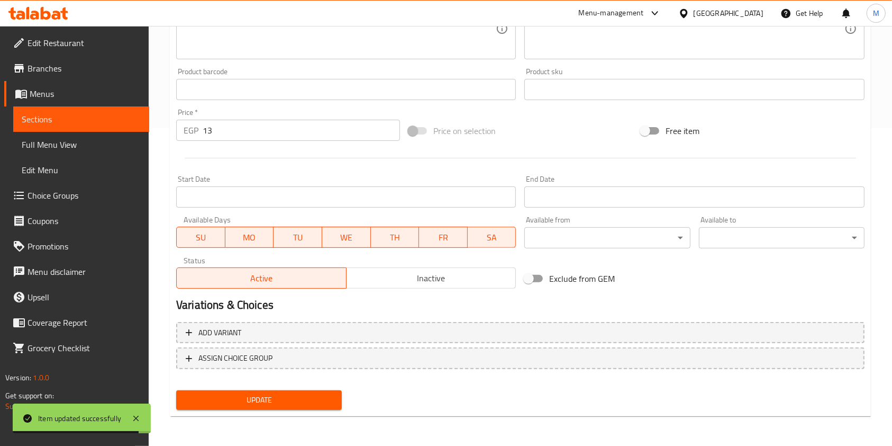
click at [373, 266] on div "Active Inactive" at bounding box center [346, 273] width 340 height 32
click at [390, 273] on span "Inactive" at bounding box center [431, 277] width 161 height 15
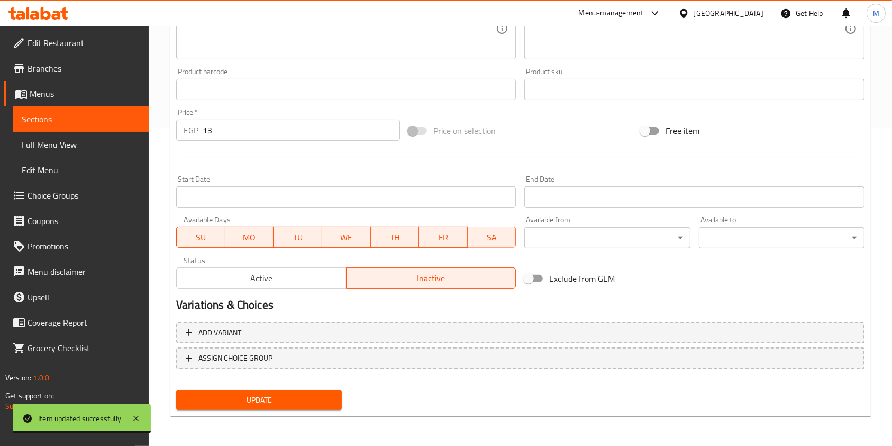
click at [482, 230] on button "SA" at bounding box center [492, 237] width 49 height 21
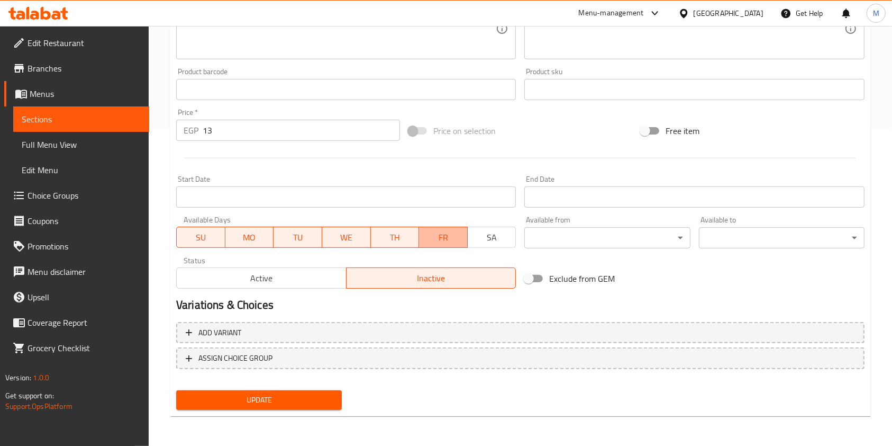
click at [453, 233] on span "FR" at bounding box center [443, 237] width 40 height 15
click at [366, 233] on span "WE" at bounding box center [347, 237] width 40 height 15
click at [324, 240] on button "WE" at bounding box center [346, 237] width 49 height 21
click at [290, 237] on span "TU" at bounding box center [298, 237] width 40 height 15
click at [250, 233] on span "MO" at bounding box center [250, 237] width 40 height 15
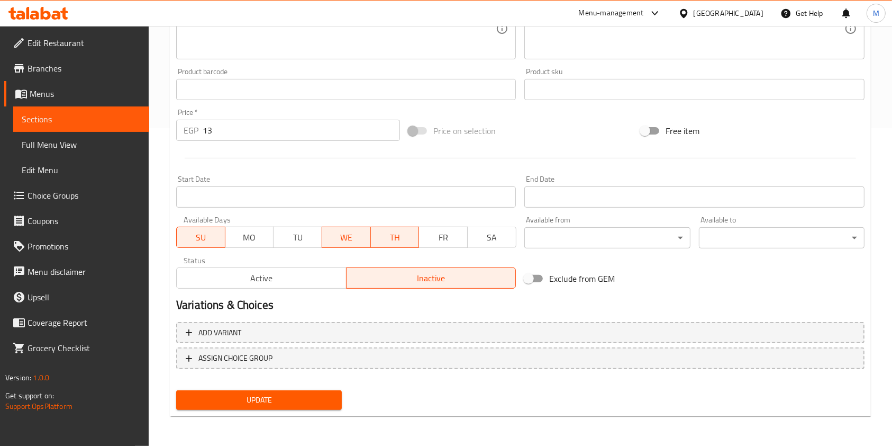
click at [214, 232] on span "SU" at bounding box center [201, 237] width 40 height 15
click at [356, 247] on button "WE" at bounding box center [346, 237] width 49 height 21
click at [384, 252] on div "Status Active Inactive" at bounding box center [346, 272] width 348 height 40
click at [387, 242] on span "TH" at bounding box center [395, 237] width 40 height 15
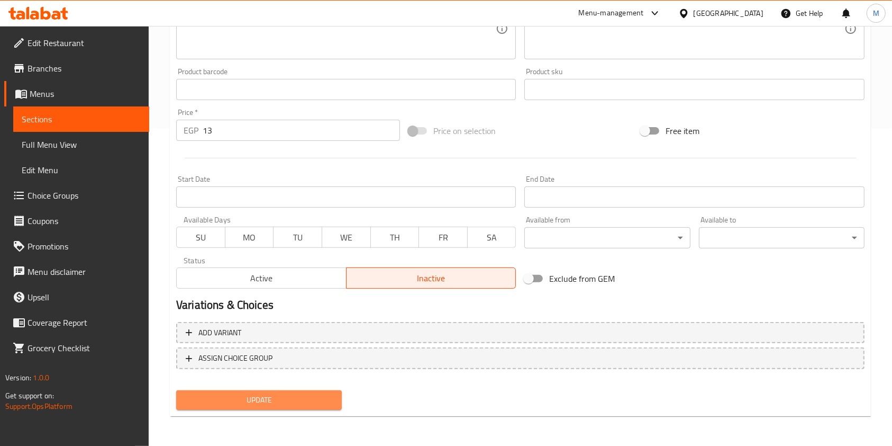
click at [317, 404] on span "Update" at bounding box center [259, 399] width 149 height 13
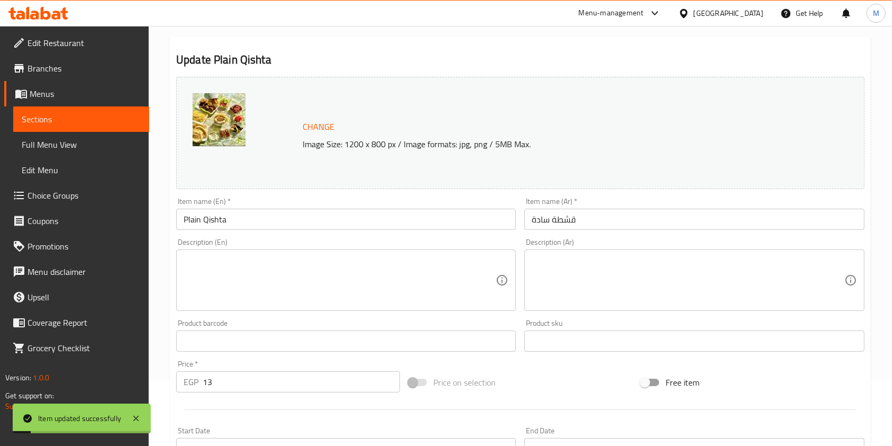
scroll to position [0, 0]
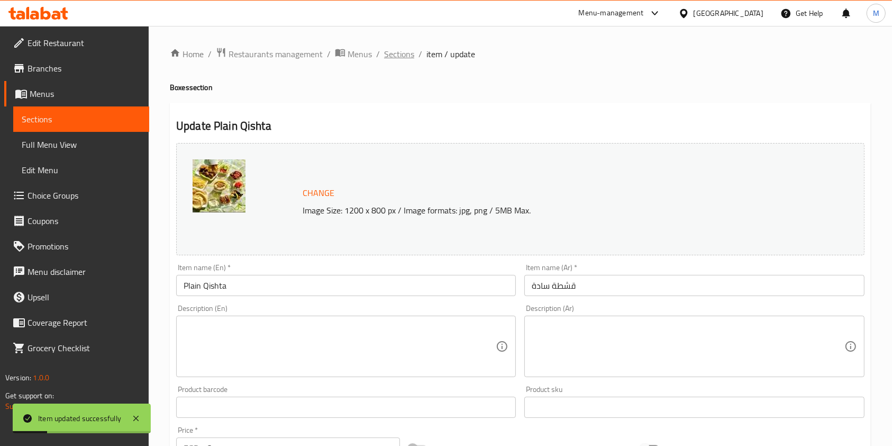
click at [394, 60] on span "Sections" at bounding box center [399, 54] width 30 height 13
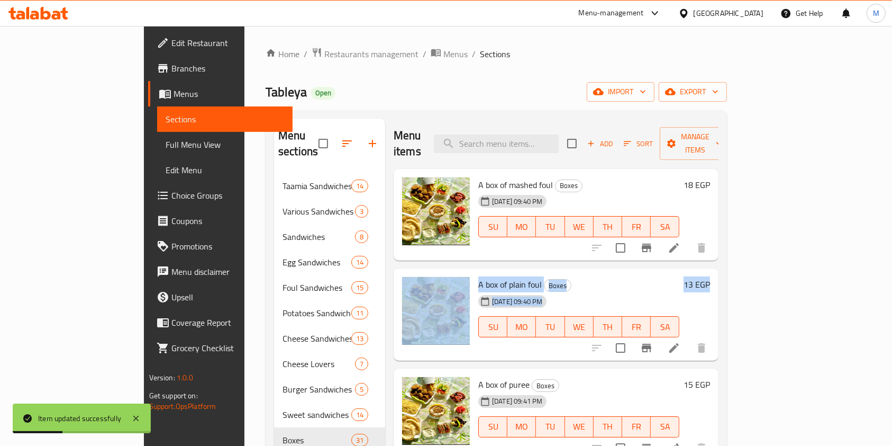
drag, startPoint x: 901, startPoint y: 266, endPoint x: 891, endPoint y: 257, distance: 13.5
click at [892, 281] on html "Item updated successfully ​ Menu-management Egypt Get Help M Edit Restaurant Br…" at bounding box center [446, 223] width 892 height 446
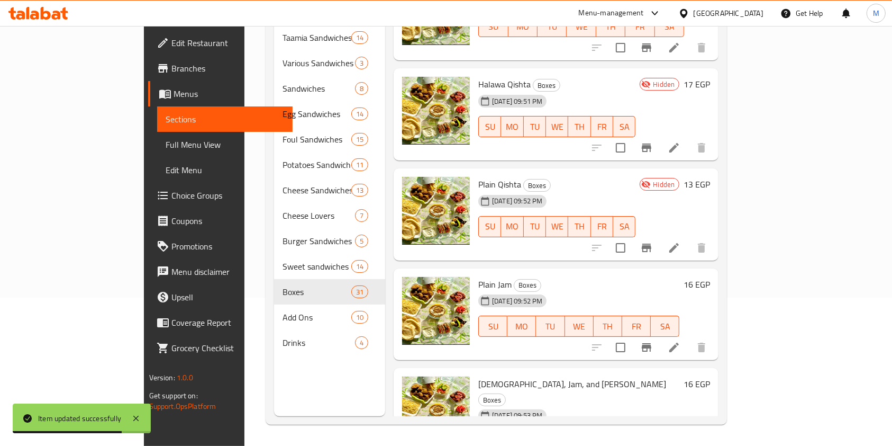
scroll to position [1599, 0]
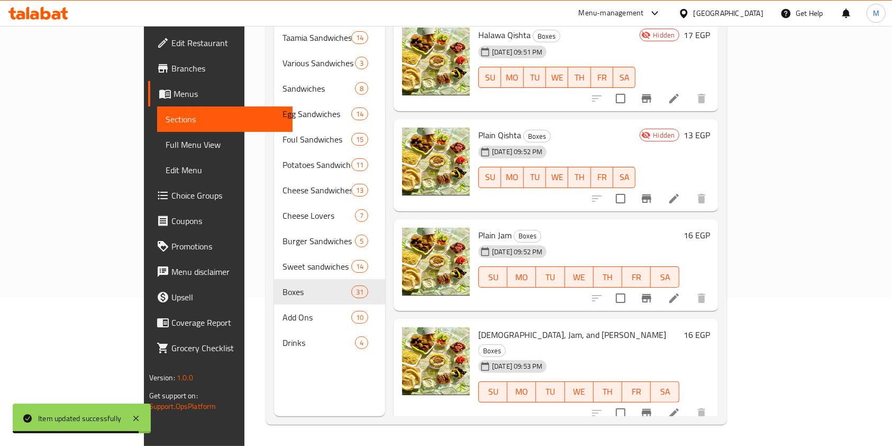
click at [689, 288] on li at bounding box center [675, 297] width 30 height 19
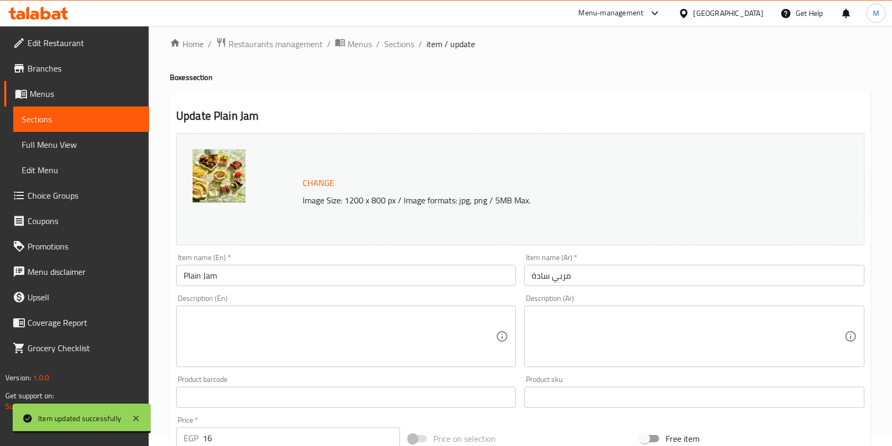
scroll to position [318, 0]
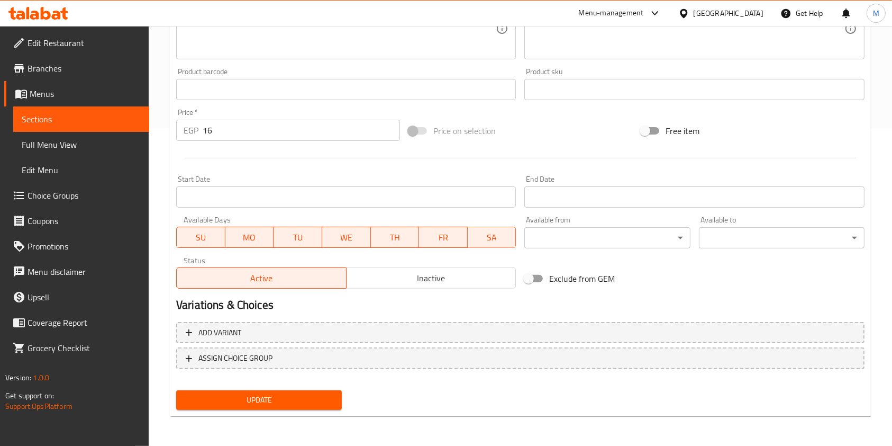
click at [374, 297] on h2 "Variations & Choices" at bounding box center [520, 305] width 689 height 16
drag, startPoint x: 396, startPoint y: 280, endPoint x: 420, endPoint y: 269, distance: 26.1
click at [398, 279] on span "Inactive" at bounding box center [431, 277] width 161 height 15
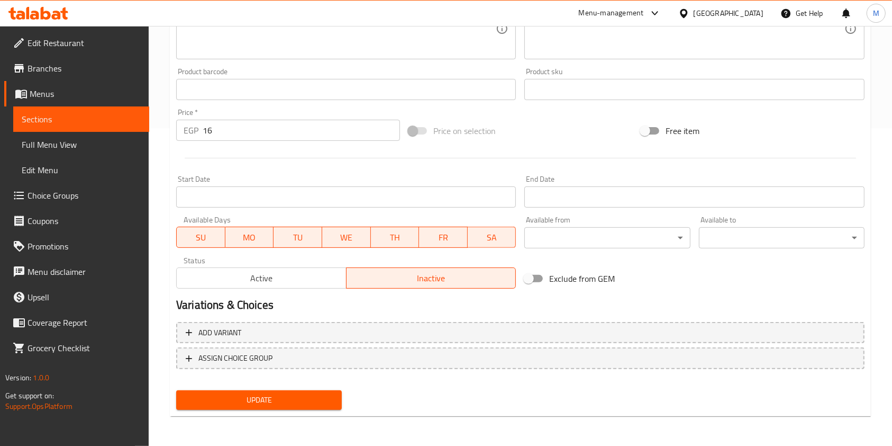
click at [466, 240] on button "FR" at bounding box center [443, 237] width 49 height 21
drag, startPoint x: 482, startPoint y: 243, endPoint x: 423, endPoint y: 231, distance: 59.6
click at [479, 243] on span "SA" at bounding box center [492, 237] width 40 height 15
click at [397, 223] on div "SU MO TU WE TH FR SA" at bounding box center [346, 232] width 340 height 32
click at [381, 239] on span "TH" at bounding box center [395, 237] width 40 height 15
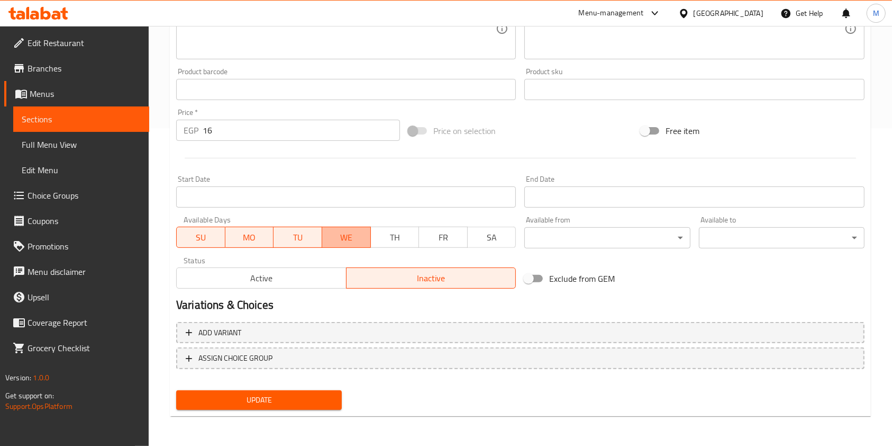
click at [351, 238] on span "WE" at bounding box center [347, 237] width 40 height 15
click at [305, 235] on span "TU" at bounding box center [298, 237] width 40 height 15
click at [244, 235] on span "MO" at bounding box center [250, 237] width 40 height 15
click at [220, 234] on span "SU" at bounding box center [201, 237] width 40 height 15
click at [300, 378] on nav at bounding box center [520, 377] width 689 height 8
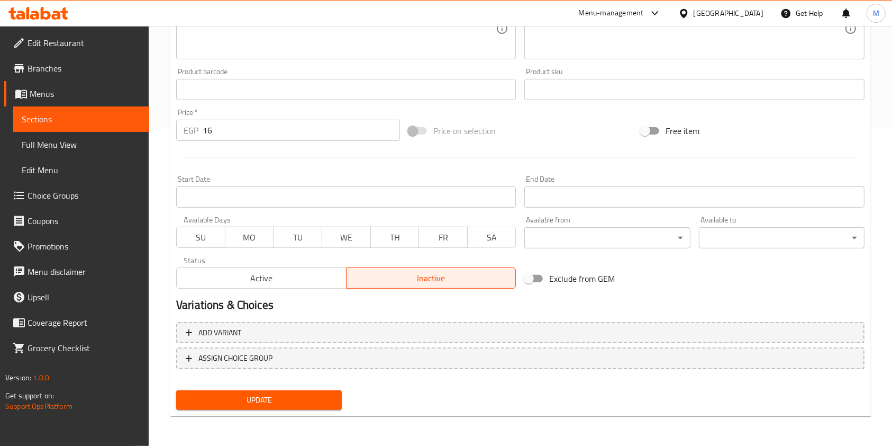
click at [304, 395] on span "Update" at bounding box center [259, 399] width 149 height 13
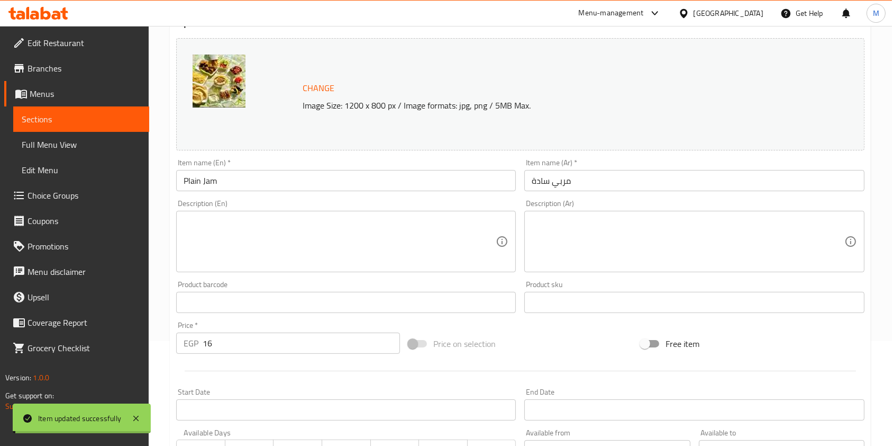
scroll to position [0, 0]
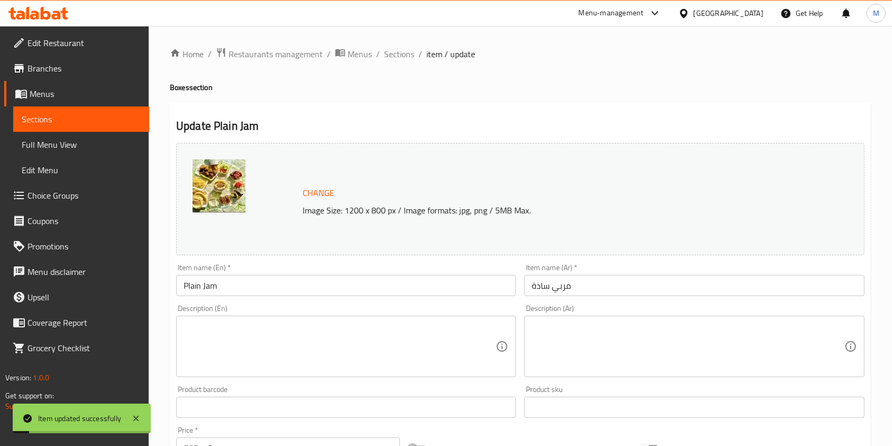
click at [382, 60] on ol "Home / Restaurants management / Menus / Sections / item / update" at bounding box center [520, 54] width 701 height 14
click at [393, 53] on span "Sections" at bounding box center [399, 54] width 30 height 13
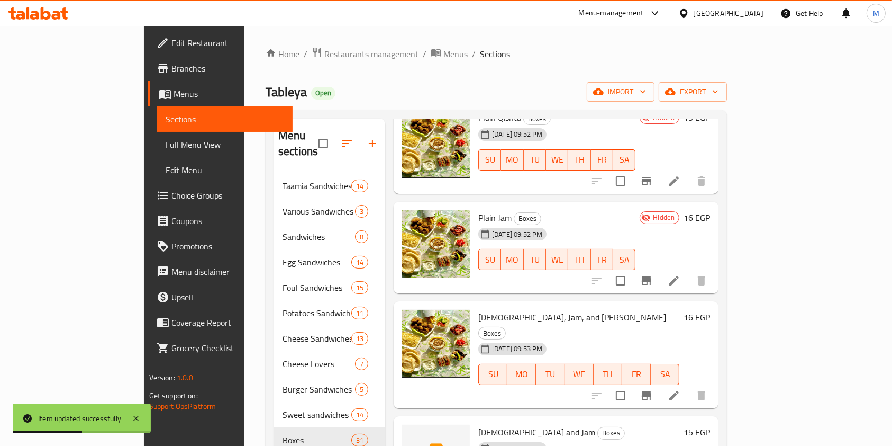
scroll to position [1906, 0]
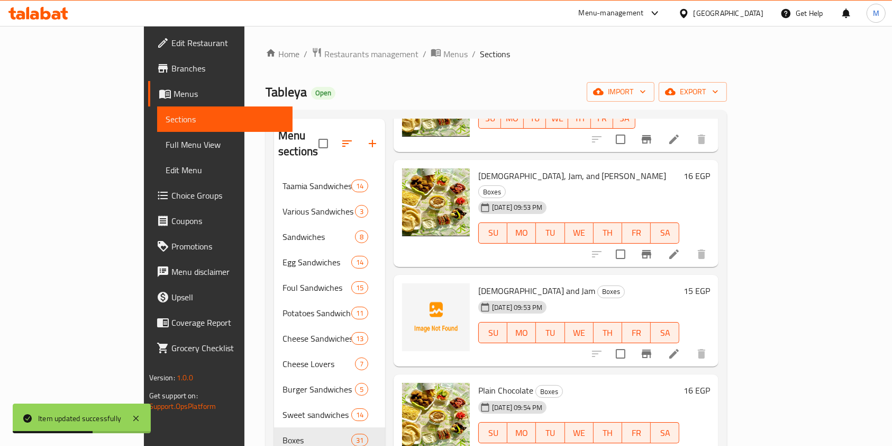
click at [689, 245] on li at bounding box center [675, 254] width 30 height 19
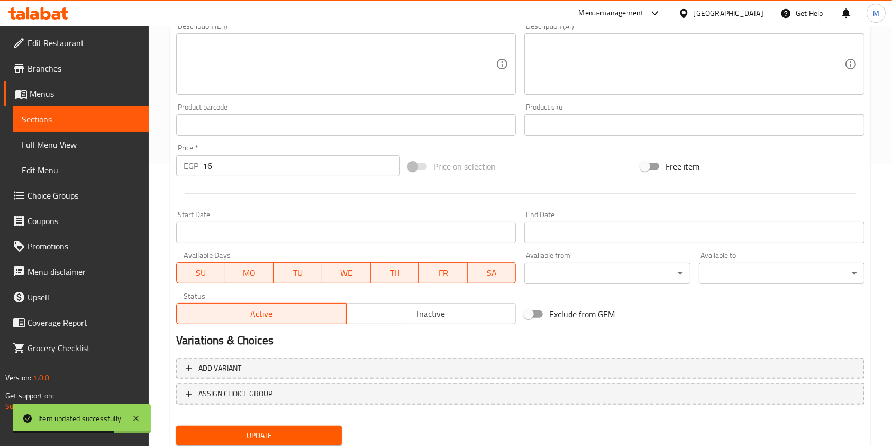
scroll to position [318, 0]
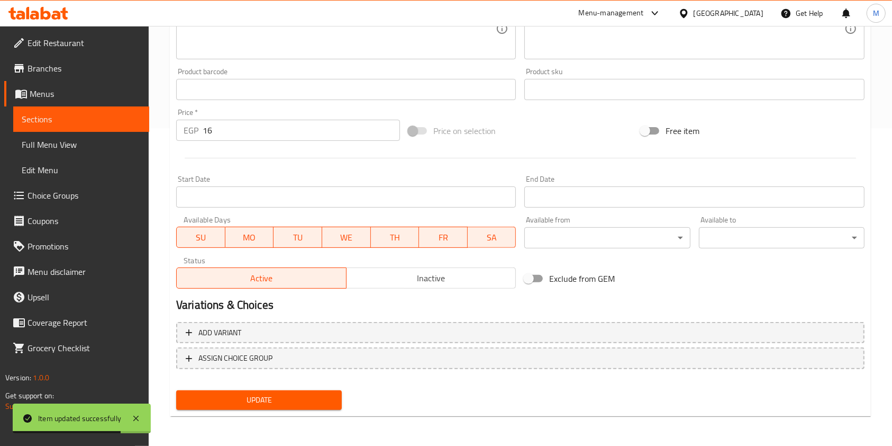
click at [476, 243] on span "SA" at bounding box center [492, 237] width 40 height 15
click at [437, 235] on span "FR" at bounding box center [443, 237] width 40 height 15
drag, startPoint x: 394, startPoint y: 233, endPoint x: 303, endPoint y: 237, distance: 91.7
click at [390, 233] on span "TH" at bounding box center [395, 237] width 40 height 15
click at [300, 237] on span "TU" at bounding box center [298, 237] width 40 height 15
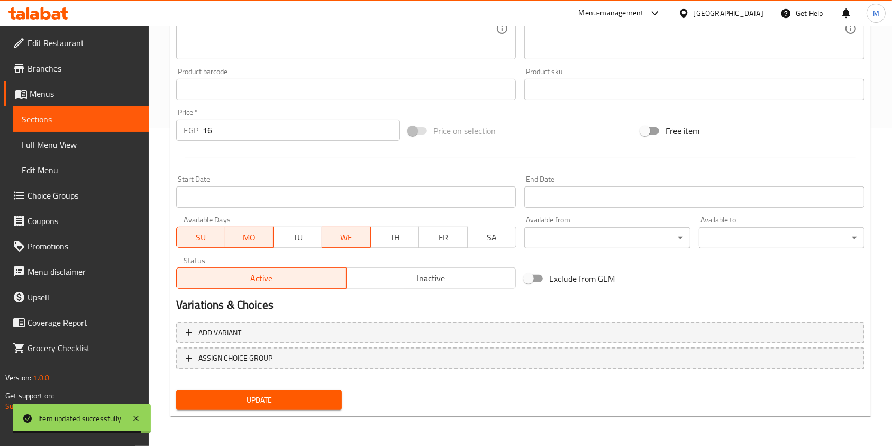
click at [264, 233] on span "MO" at bounding box center [250, 237] width 40 height 15
click at [209, 233] on span "SU" at bounding box center [201, 237] width 40 height 15
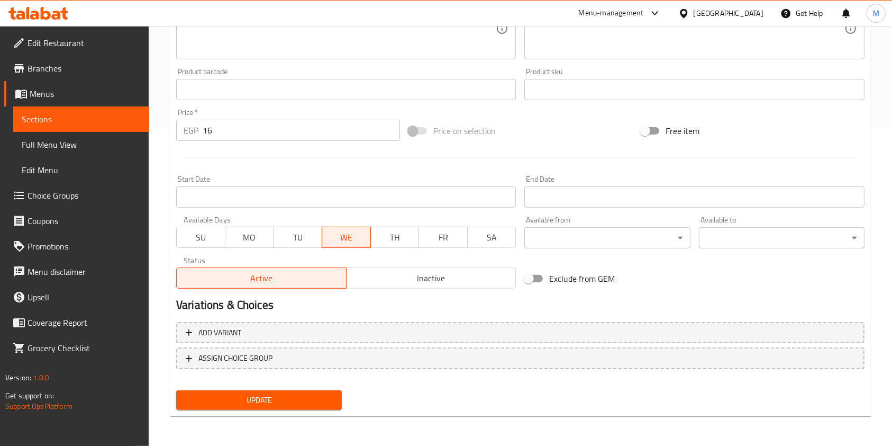
click at [353, 241] on span "WE" at bounding box center [347, 237] width 40 height 15
click at [390, 283] on span "Inactive" at bounding box center [431, 277] width 161 height 15
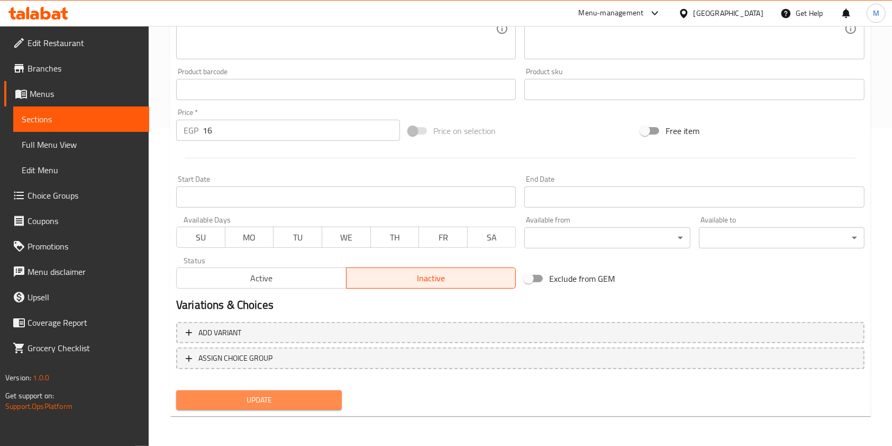
click at [312, 399] on span "Update" at bounding box center [259, 399] width 149 height 13
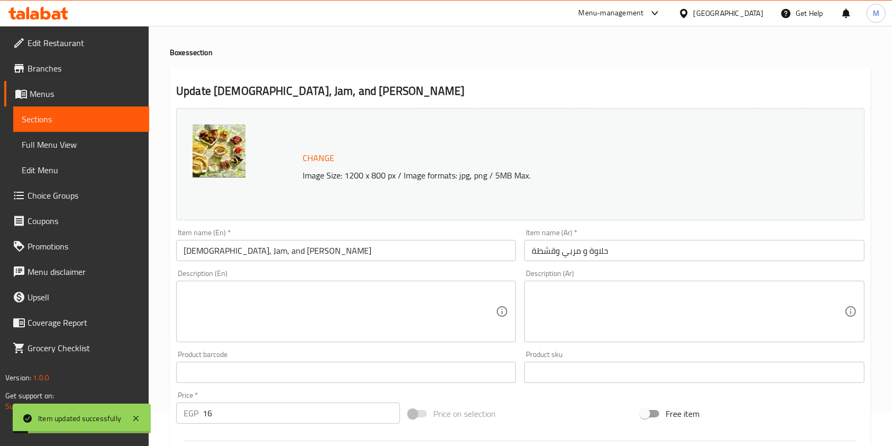
scroll to position [0, 0]
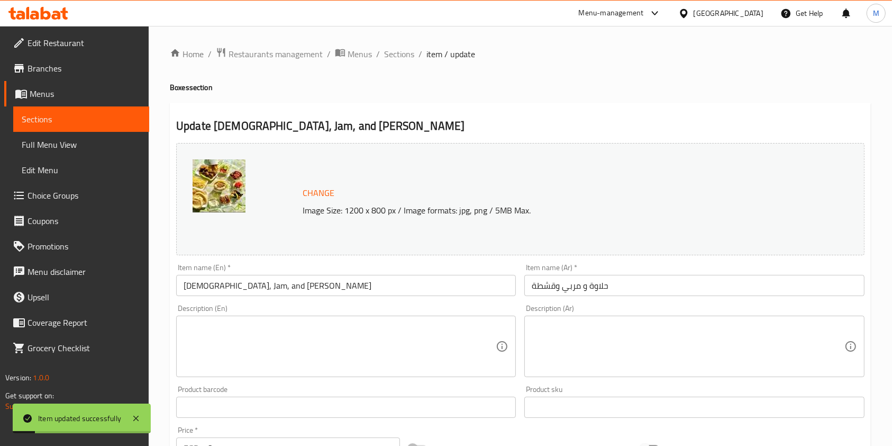
drag, startPoint x: 391, startPoint y: 47, endPoint x: 437, endPoint y: 66, distance: 50.1
click at [391, 48] on span "Sections" at bounding box center [399, 54] width 30 height 13
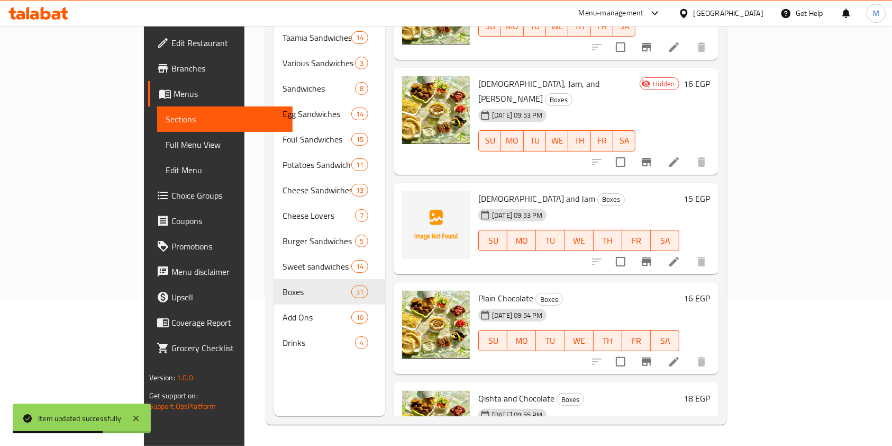
scroll to position [1931, 0]
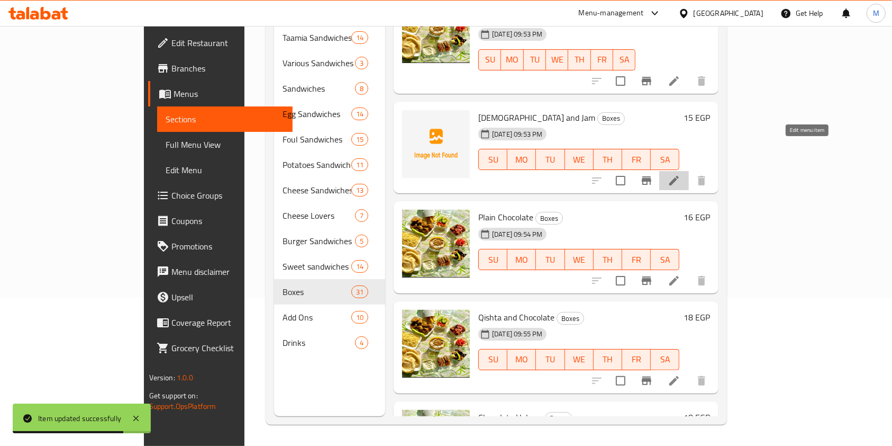
click at [681, 174] on icon at bounding box center [674, 180] width 13 height 13
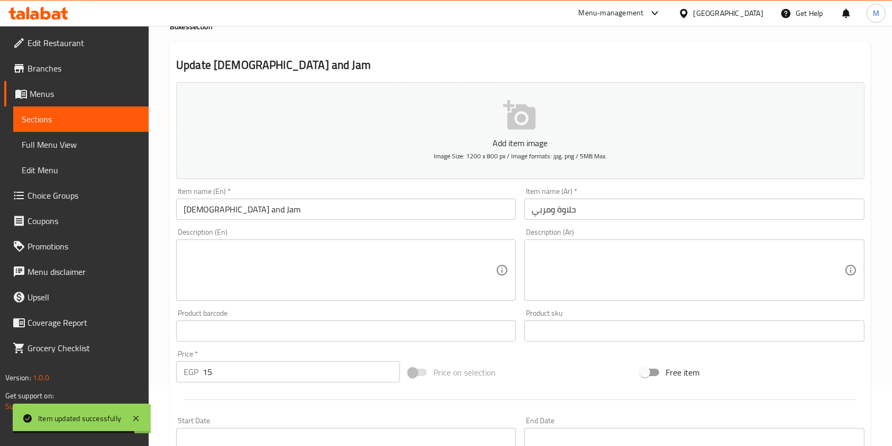
scroll to position [302, 0]
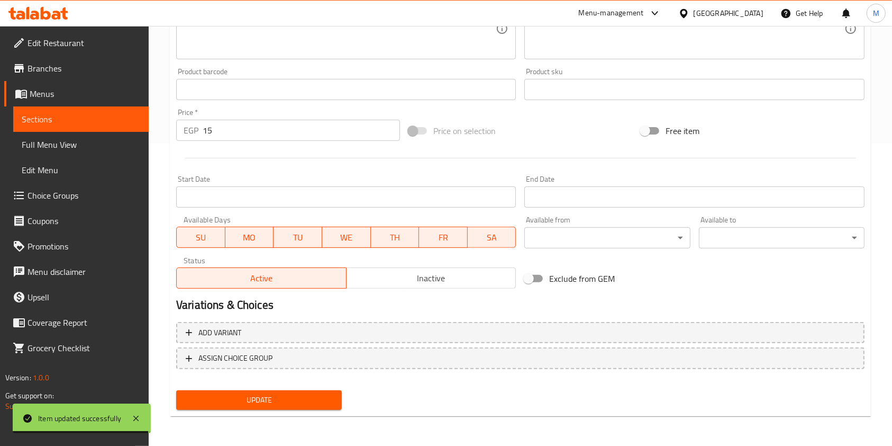
click at [466, 241] on button "FR" at bounding box center [443, 237] width 49 height 21
click at [434, 241] on span "FR" at bounding box center [443, 237] width 40 height 15
click at [399, 239] on span "TH" at bounding box center [395, 237] width 40 height 15
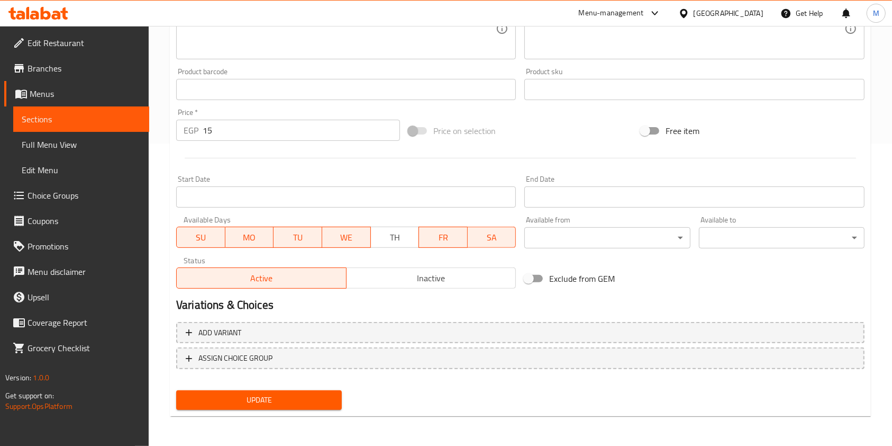
click at [495, 250] on div "Available Days SU MO TU WE TH FR SA" at bounding box center [346, 232] width 348 height 41
click at [457, 242] on span "FR" at bounding box center [443, 237] width 40 height 15
click at [472, 239] on span "SA" at bounding box center [492, 237] width 40 height 15
click at [355, 231] on span "WE" at bounding box center [347, 237] width 40 height 15
click at [284, 232] on span "TU" at bounding box center [298, 237] width 40 height 15
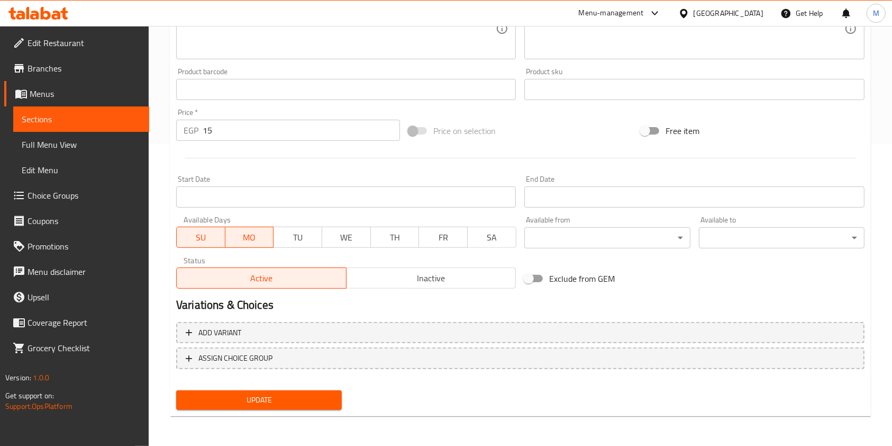
click at [231, 247] on button "MO" at bounding box center [249, 237] width 49 height 21
click at [214, 240] on span "SU" at bounding box center [201, 237] width 40 height 15
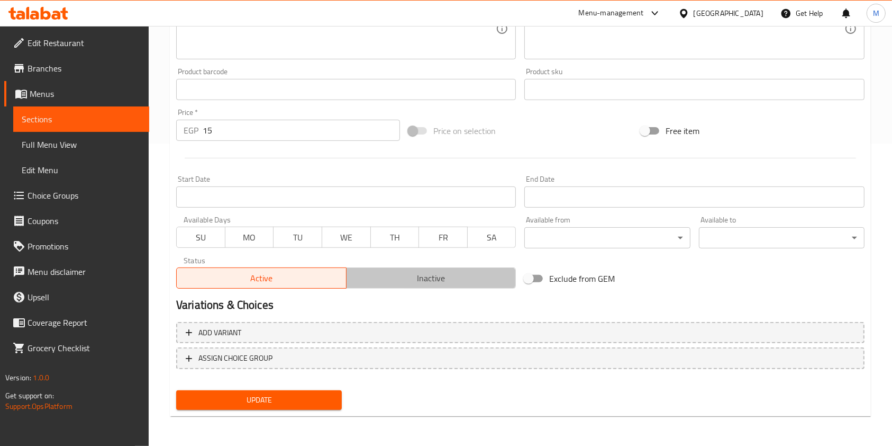
click at [384, 284] on span "Inactive" at bounding box center [431, 277] width 161 height 15
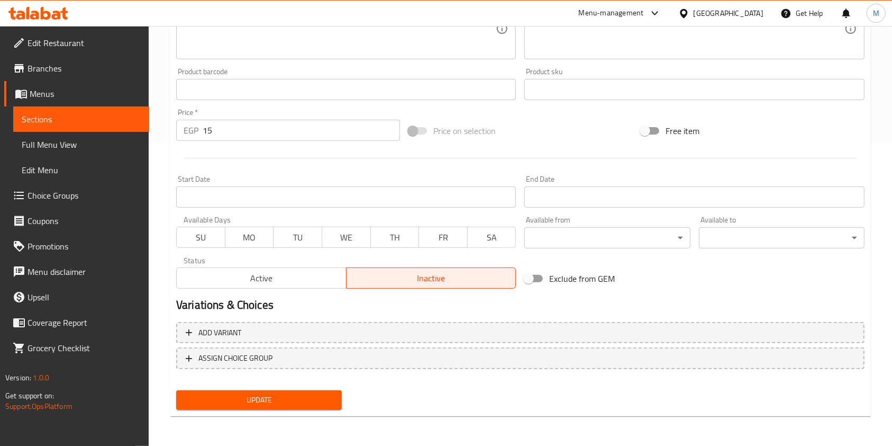
drag, startPoint x: 335, startPoint y: 389, endPoint x: 327, endPoint y: 401, distance: 14.8
click at [335, 391] on div "Update" at bounding box center [259, 400] width 174 height 28
click at [327, 401] on span "Update" at bounding box center [259, 399] width 149 height 13
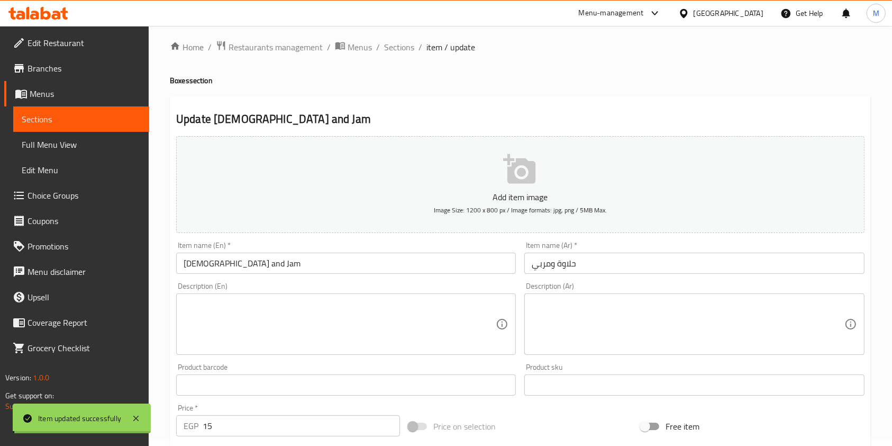
scroll to position [0, 0]
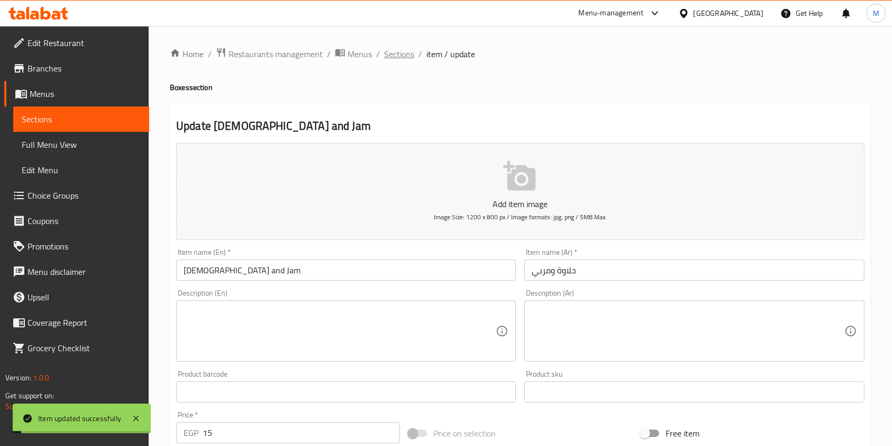
click at [408, 53] on span "Sections" at bounding box center [399, 54] width 30 height 13
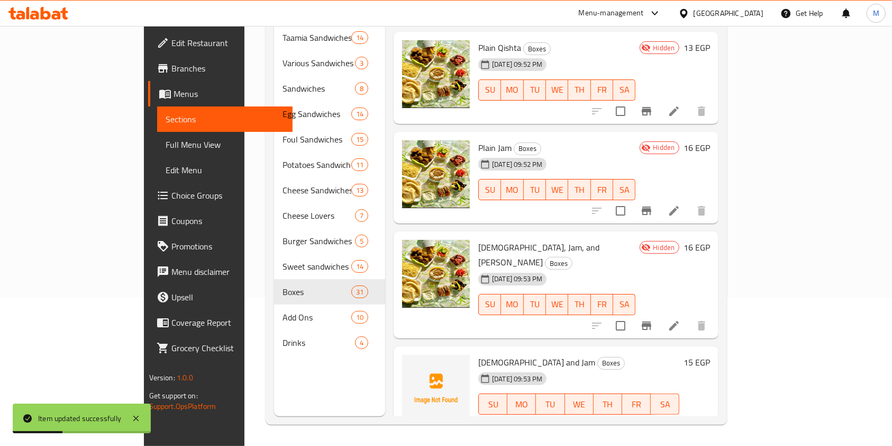
scroll to position [1835, 0]
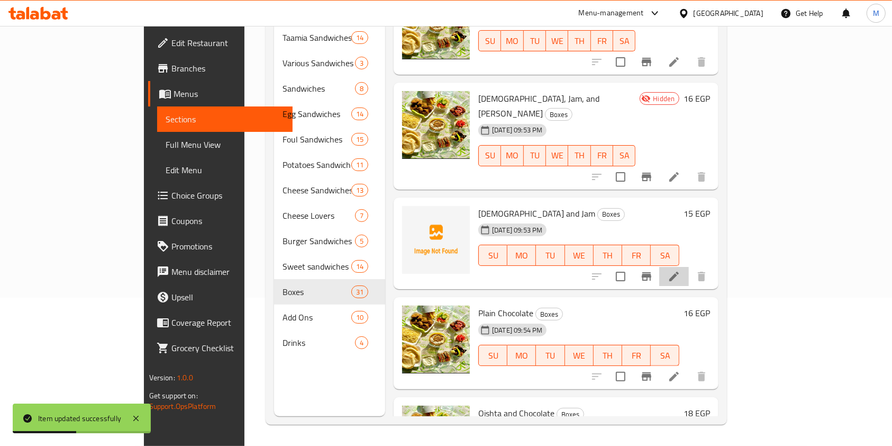
click at [681, 270] on icon at bounding box center [674, 276] width 13 height 13
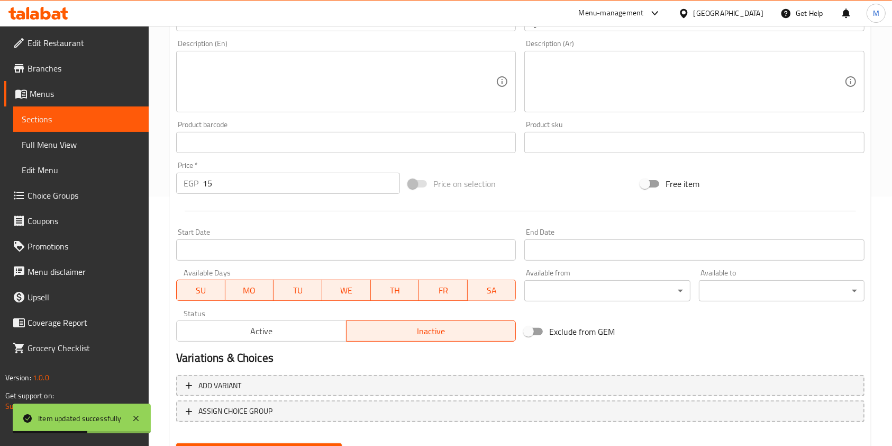
scroll to position [302, 0]
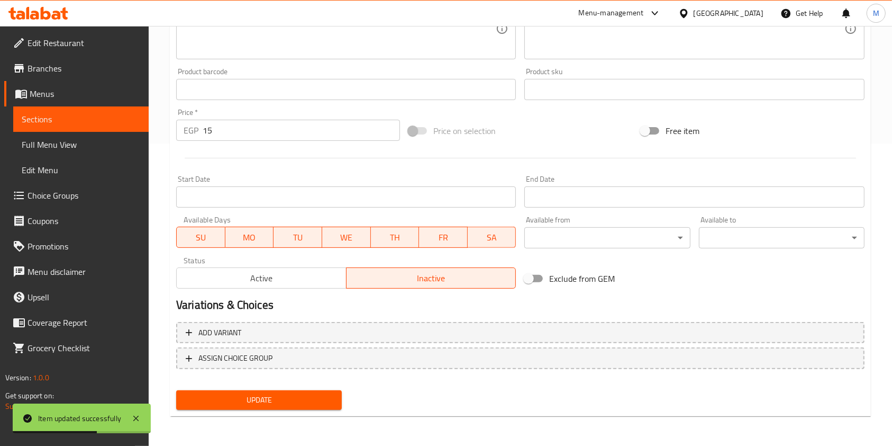
click at [471, 248] on div "Available Days SU MO TU WE TH FR SA" at bounding box center [346, 232] width 348 height 41
click at [458, 241] on span "FR" at bounding box center [443, 237] width 40 height 15
click at [476, 245] on span "SA" at bounding box center [492, 237] width 40 height 15
click at [408, 239] on span "TH" at bounding box center [395, 237] width 40 height 15
click at [336, 240] on span "WE" at bounding box center [347, 237] width 40 height 15
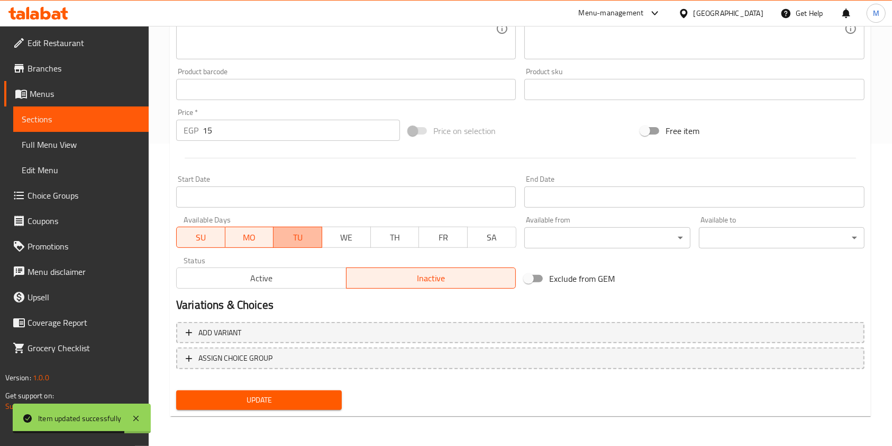
click at [301, 241] on span "TU" at bounding box center [298, 237] width 40 height 15
click at [249, 238] on span "MO" at bounding box center [250, 237] width 40 height 15
click at [186, 230] on span "SU" at bounding box center [201, 237] width 40 height 15
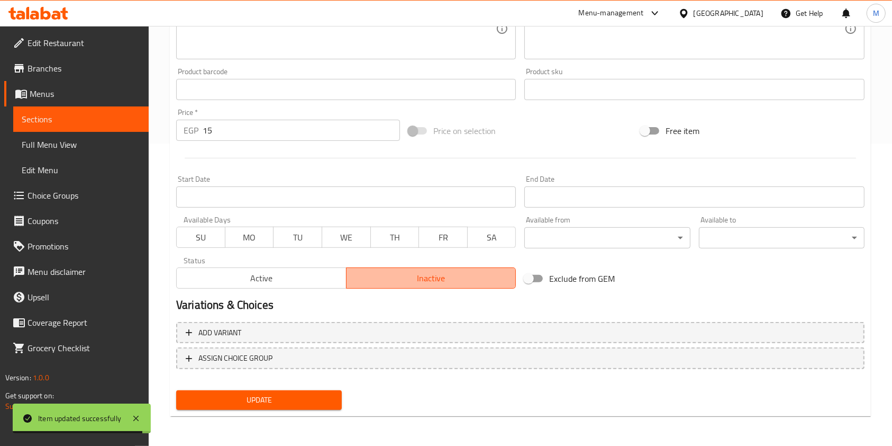
click at [366, 279] on span "Inactive" at bounding box center [431, 277] width 161 height 15
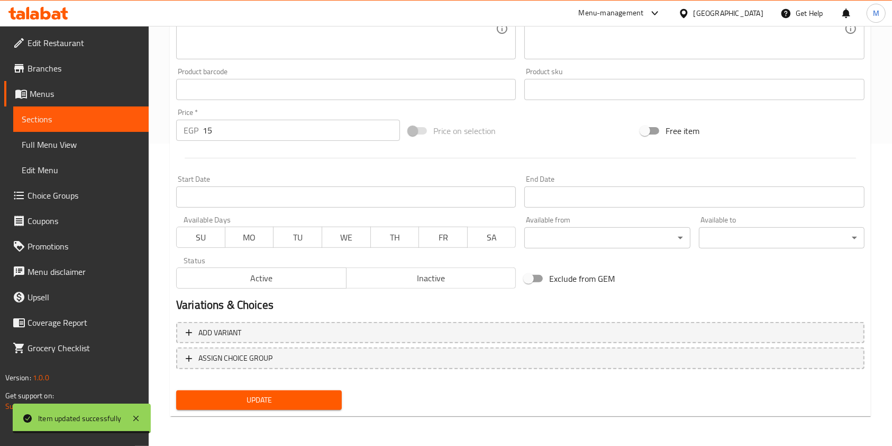
click at [377, 278] on span "Inactive" at bounding box center [431, 277] width 161 height 15
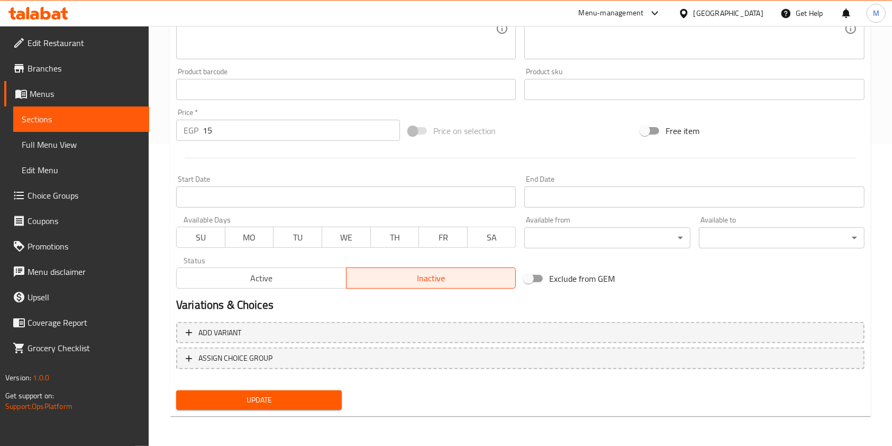
click at [329, 399] on span "Update" at bounding box center [259, 399] width 149 height 13
click at [335, 405] on button "Update" at bounding box center [259, 400] width 166 height 20
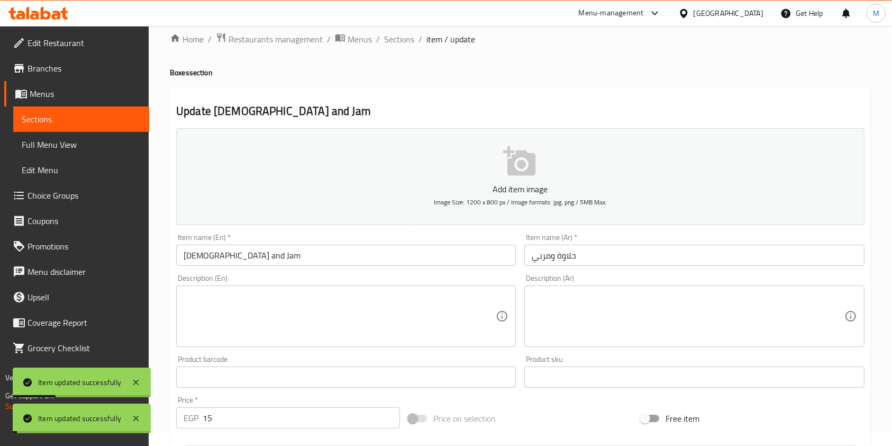
scroll to position [0, 0]
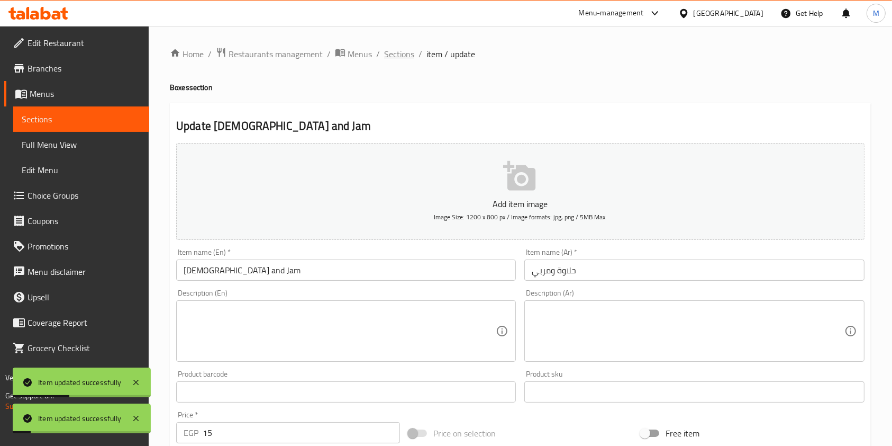
click at [407, 49] on span "Sections" at bounding box center [399, 54] width 30 height 13
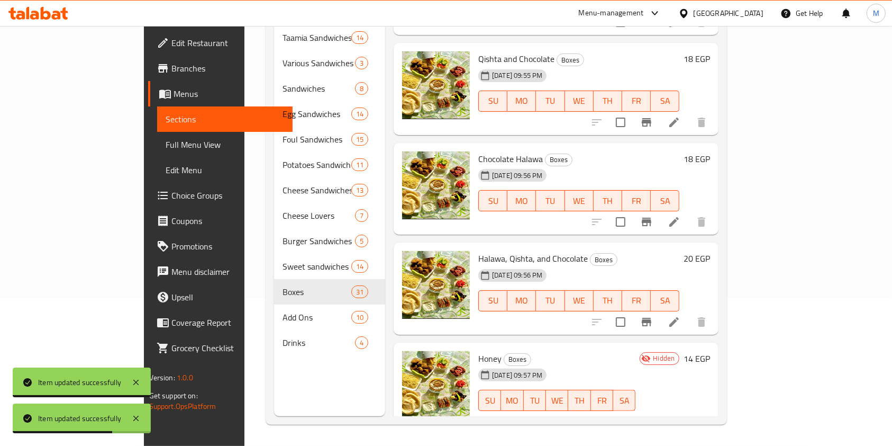
scroll to position [2117, 0]
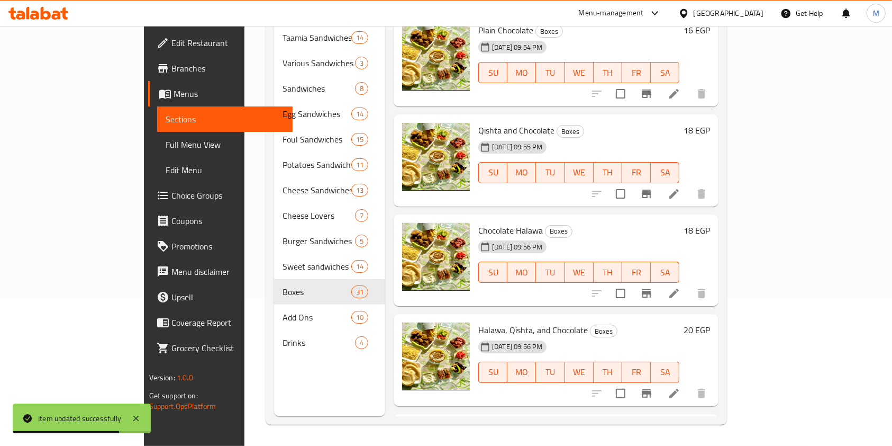
click at [689, 384] on li at bounding box center [675, 393] width 30 height 19
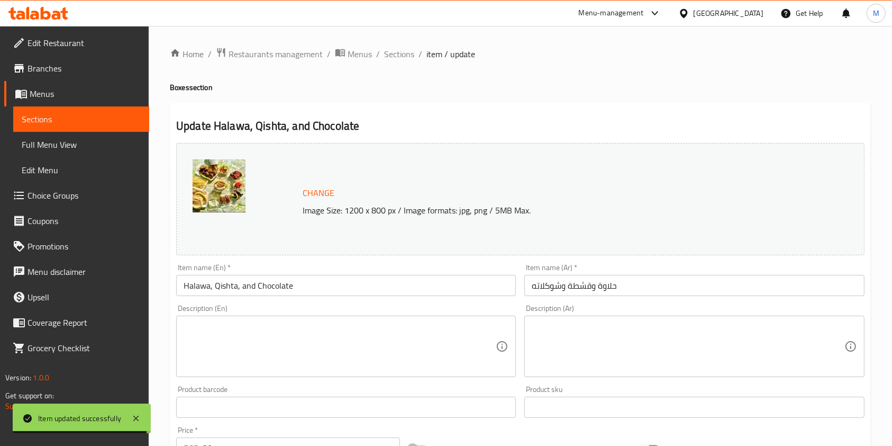
scroll to position [318, 0]
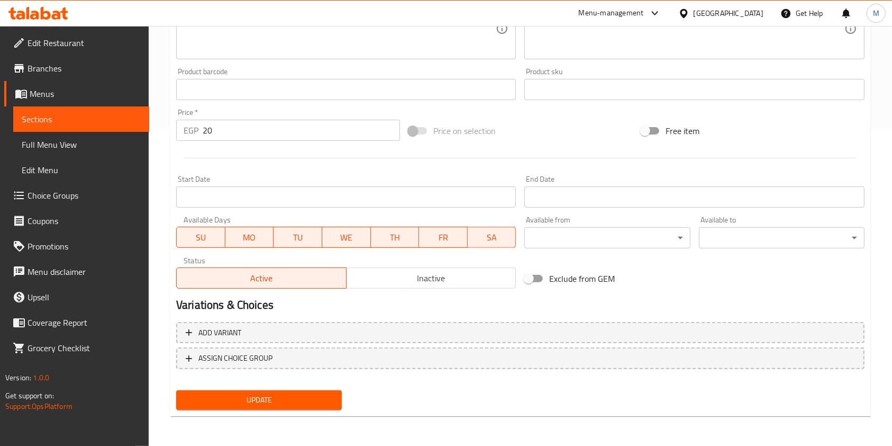
click at [471, 235] on button "SA" at bounding box center [492, 237] width 49 height 21
drag, startPoint x: 456, startPoint y: 237, endPoint x: 449, endPoint y: 240, distance: 7.6
click at [454, 238] on span "FR" at bounding box center [443, 237] width 40 height 15
click at [396, 241] on span "TH" at bounding box center [395, 237] width 40 height 15
drag, startPoint x: 347, startPoint y: 238, endPoint x: 271, endPoint y: 239, distance: 76.2
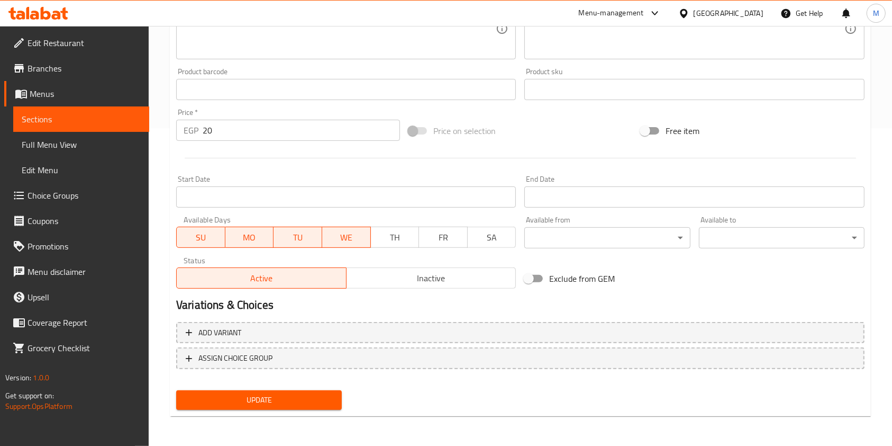
click at [346, 238] on span "WE" at bounding box center [347, 237] width 40 height 15
click at [265, 239] on span "MO" at bounding box center [250, 237] width 40 height 15
click at [212, 234] on span "SU" at bounding box center [201, 237] width 40 height 15
click at [303, 248] on div "Available Days SU MO TU WE TH FR SA" at bounding box center [346, 232] width 348 height 41
click at [304, 241] on span "TU" at bounding box center [298, 237] width 40 height 15
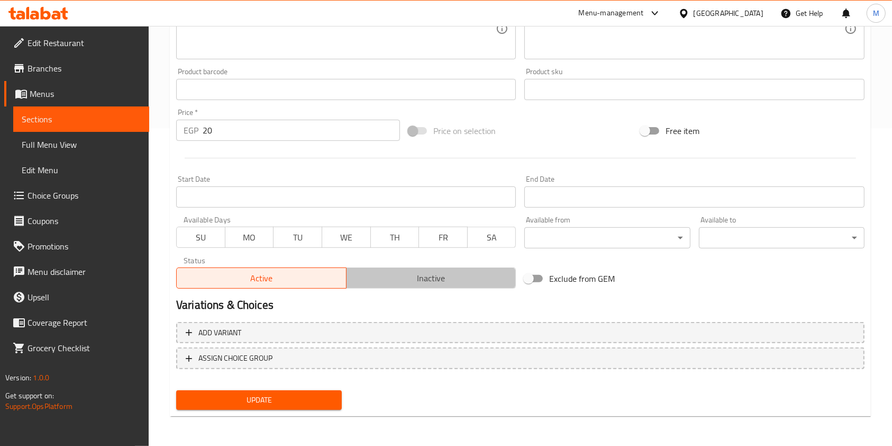
click at [384, 273] on span "Inactive" at bounding box center [431, 277] width 161 height 15
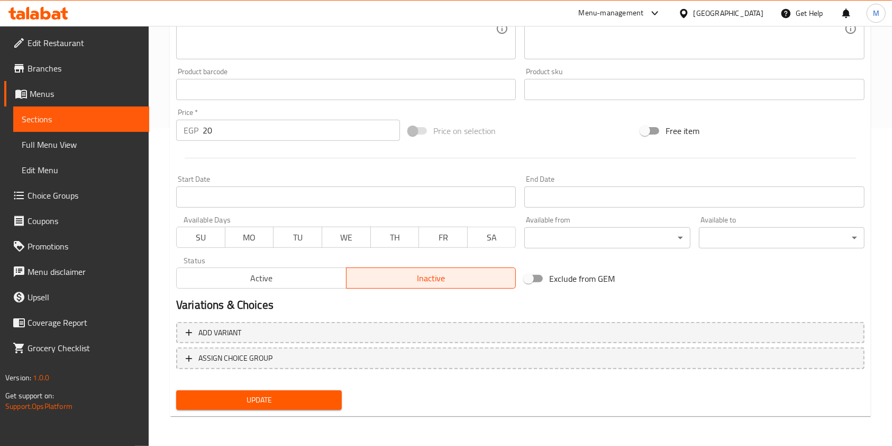
click at [293, 391] on div "Update" at bounding box center [259, 400] width 174 height 28
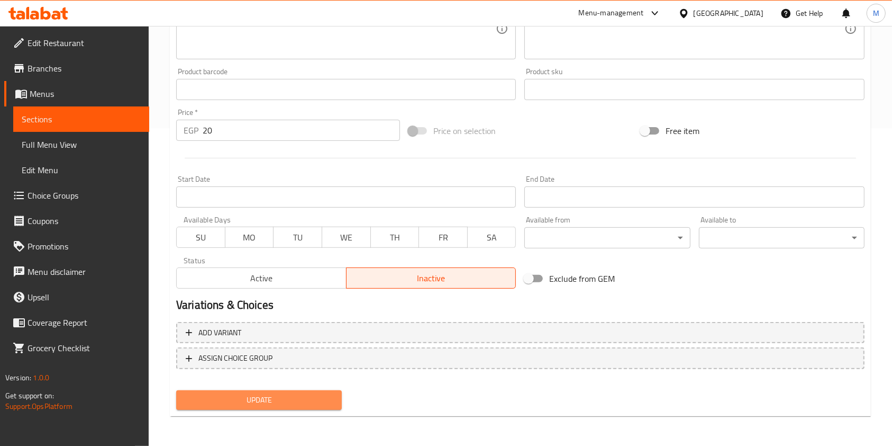
click at [324, 405] on span "Update" at bounding box center [259, 399] width 149 height 13
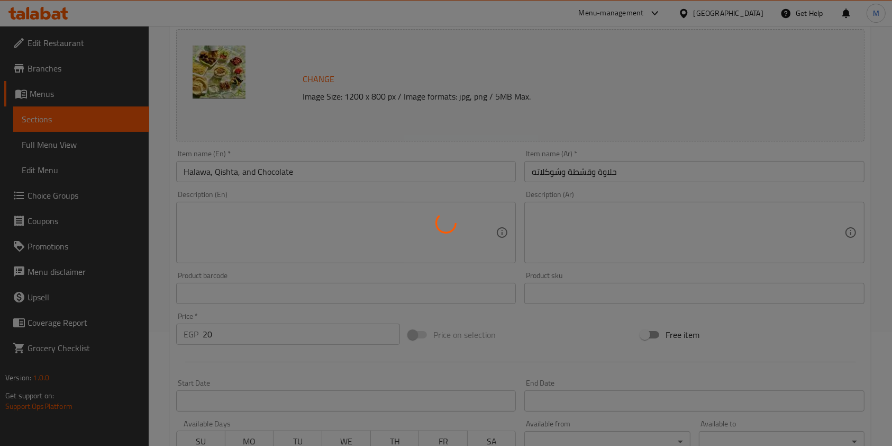
scroll to position [0, 0]
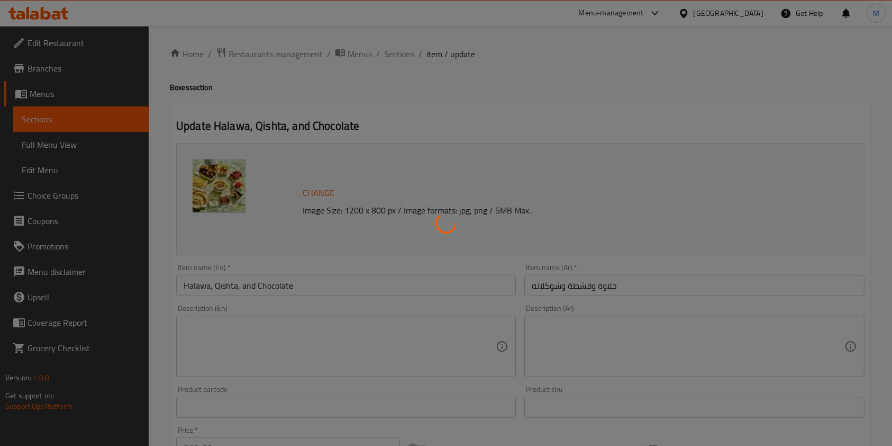
click at [394, 55] on div at bounding box center [446, 223] width 892 height 446
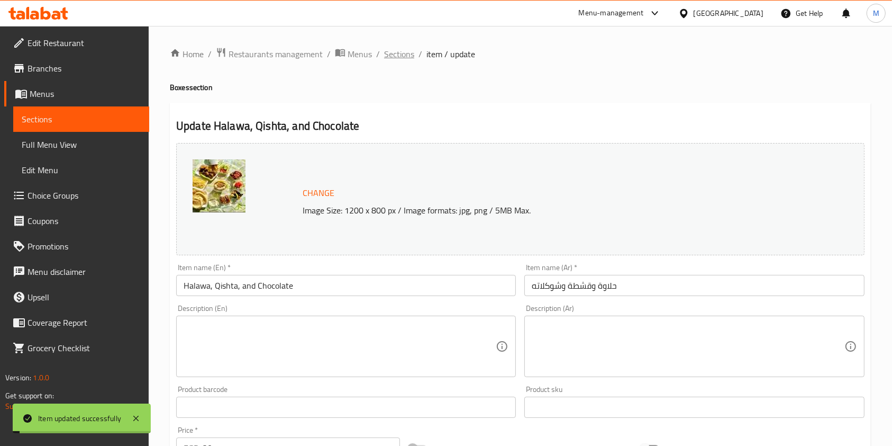
click at [403, 55] on span "Sections" at bounding box center [399, 54] width 30 height 13
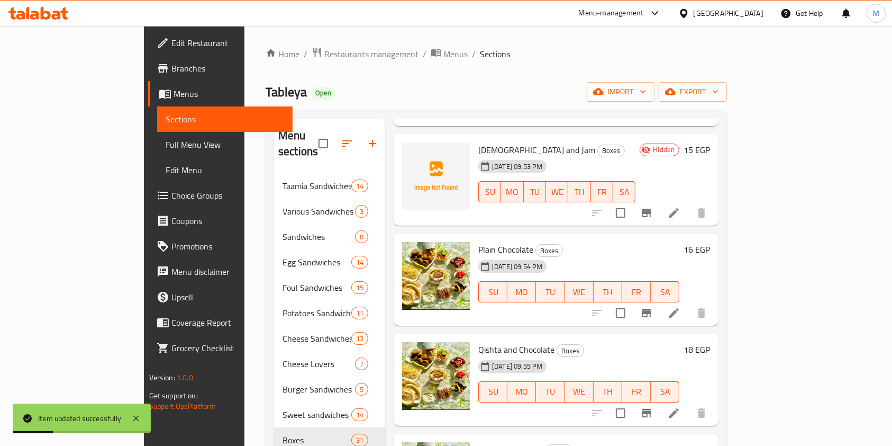
scroll to position [1976, 0]
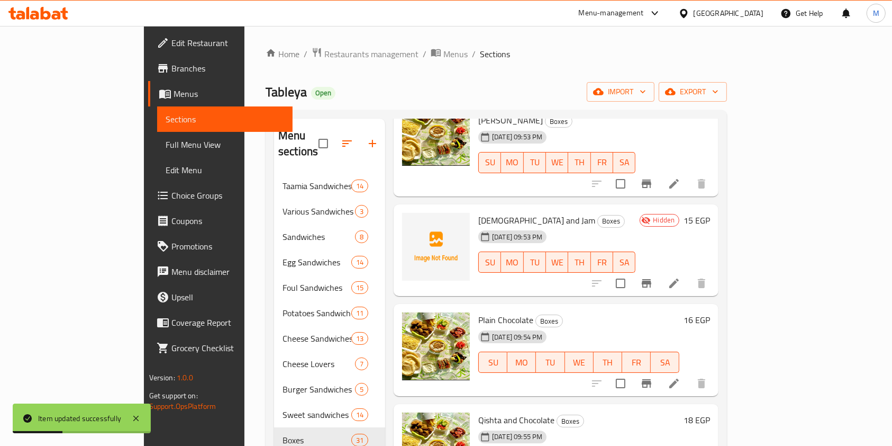
click at [689, 374] on li at bounding box center [675, 383] width 30 height 19
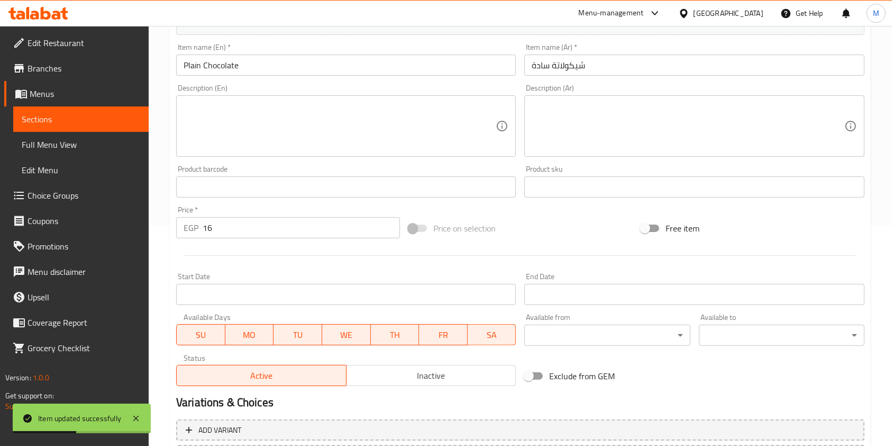
scroll to position [318, 0]
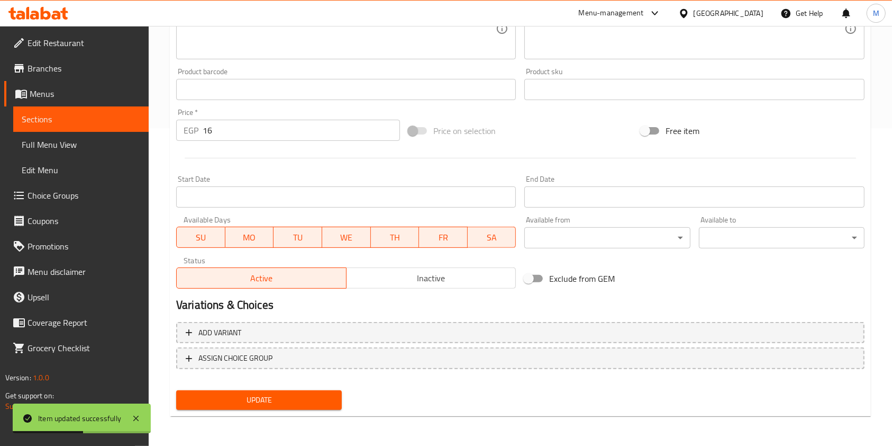
click at [470, 237] on button "SA" at bounding box center [492, 237] width 49 height 21
click at [436, 236] on span "FR" at bounding box center [443, 237] width 40 height 15
click at [387, 241] on span "TH" at bounding box center [395, 237] width 40 height 15
click at [344, 246] on button "WE" at bounding box center [346, 237] width 49 height 21
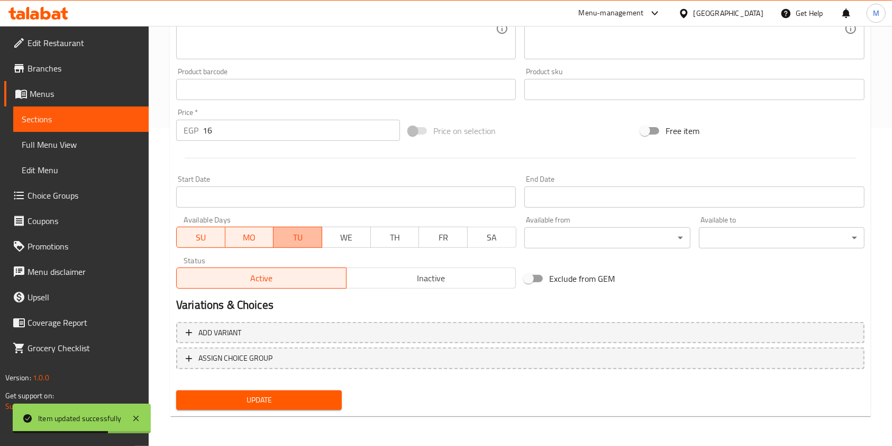
click at [286, 237] on span "TU" at bounding box center [298, 237] width 40 height 15
click at [264, 237] on span "MO" at bounding box center [250, 237] width 40 height 15
click at [211, 235] on span "SU" at bounding box center [201, 237] width 40 height 15
drag, startPoint x: 343, startPoint y: 272, endPoint x: 362, endPoint y: 278, distance: 19.8
click at [344, 272] on button "Active" at bounding box center [261, 277] width 170 height 21
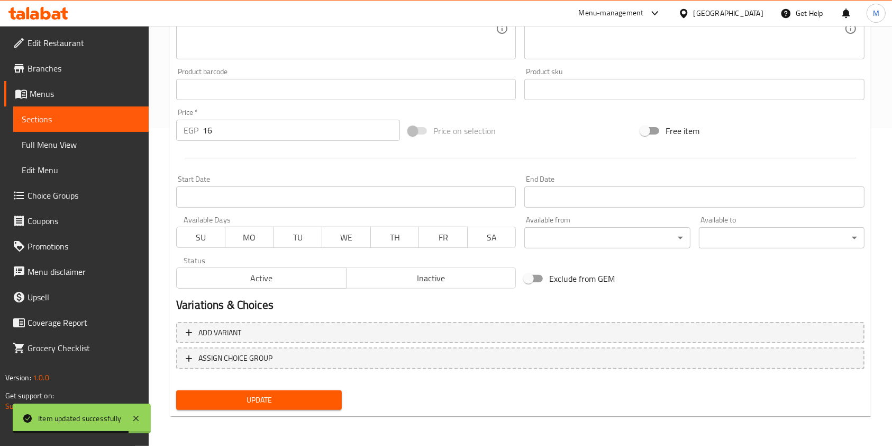
click at [367, 285] on span "Inactive" at bounding box center [431, 277] width 161 height 15
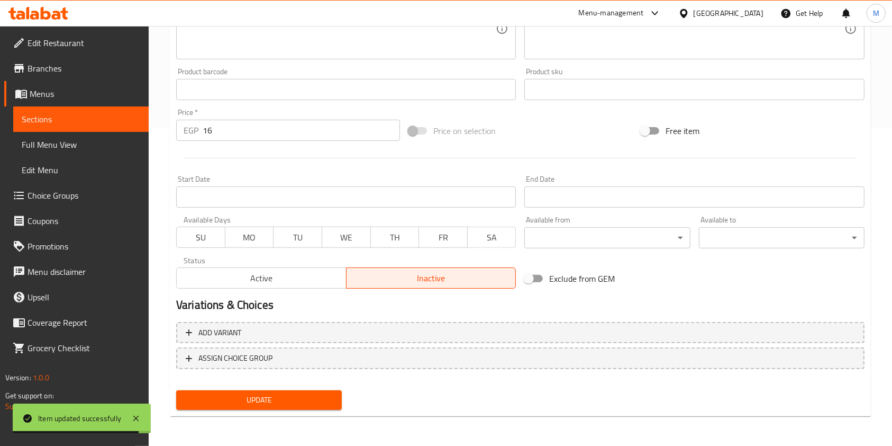
click at [301, 411] on div "Update" at bounding box center [259, 400] width 174 height 28
click at [305, 402] on span "Update" at bounding box center [259, 399] width 149 height 13
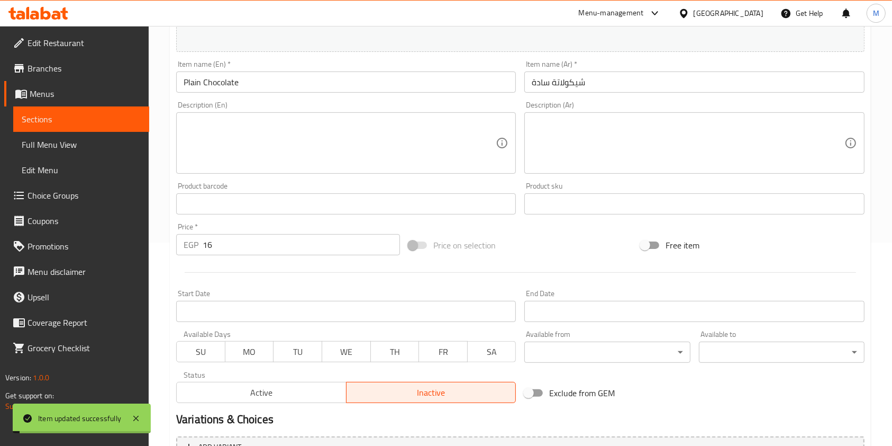
scroll to position [0, 0]
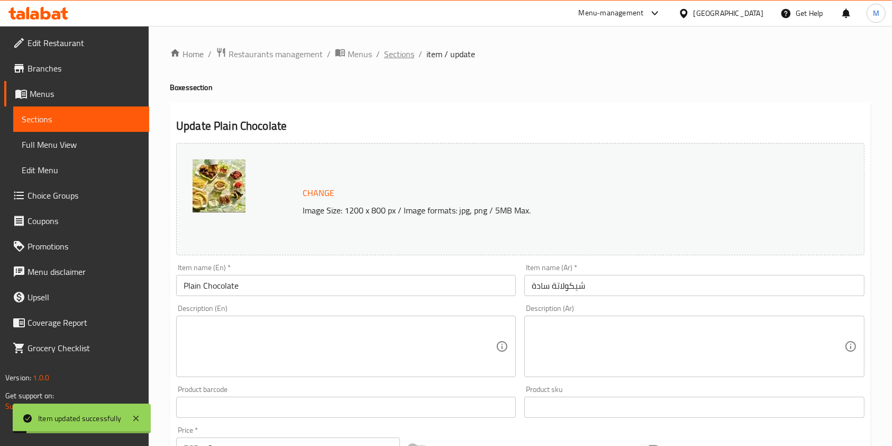
click at [397, 51] on span "Sections" at bounding box center [399, 54] width 30 height 13
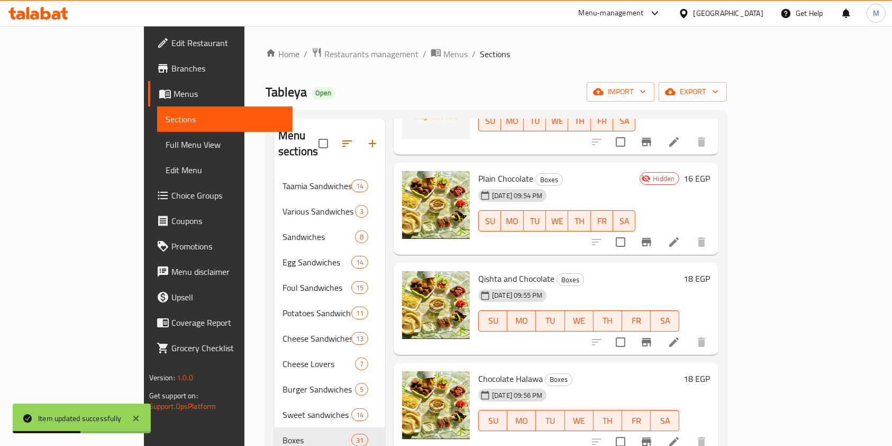
scroll to position [2258, 0]
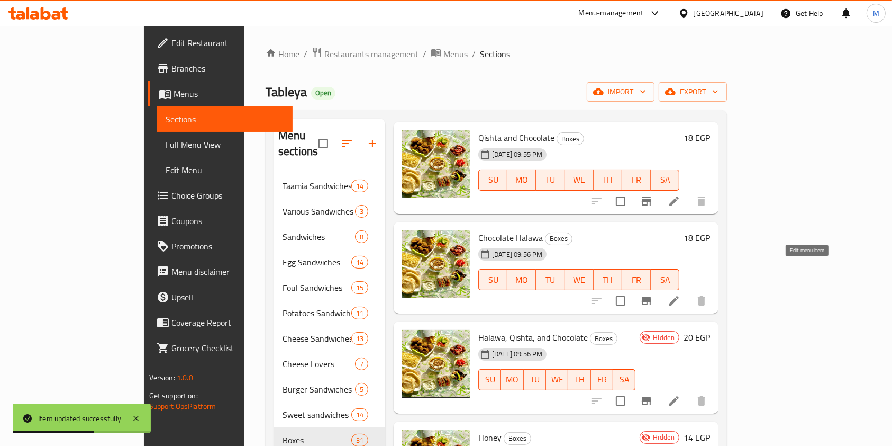
click at [681, 294] on icon at bounding box center [674, 300] width 13 height 13
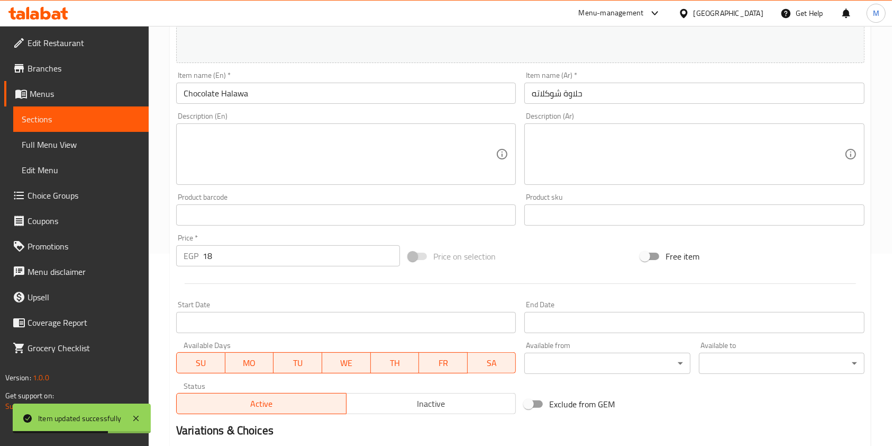
scroll to position [318, 0]
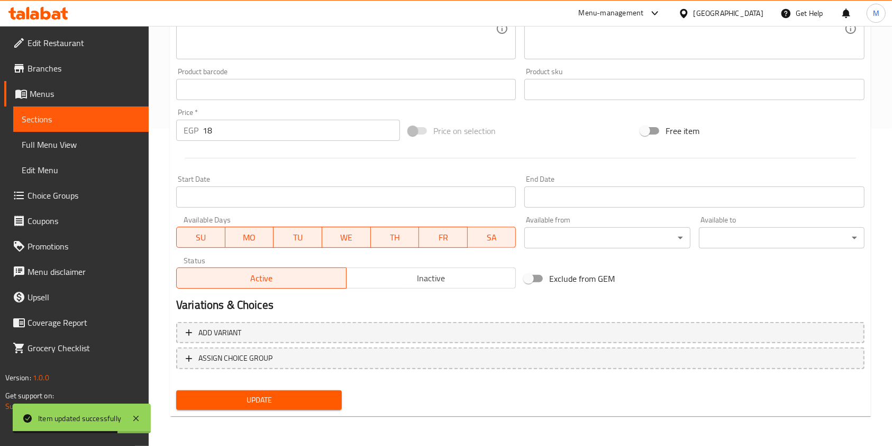
click at [491, 235] on span "SA" at bounding box center [492, 237] width 40 height 15
drag, startPoint x: 453, startPoint y: 236, endPoint x: 446, endPoint y: 239, distance: 7.6
click at [452, 237] on span "FR" at bounding box center [443, 237] width 40 height 15
click at [395, 240] on span "TH" at bounding box center [395, 237] width 40 height 15
drag, startPoint x: 328, startPoint y: 248, endPoint x: 310, endPoint y: 251, distance: 18.8
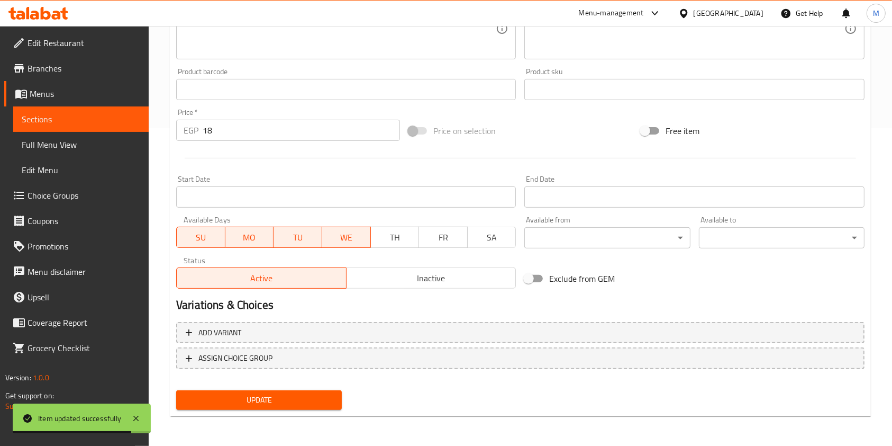
click at [324, 252] on div "Available Days SU MO TU WE TH FR SA" at bounding box center [346, 232] width 348 height 41
drag, startPoint x: 291, startPoint y: 237, endPoint x: 351, endPoint y: 239, distance: 60.4
click at [292, 237] on span "TU" at bounding box center [298, 237] width 40 height 15
drag, startPoint x: 351, startPoint y: 239, endPoint x: 319, endPoint y: 239, distance: 32.8
click at [354, 239] on span "WE" at bounding box center [347, 237] width 40 height 15
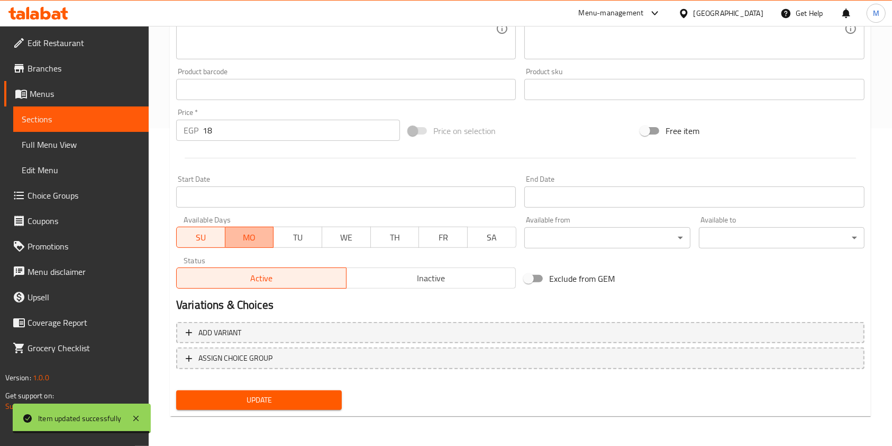
click at [246, 232] on span "MO" at bounding box center [250, 237] width 40 height 15
drag, startPoint x: 203, startPoint y: 234, endPoint x: 333, endPoint y: 261, distance: 133.1
click at [202, 235] on span "SU" at bounding box center [201, 237] width 40 height 15
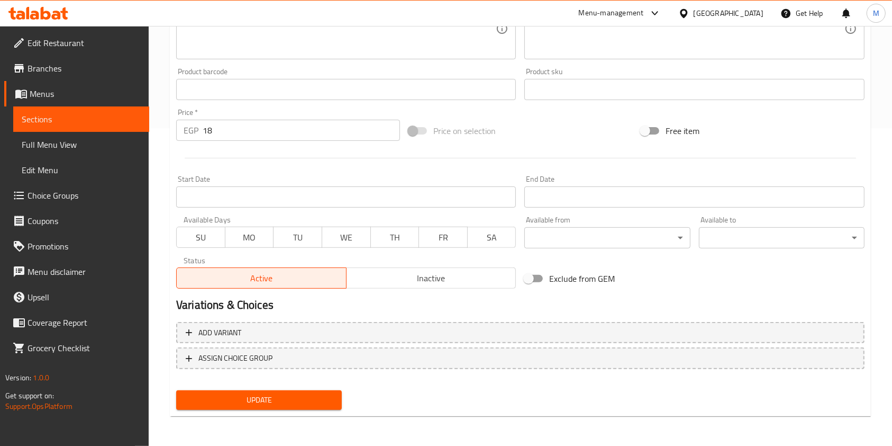
click at [366, 275] on span "Inactive" at bounding box center [431, 277] width 161 height 15
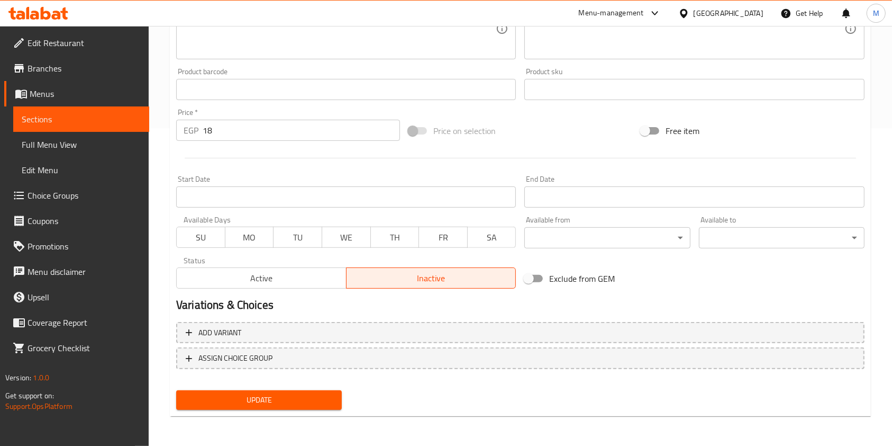
click at [294, 393] on span "Update" at bounding box center [259, 399] width 149 height 13
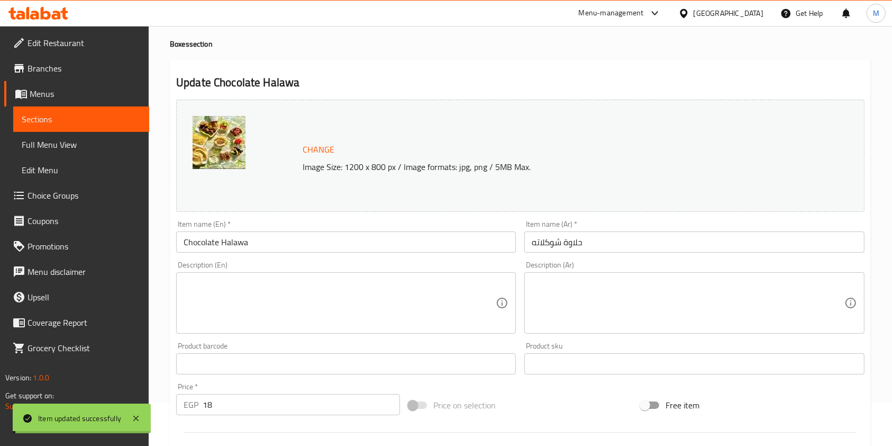
scroll to position [0, 0]
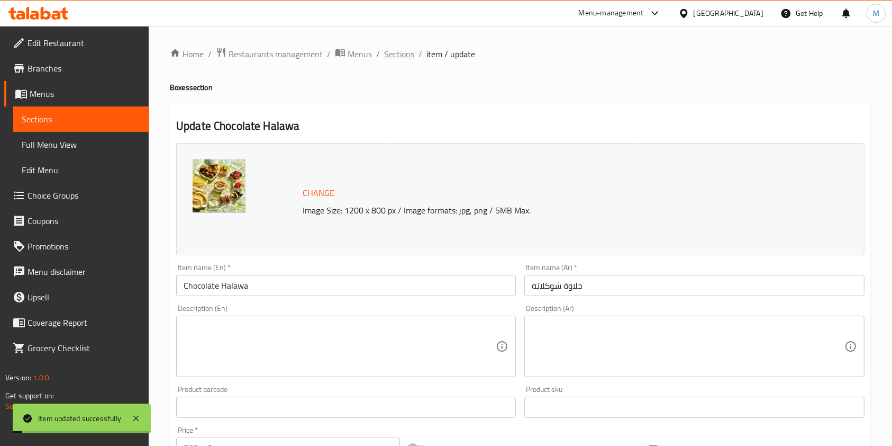
click at [402, 49] on span "Sections" at bounding box center [399, 54] width 30 height 13
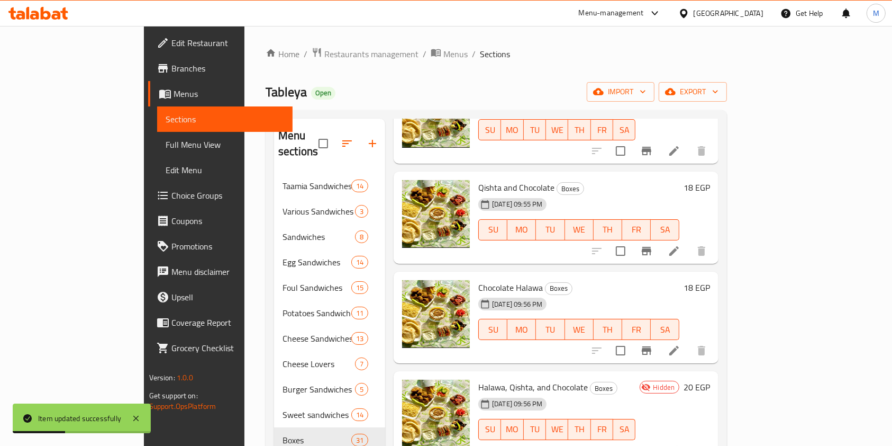
scroll to position [2188, 0]
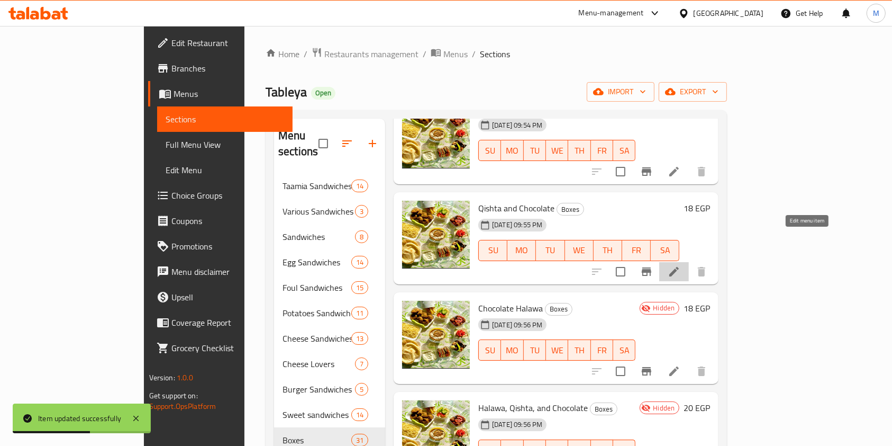
click at [681, 265] on icon at bounding box center [674, 271] width 13 height 13
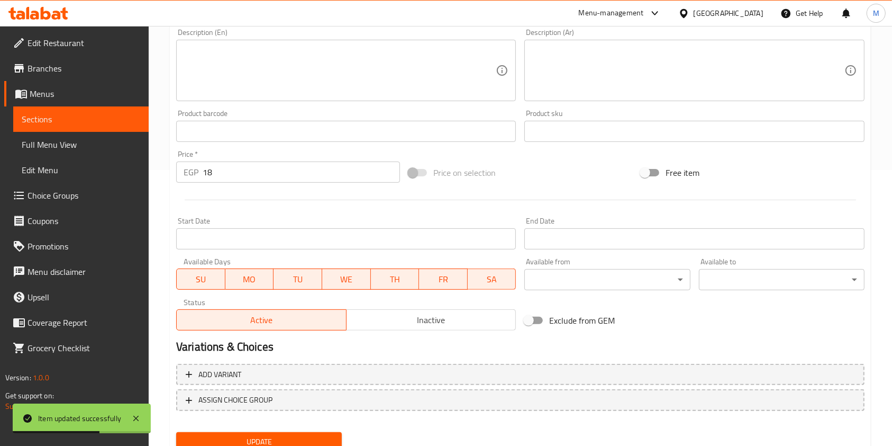
scroll to position [318, 0]
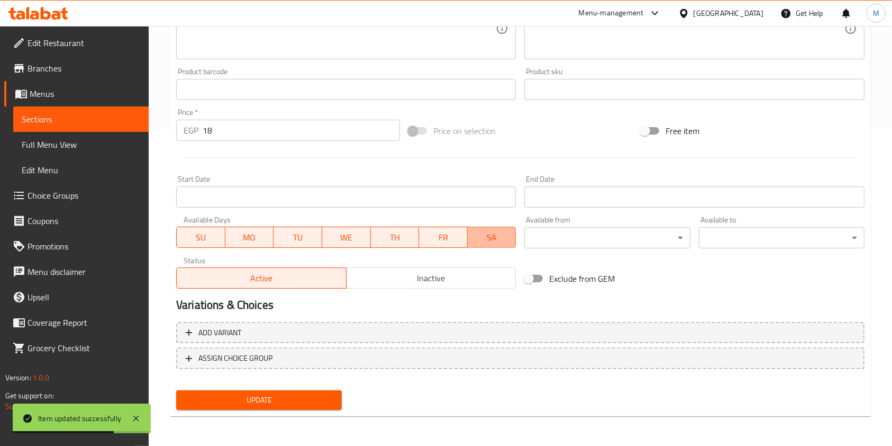
drag, startPoint x: 483, startPoint y: 247, endPoint x: 480, endPoint y: 238, distance: 9.5
click at [481, 243] on button "SA" at bounding box center [492, 237] width 49 height 21
drag, startPoint x: 457, startPoint y: 238, endPoint x: 449, endPoint y: 239, distance: 8.1
click at [454, 238] on span "FR" at bounding box center [443, 237] width 40 height 15
click at [403, 242] on span "TH" at bounding box center [395, 237] width 40 height 15
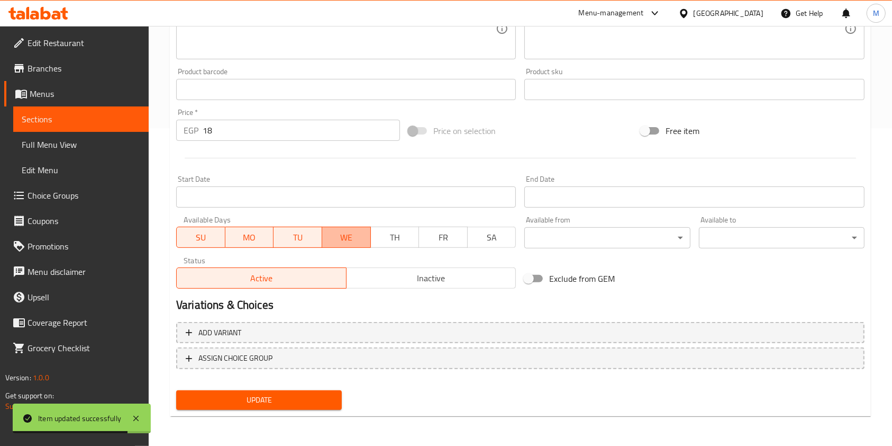
click at [343, 240] on span "WE" at bounding box center [347, 237] width 40 height 15
drag, startPoint x: 266, startPoint y: 237, endPoint x: 218, endPoint y: 237, distance: 47.6
click at [263, 237] on span "MO" at bounding box center [250, 237] width 40 height 15
click at [218, 237] on span "SU" at bounding box center [201, 237] width 40 height 15
click at [292, 245] on button "TU" at bounding box center [297, 237] width 49 height 21
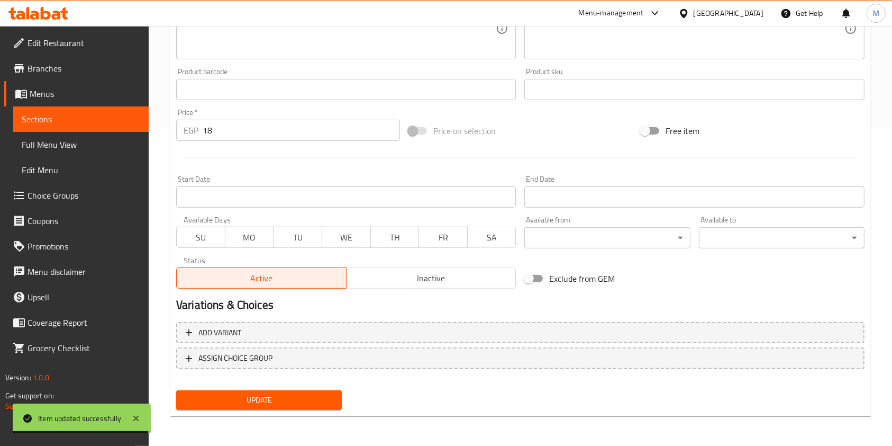
click at [366, 275] on span "Inactive" at bounding box center [431, 277] width 161 height 15
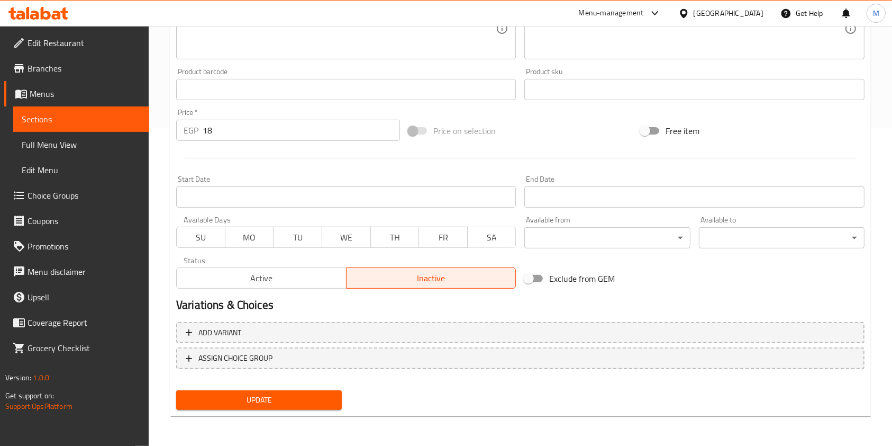
click at [321, 386] on div "Update" at bounding box center [259, 400] width 174 height 28
click at [322, 393] on span "Update" at bounding box center [259, 399] width 149 height 13
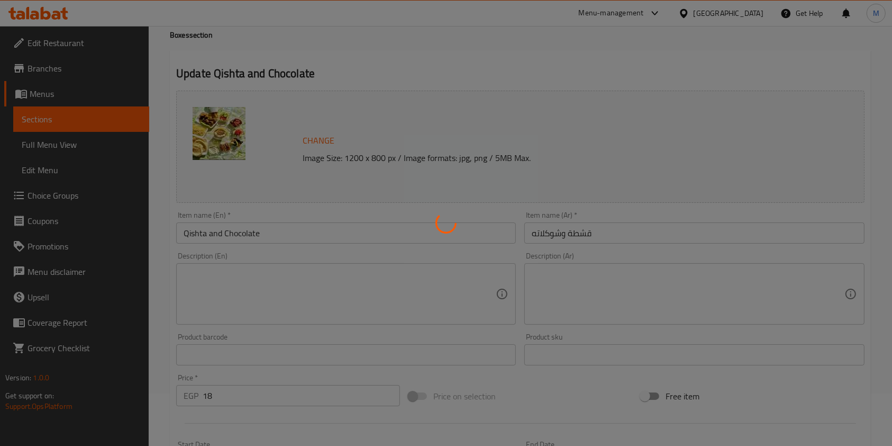
scroll to position [0, 0]
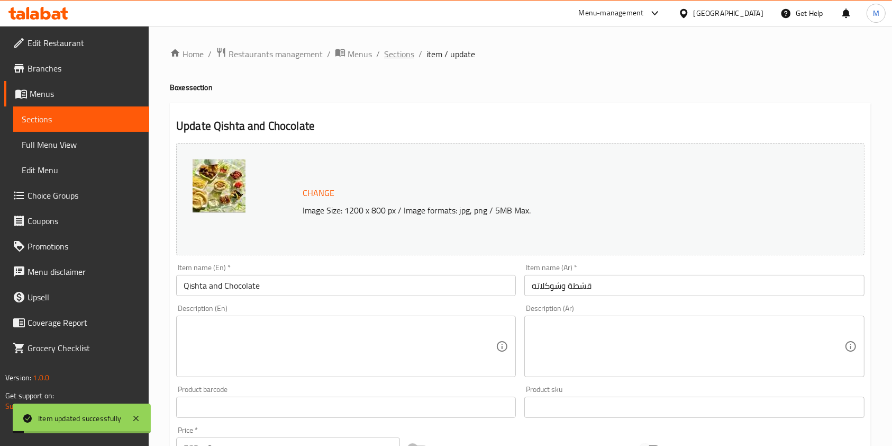
click at [407, 60] on span "Sections" at bounding box center [399, 54] width 30 height 13
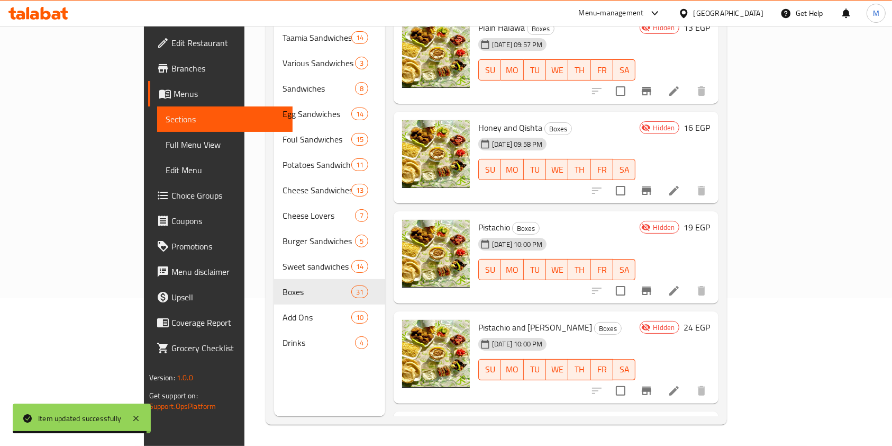
scroll to position [2691, 0]
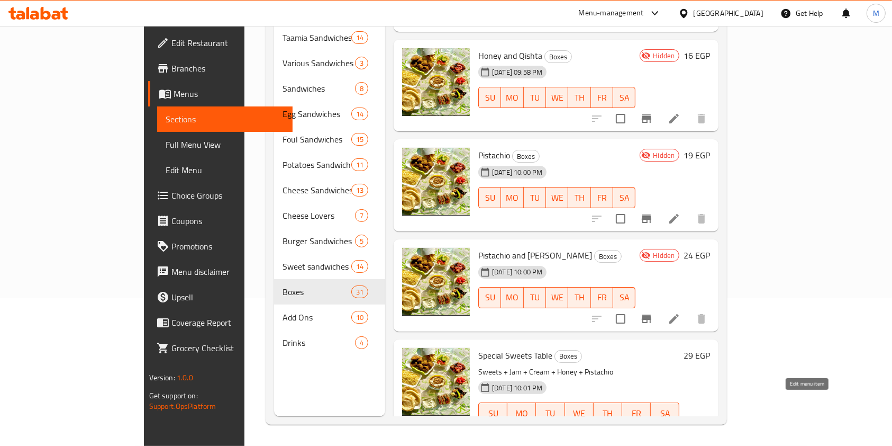
click at [681, 428] on icon at bounding box center [674, 434] width 13 height 13
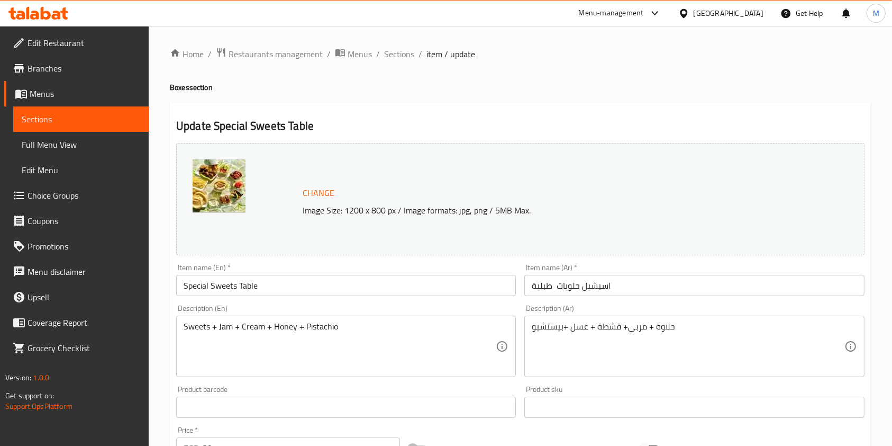
click at [300, 273] on div "Item name (En)   * Special Sweets Table Item name (En) *" at bounding box center [346, 280] width 340 height 32
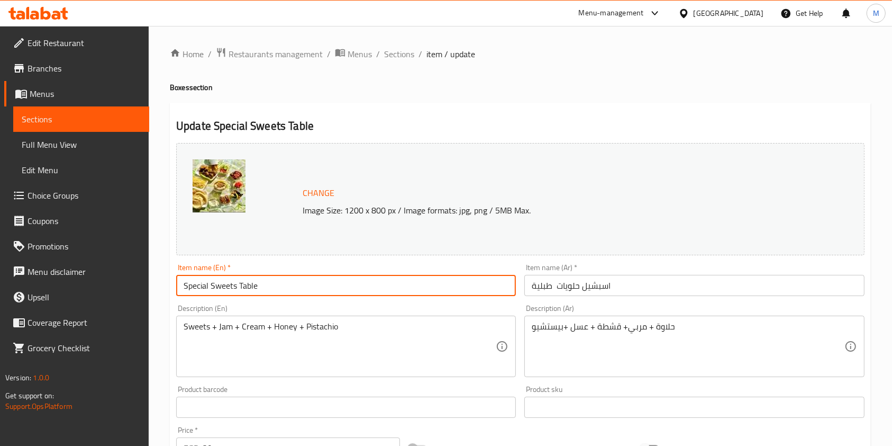
click at [293, 281] on input "Special Sweets Table" at bounding box center [346, 285] width 340 height 21
paste input "Mixed dessert plat"
type input "Mixed dessert plate"
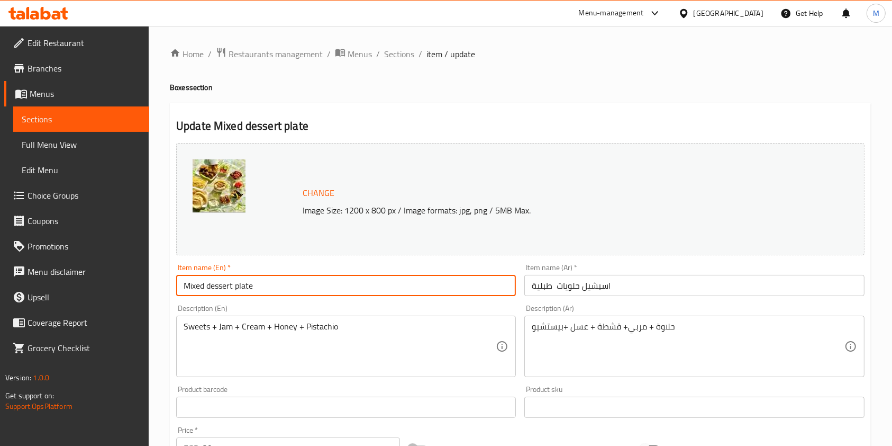
click at [600, 278] on input "اسبشيل حلويات طبلية" at bounding box center [695, 285] width 340 height 21
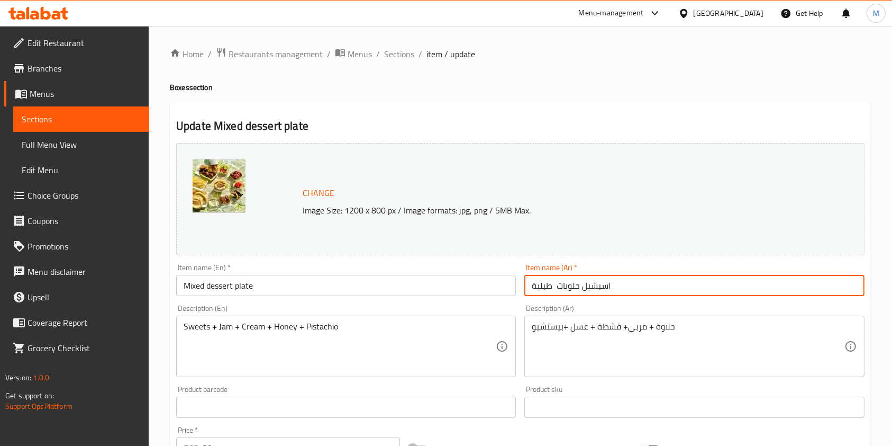
click at [600, 278] on input "اسبشيل حلويات طبلية" at bounding box center [695, 285] width 340 height 21
paste input "Mixed dessert plate"
click at [580, 289] on input "Mixed dessert plate" at bounding box center [695, 285] width 340 height 21
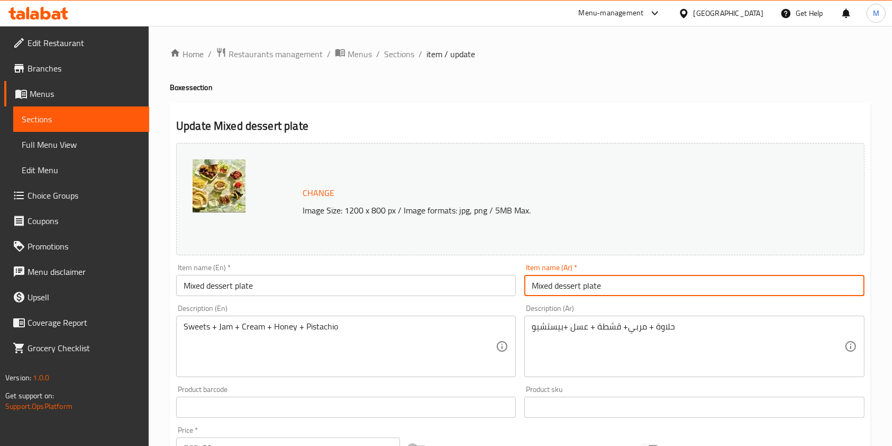
click at [580, 289] on input "Mixed dessert plate" at bounding box center [695, 285] width 340 height 21
paste input "طبق ميكس حلويات طبلية"
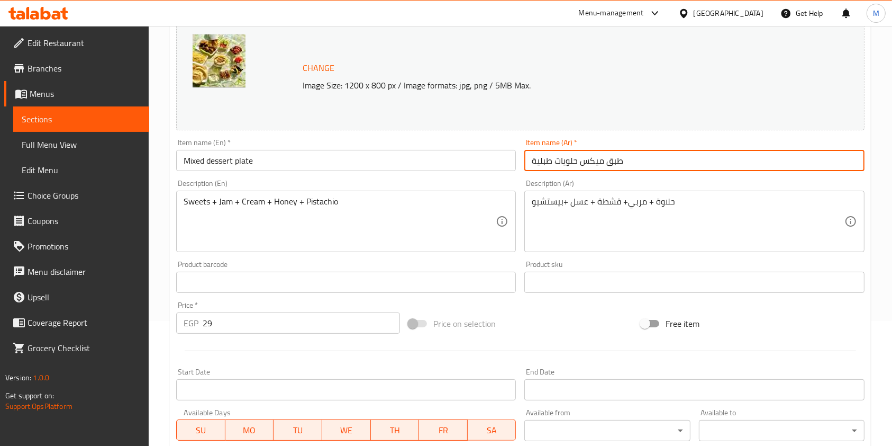
scroll to position [318, 0]
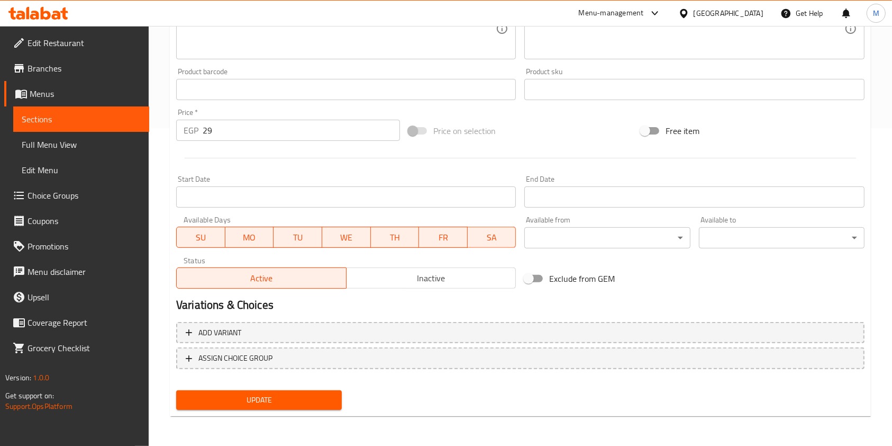
type input "طبق ميكس حلويات طبلية"
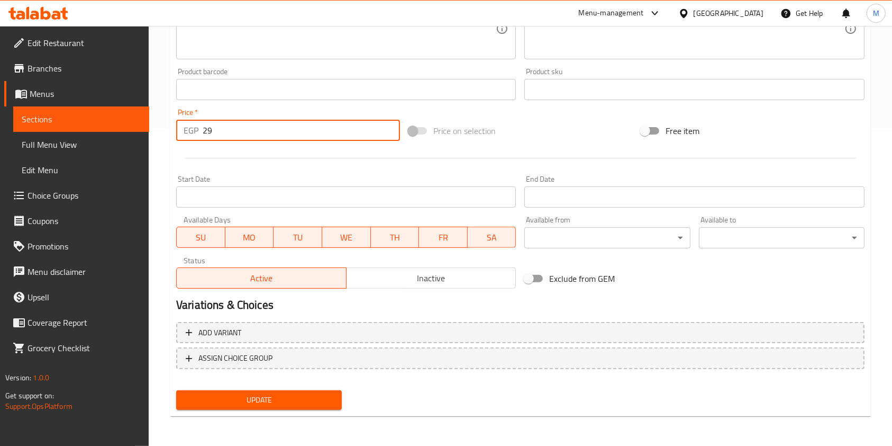
drag, startPoint x: 212, startPoint y: 136, endPoint x: 202, endPoint y: 134, distance: 9.7
click at [203, 134] on input "29" at bounding box center [301, 130] width 197 height 21
type input "40"
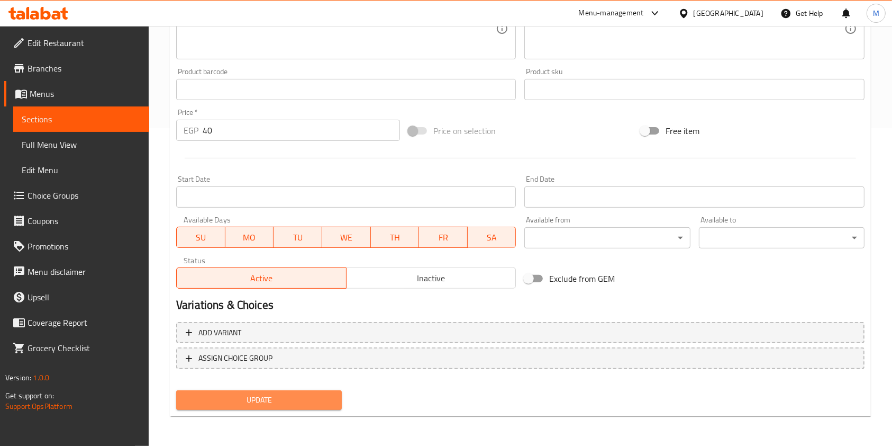
click at [321, 391] on button "Update" at bounding box center [259, 400] width 166 height 20
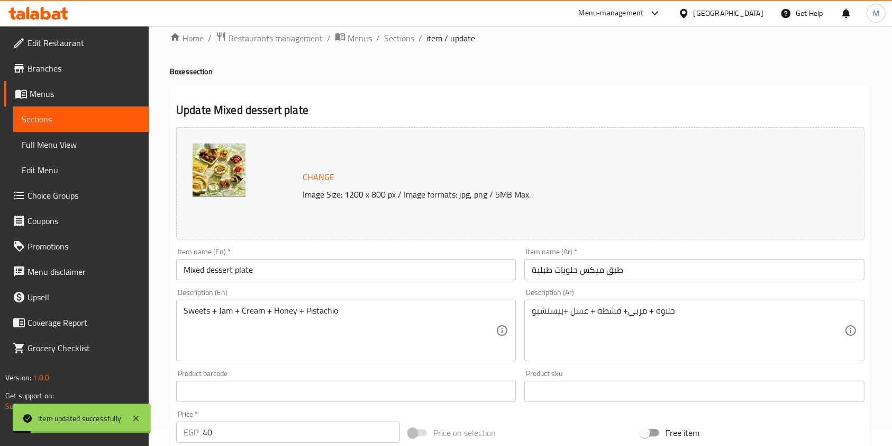
scroll to position [0, 0]
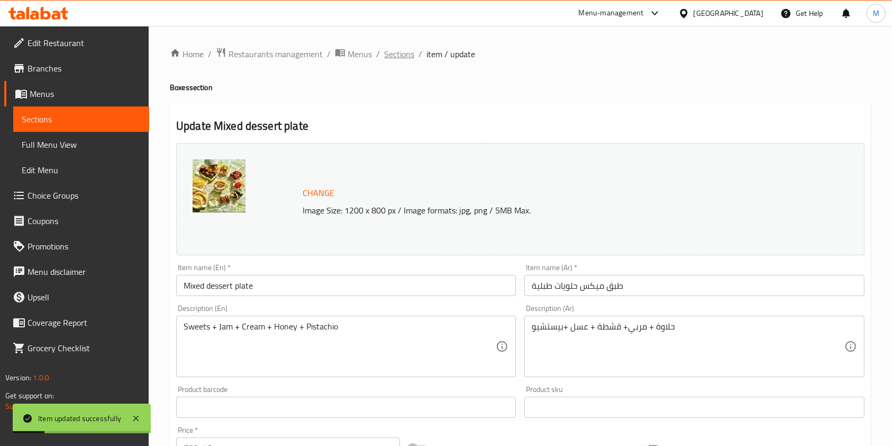
click at [391, 58] on span "Sections" at bounding box center [399, 54] width 30 height 13
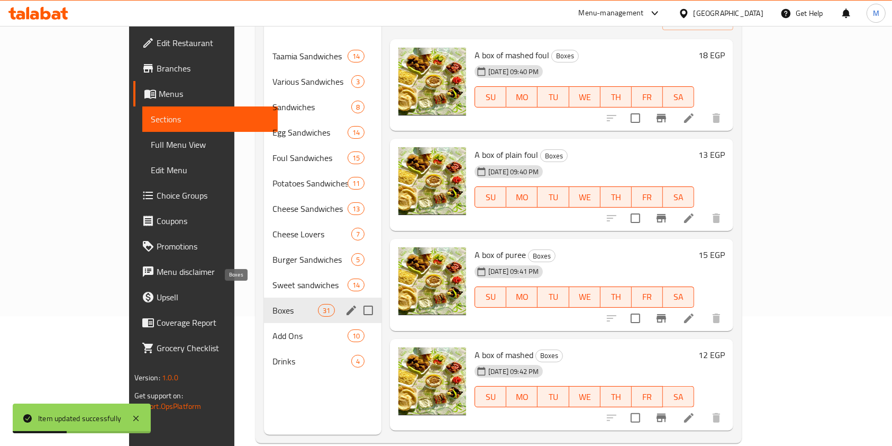
scroll to position [148, 0]
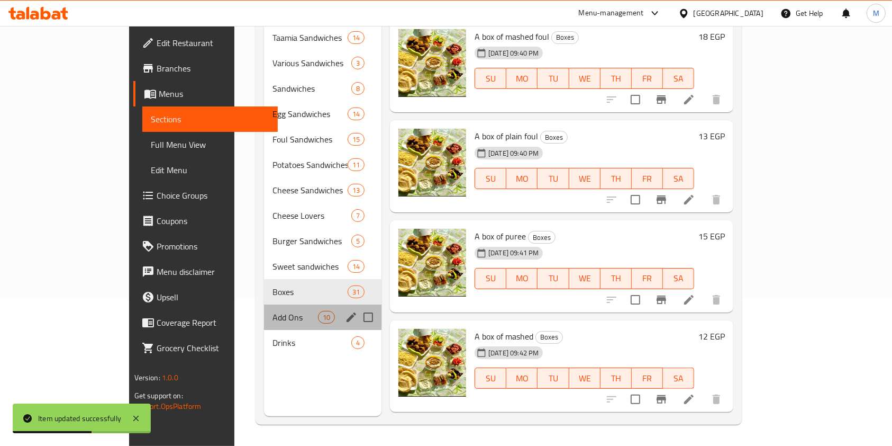
click at [264, 307] on div "Add Ons 10" at bounding box center [323, 316] width 118 height 25
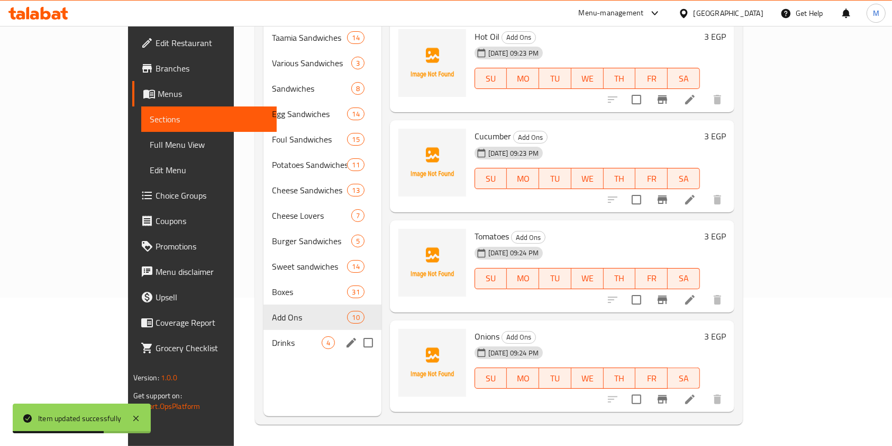
click at [272, 336] on span "Drinks" at bounding box center [296, 342] width 49 height 13
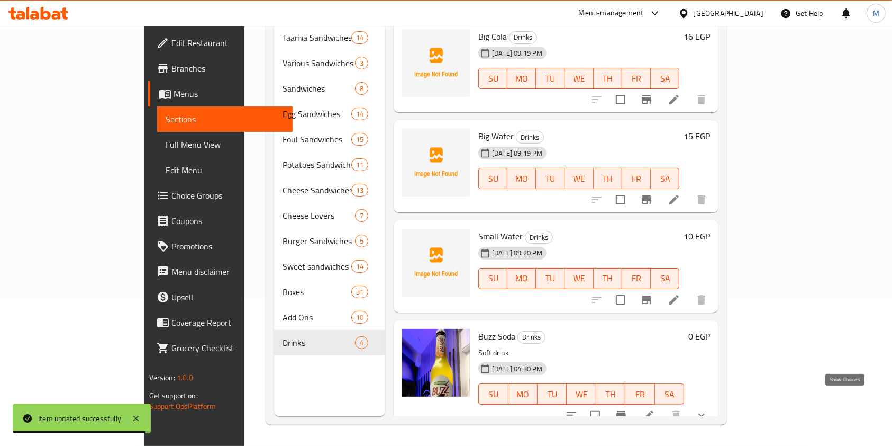
click at [708, 409] on icon "show more" at bounding box center [702, 415] width 13 height 13
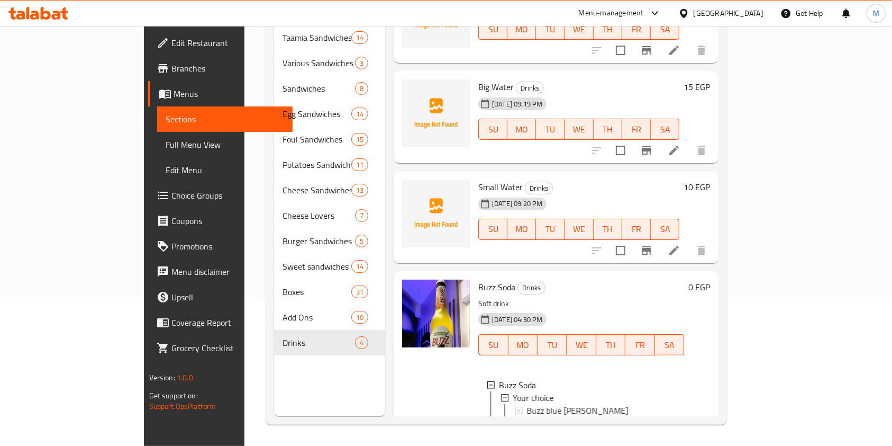
scroll to position [100, 0]
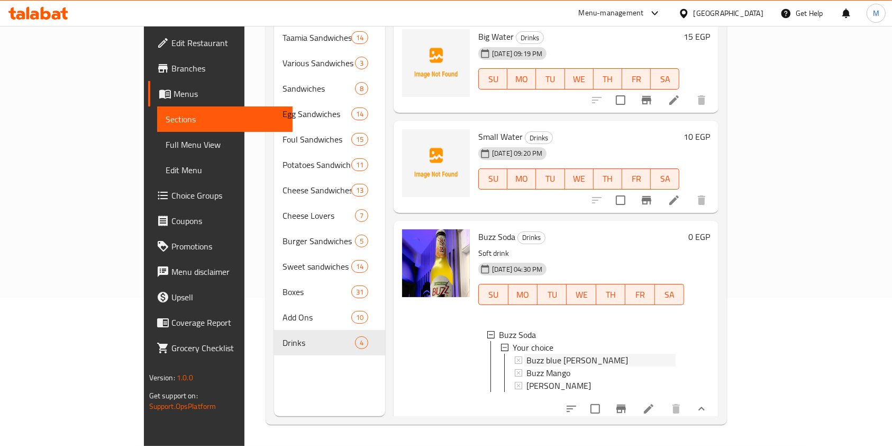
click at [553, 354] on div "Buzz blue Berry" at bounding box center [601, 360] width 149 height 13
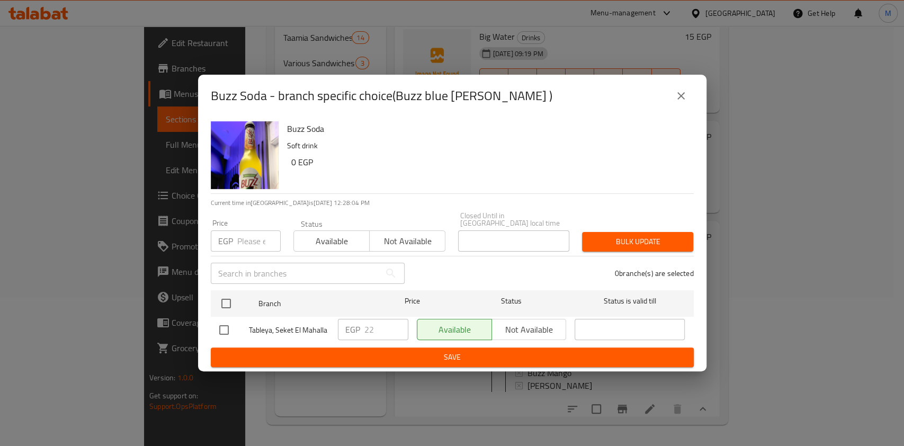
click at [674, 106] on button "close" at bounding box center [680, 95] width 25 height 25
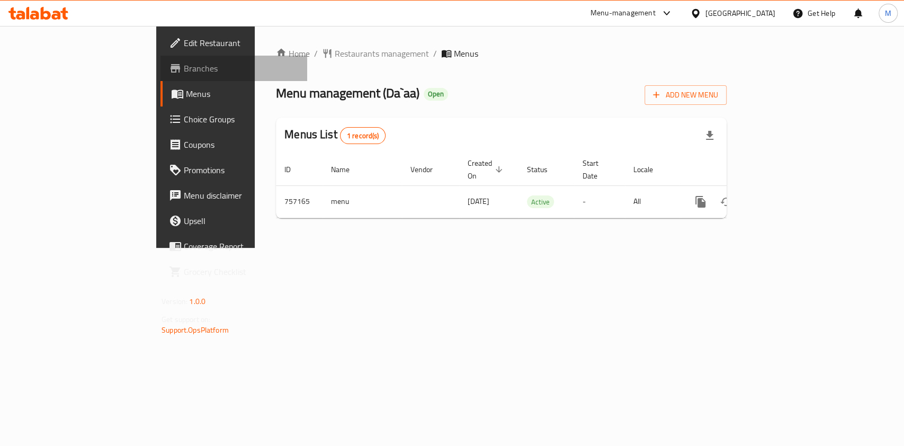
click at [184, 70] on span "Branches" at bounding box center [241, 68] width 115 height 13
